Goal: Task Accomplishment & Management: Manage account settings

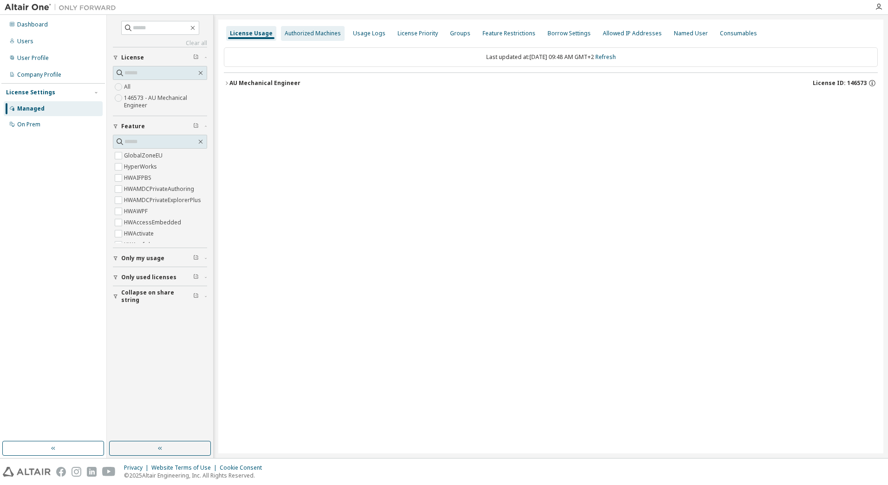
click at [287, 34] on div "Authorized Machines" at bounding box center [313, 33] width 56 height 7
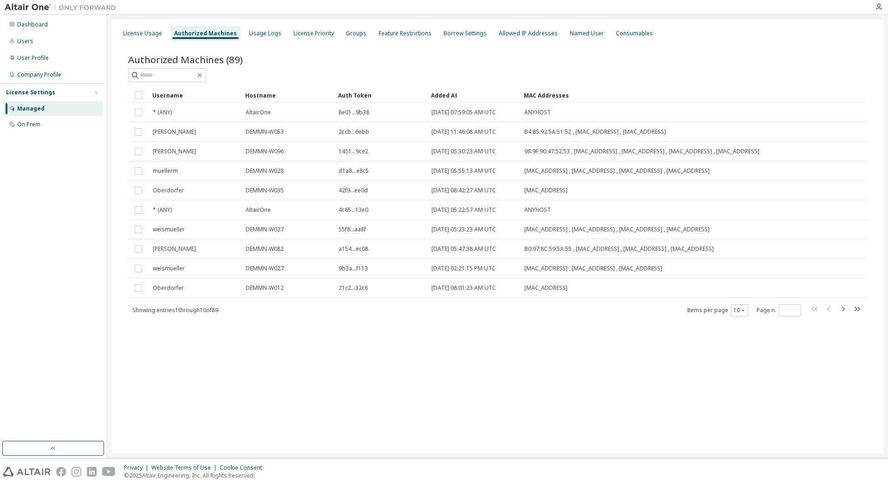
click at [845, 311] on icon "button" at bounding box center [842, 308] width 11 height 11
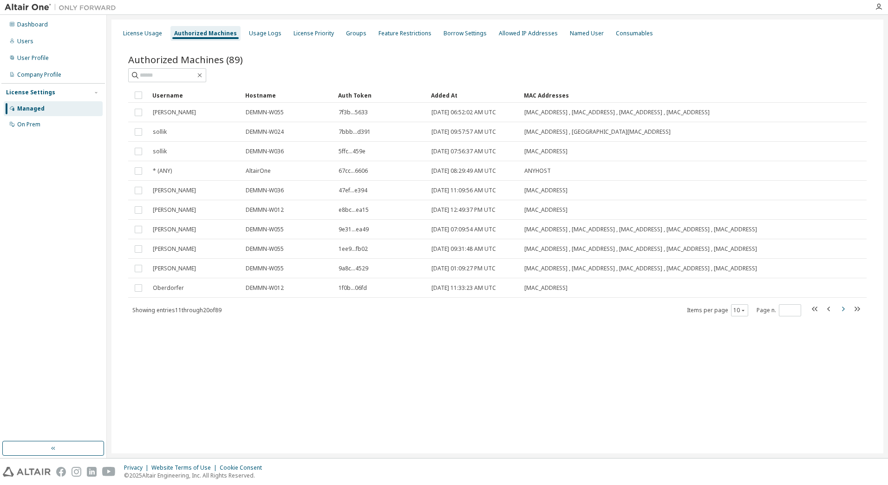
click at [845, 311] on div "Username Hostname Auth Token Added At MAC Addresses seiferth DEMMN-W055 7f3b...…" at bounding box center [497, 202] width 738 height 229
click at [828, 311] on icon "button" at bounding box center [828, 308] width 3 height 5
type input "*"
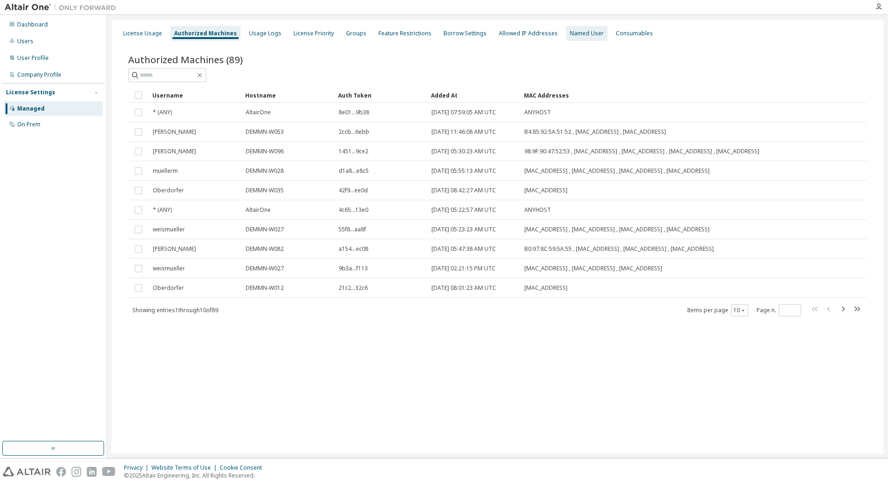
click at [570, 35] on div "Named User" at bounding box center [587, 33] width 34 height 7
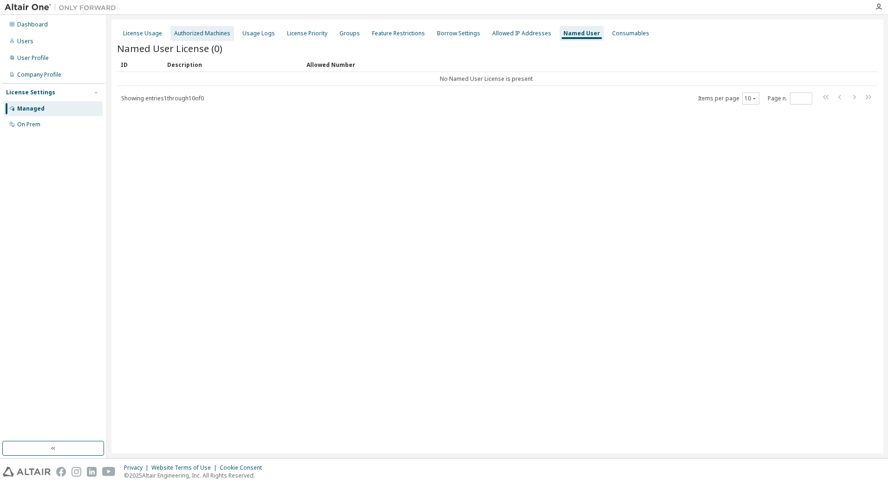
click at [192, 34] on div "Authorized Machines" at bounding box center [202, 33] width 56 height 7
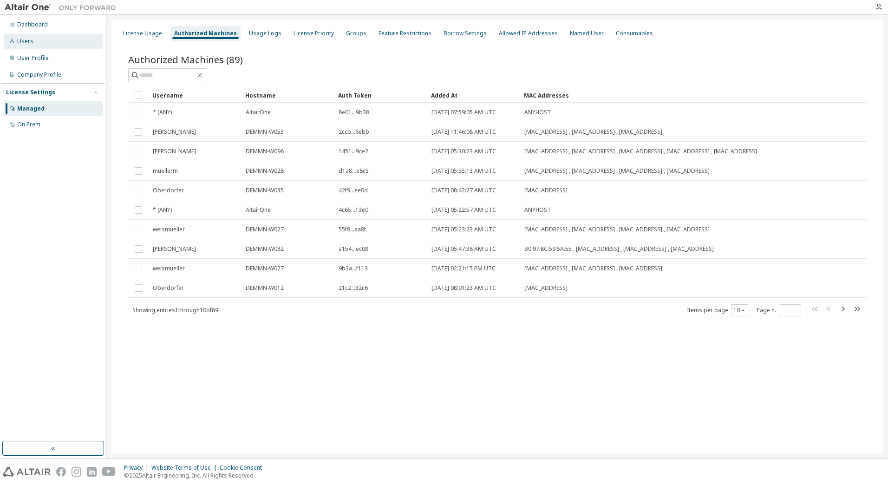
click at [32, 42] on div "Users" at bounding box center [53, 41] width 99 height 15
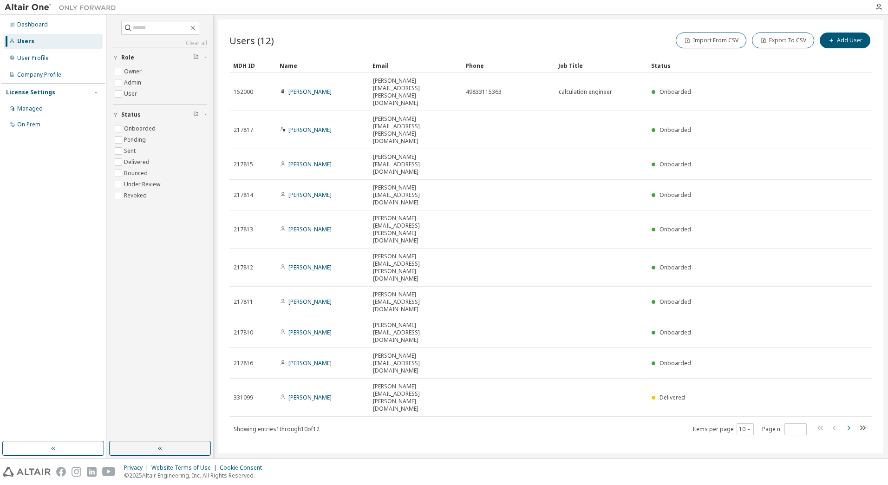
click at [847, 422] on icon "button" at bounding box center [847, 427] width 11 height 11
type input "*"
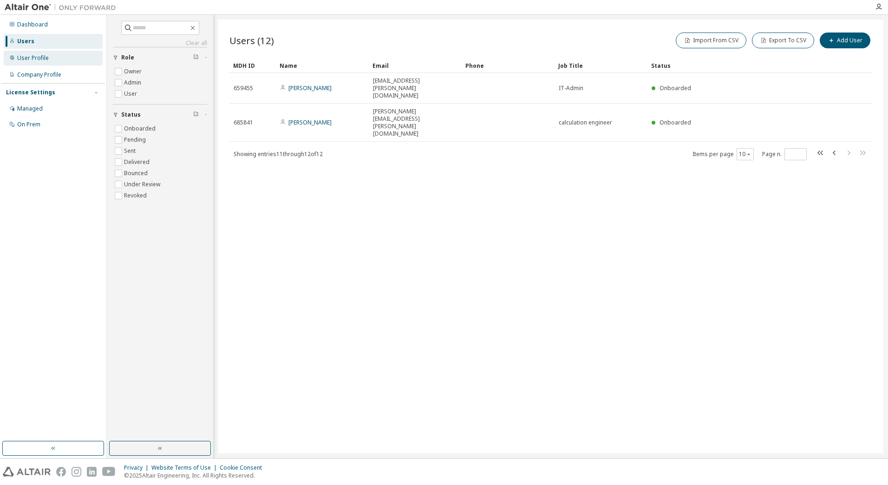
click at [39, 58] on div "User Profile" at bounding box center [33, 57] width 32 height 7
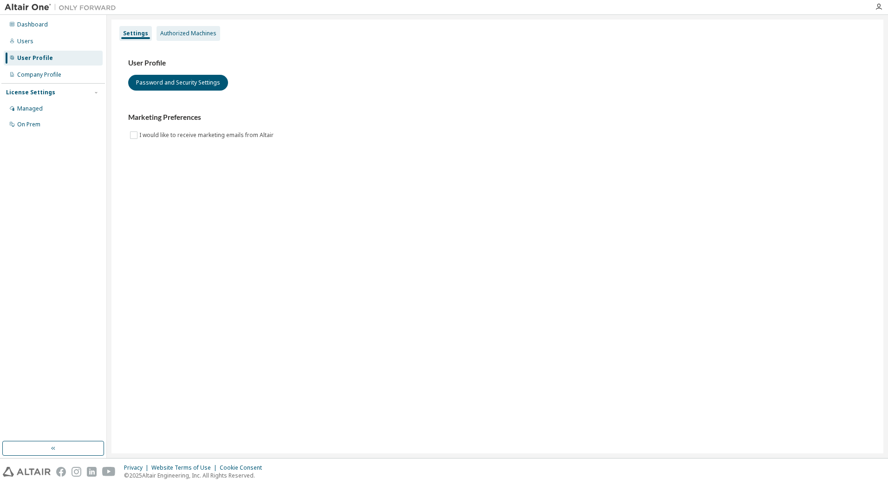
click at [193, 36] on div "Authorized Machines" at bounding box center [188, 33] width 56 height 7
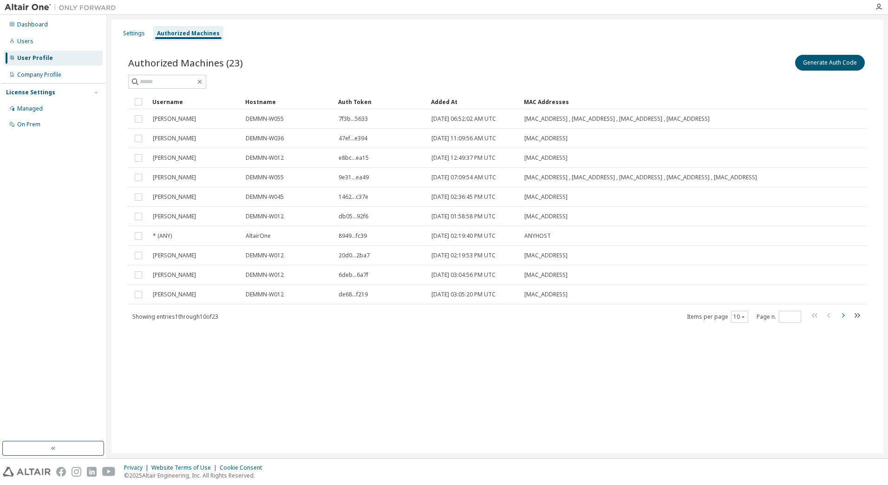
click at [840, 321] on icon "button" at bounding box center [842, 315] width 11 height 11
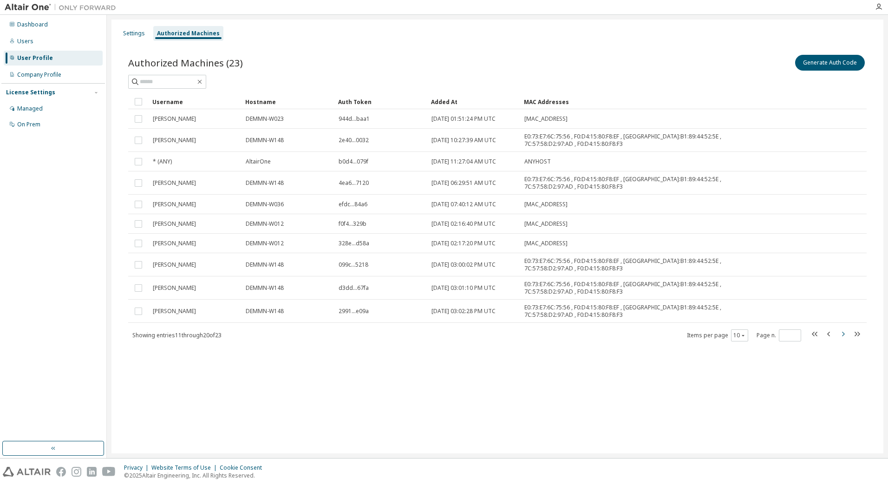
click at [842, 334] on icon "button" at bounding box center [842, 333] width 11 height 11
type input "*"
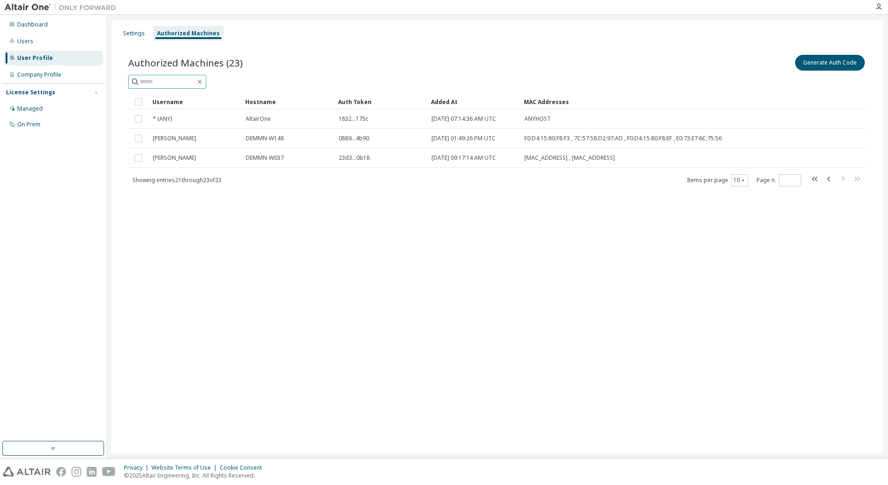
click at [195, 77] on input "text" at bounding box center [168, 81] width 56 height 9
type input "*******"
type input "*"
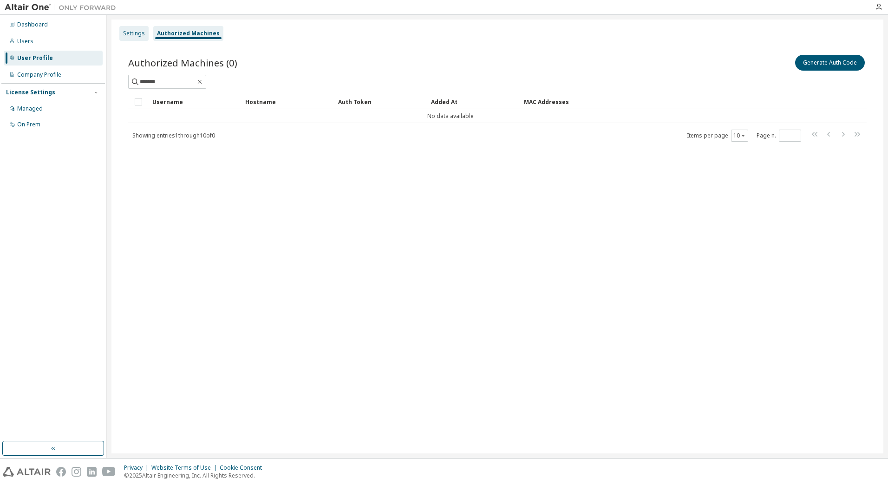
click at [123, 33] on div "Settings" at bounding box center [133, 33] width 29 height 15
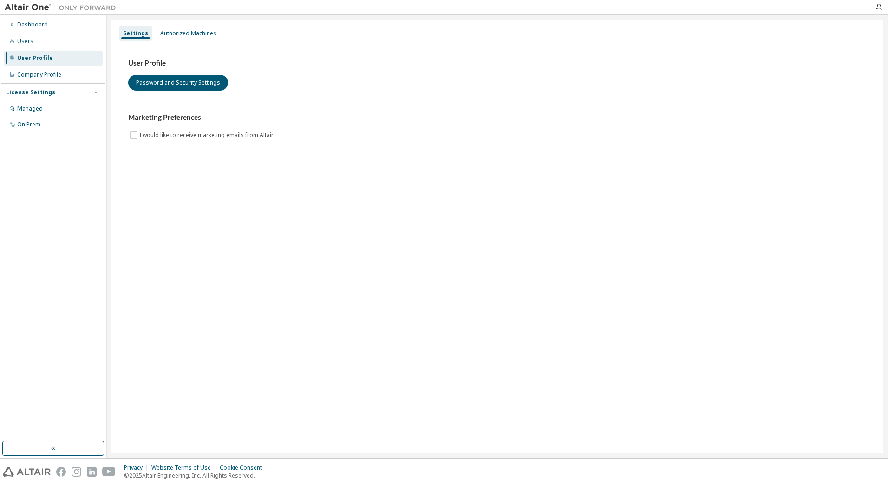
click at [47, 58] on div "User Profile" at bounding box center [35, 57] width 36 height 7
click at [29, 41] on div "Users" at bounding box center [25, 41] width 16 height 7
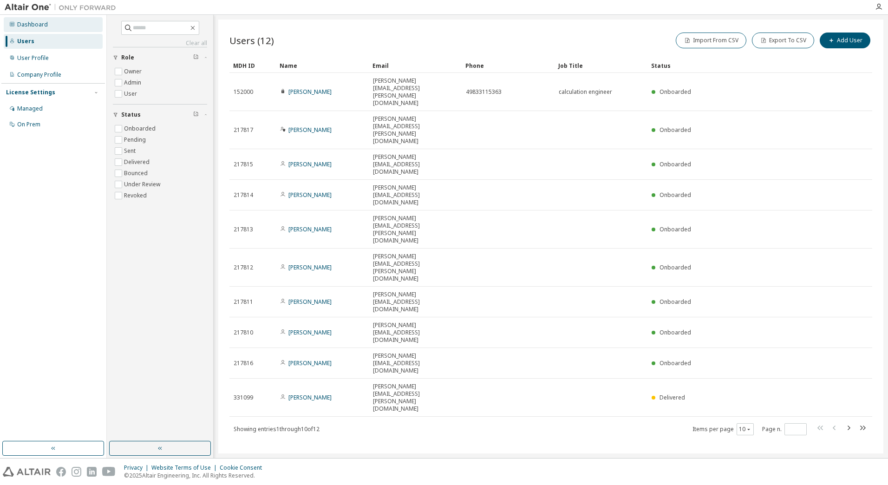
click at [31, 24] on div "Dashboard" at bounding box center [32, 24] width 31 height 7
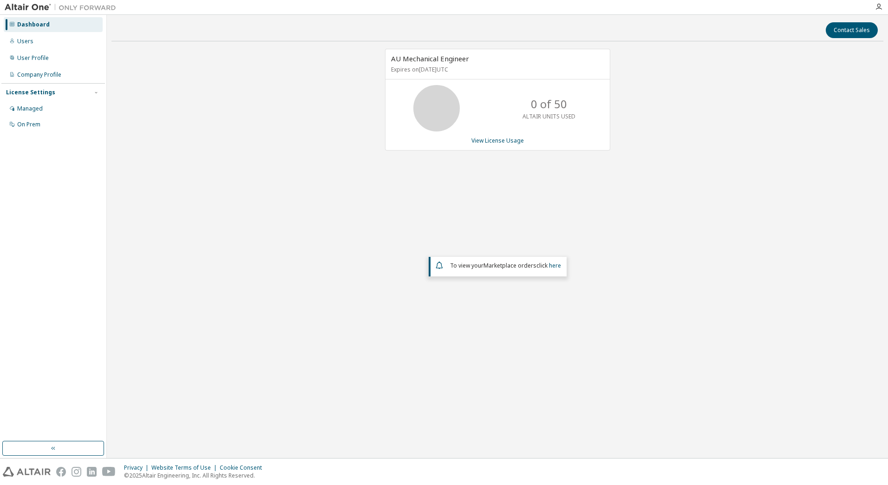
click at [25, 7] on img at bounding box center [63, 7] width 116 height 9
click at [27, 36] on div "Users" at bounding box center [53, 41] width 99 height 15
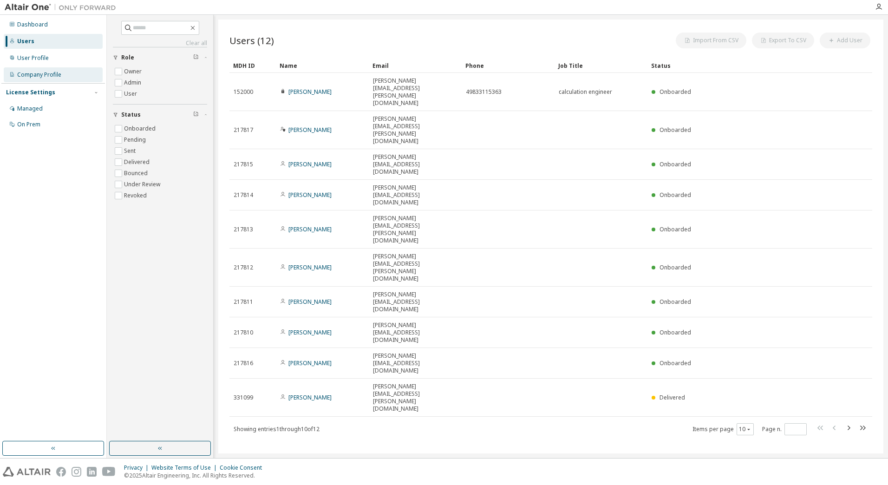
click at [44, 71] on div "Company Profile" at bounding box center [39, 74] width 44 height 7
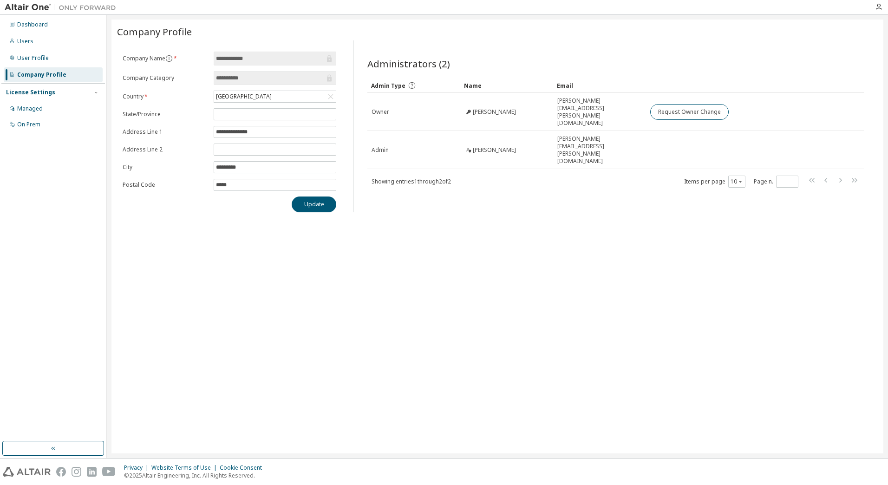
click at [41, 92] on div "License Settings" at bounding box center [30, 92] width 49 height 7
click at [45, 92] on div "License Settings" at bounding box center [30, 92] width 49 height 7
click at [42, 115] on div "Managed" at bounding box center [53, 108] width 99 height 15
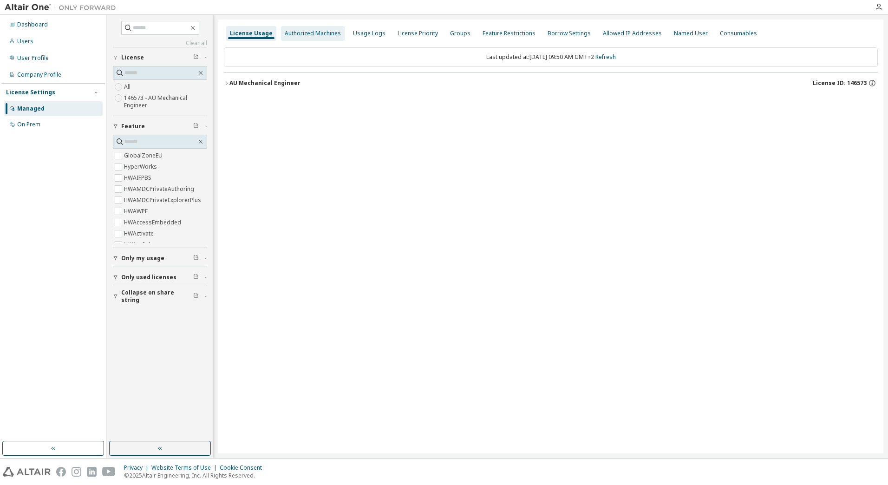
click at [318, 31] on div "Authorized Machines" at bounding box center [313, 33] width 56 height 7
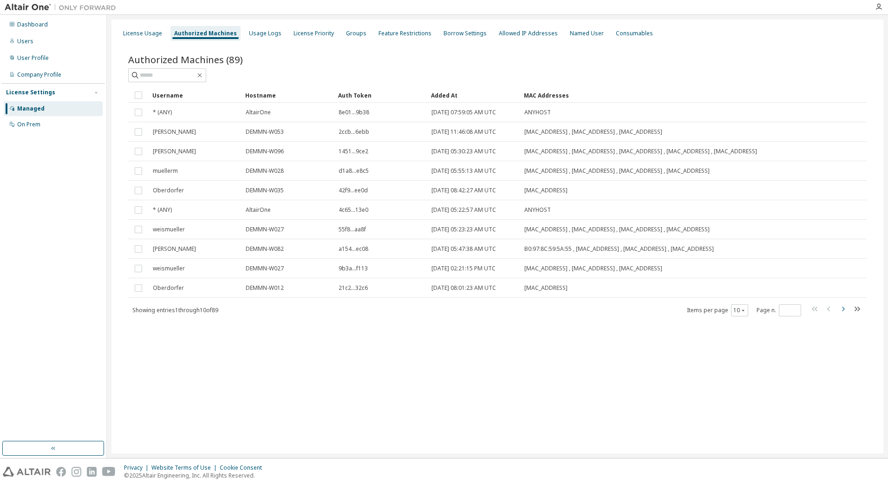
click at [845, 311] on icon "button" at bounding box center [842, 308] width 11 height 11
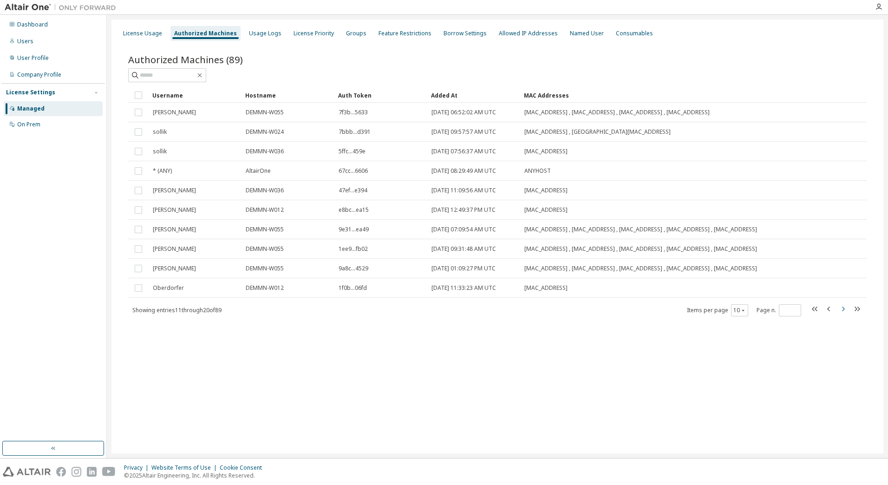
click at [842, 311] on icon "button" at bounding box center [843, 308] width 3 height 5
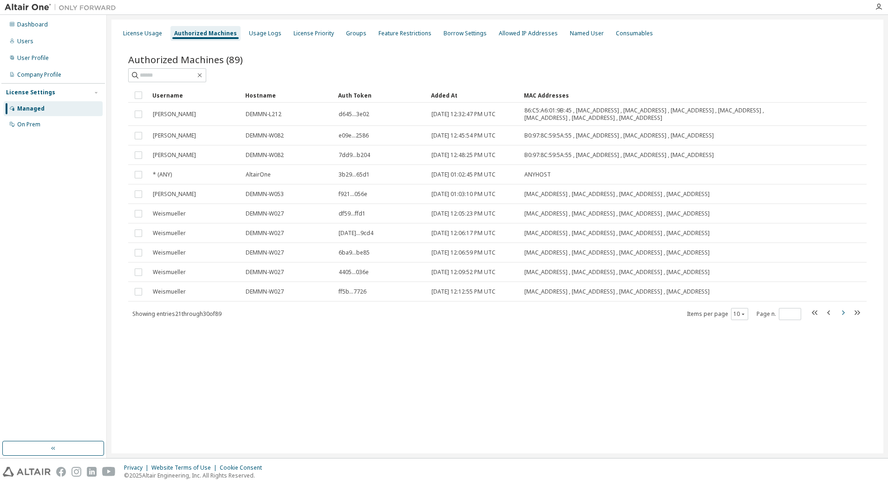
click at [842, 315] on icon "button" at bounding box center [842, 312] width 11 height 11
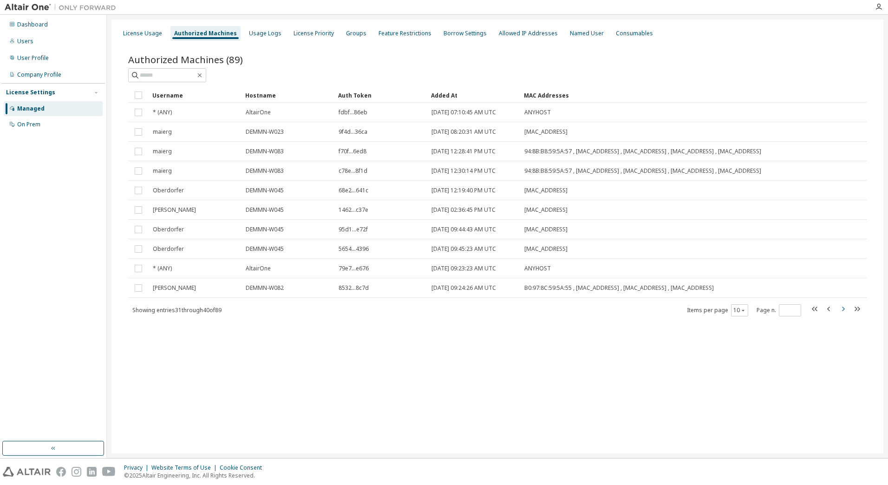
click at [842, 311] on icon "button" at bounding box center [843, 308] width 3 height 5
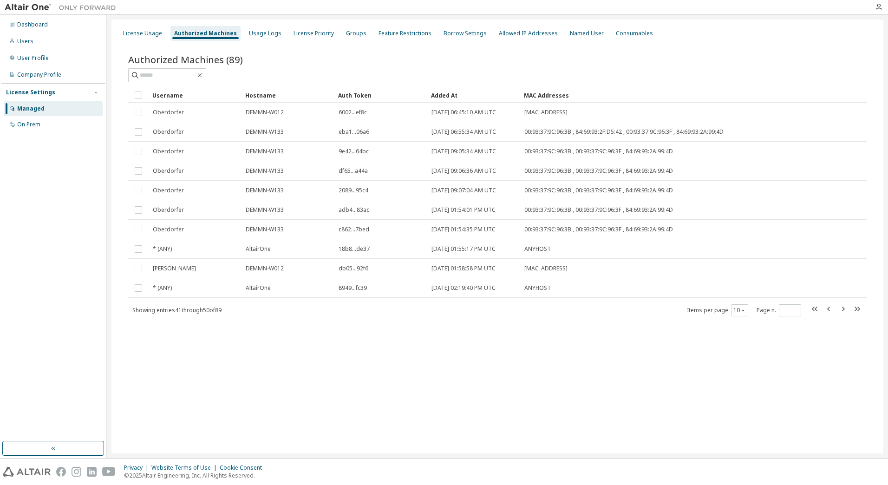
click at [849, 312] on span at bounding box center [835, 309] width 53 height 13
click at [847, 311] on icon "button" at bounding box center [842, 308] width 11 height 11
type input "*"
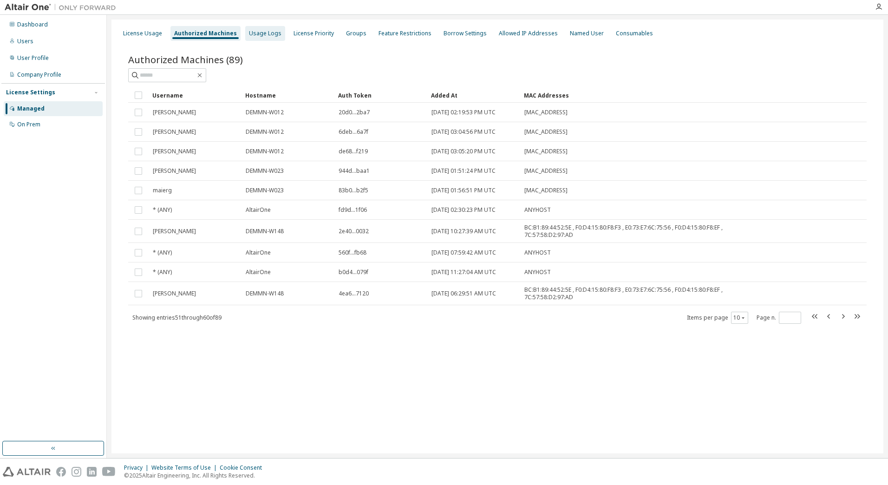
click at [258, 30] on div "Usage Logs" at bounding box center [265, 33] width 32 height 7
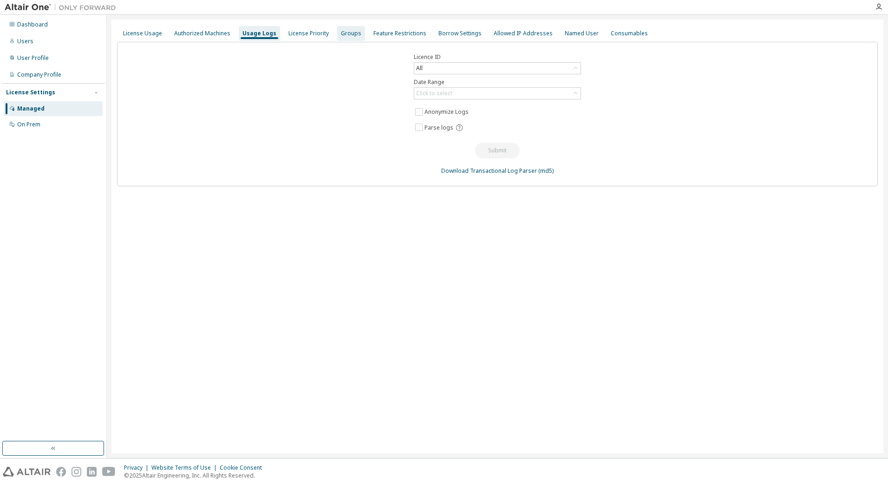
click at [341, 35] on div "Groups" at bounding box center [351, 33] width 20 height 7
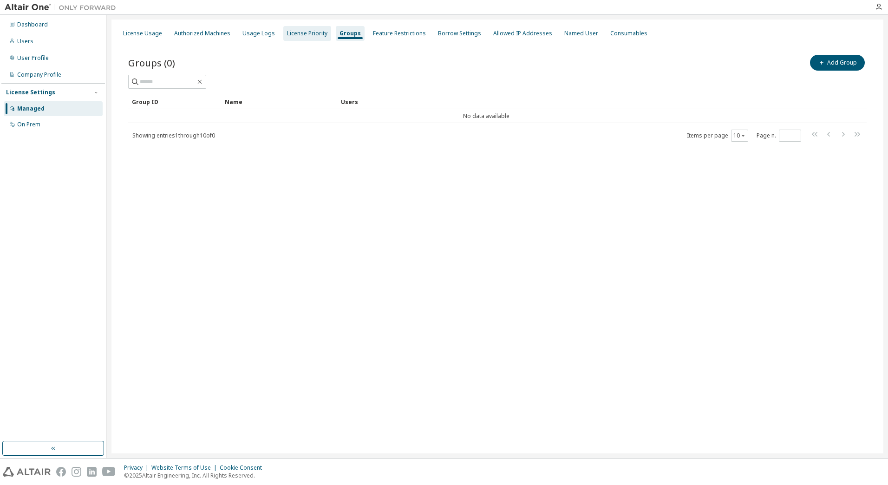
click at [308, 35] on div "License Priority" at bounding box center [307, 33] width 40 height 7
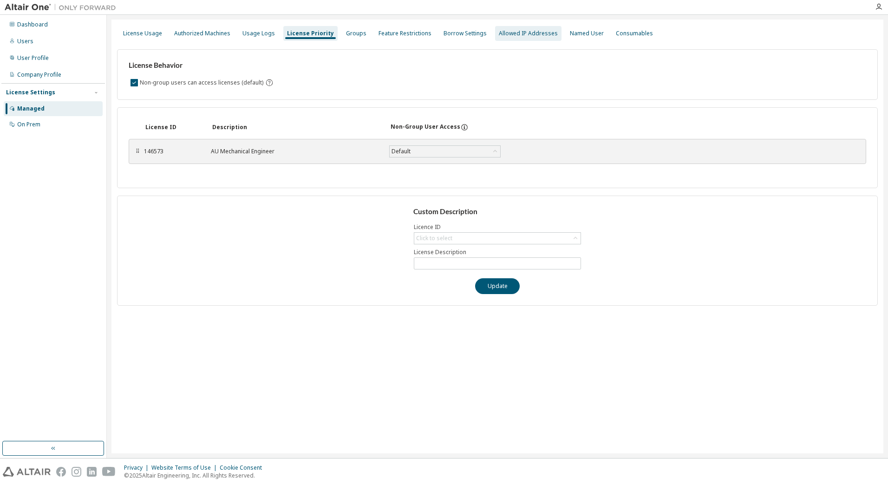
click at [504, 37] on div "Allowed IP Addresses" at bounding box center [528, 33] width 66 height 15
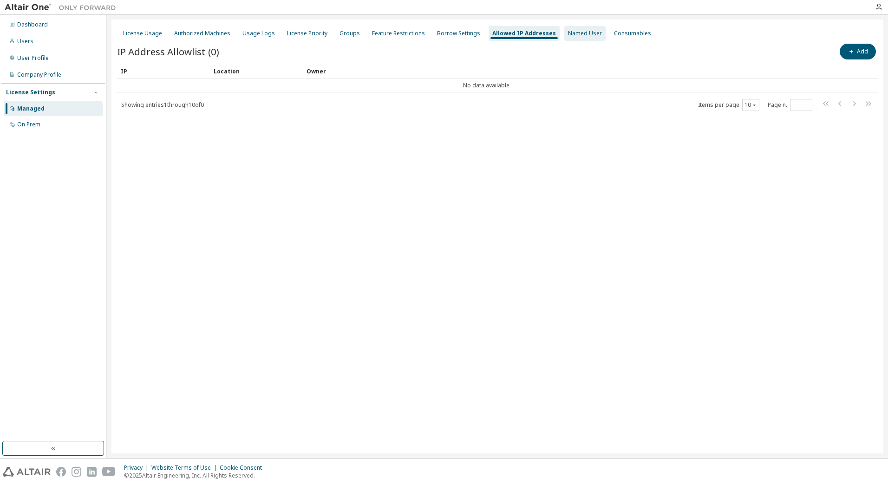
click at [570, 35] on div "Named User" at bounding box center [585, 33] width 34 height 7
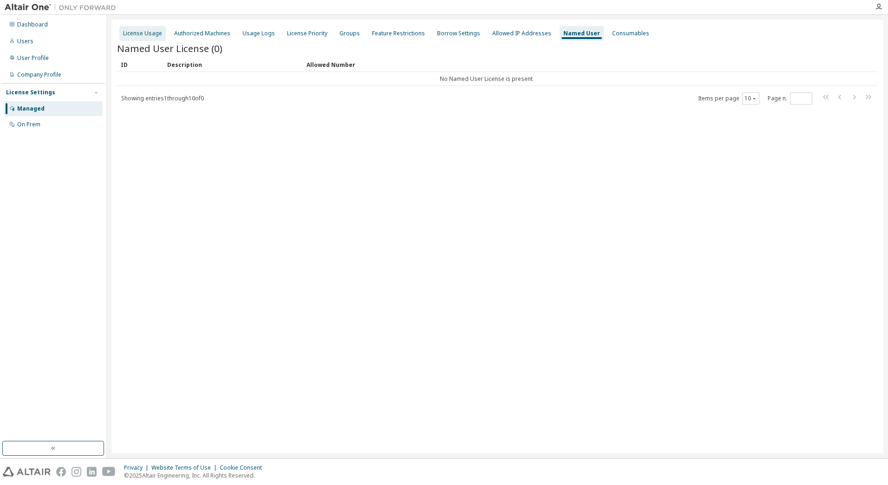
click at [146, 32] on div "License Usage" at bounding box center [142, 33] width 39 height 7
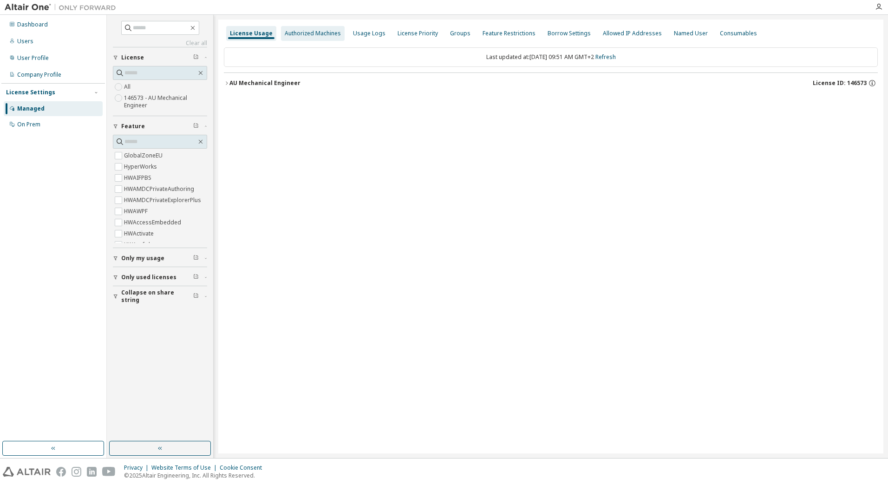
click at [315, 33] on div "Authorized Machines" at bounding box center [313, 33] width 56 height 7
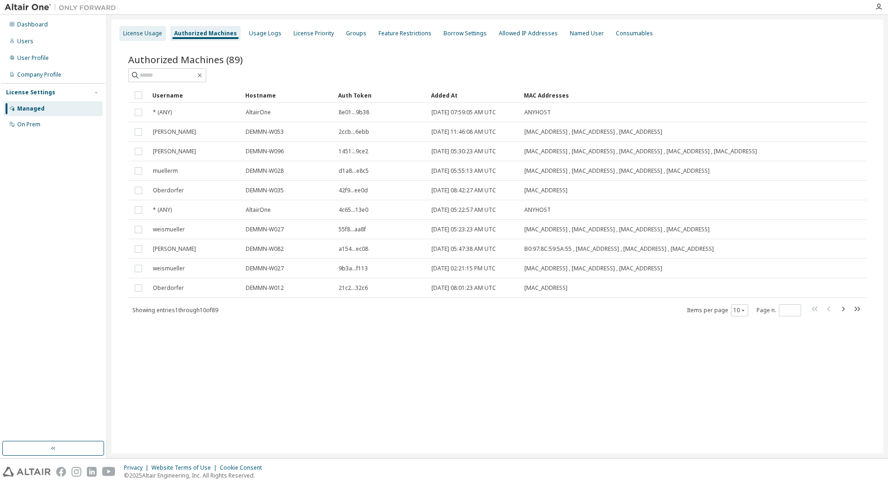
click at [129, 33] on div "License Usage" at bounding box center [142, 33] width 39 height 7
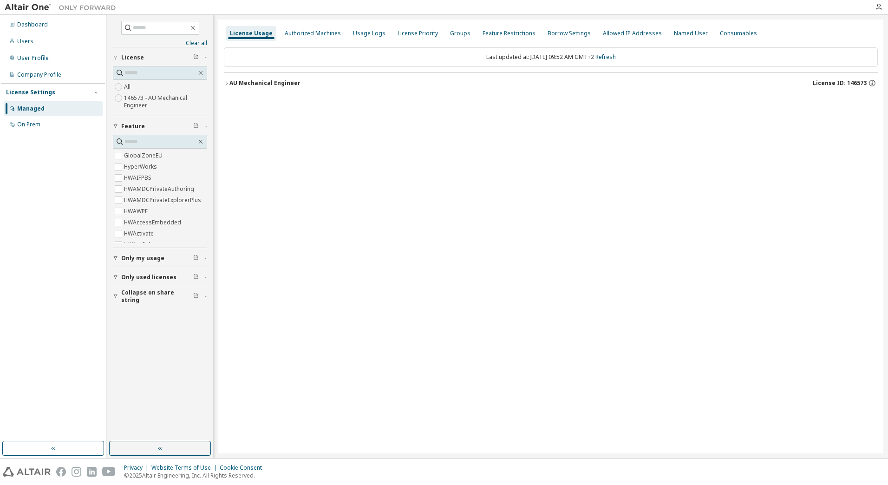
click at [227, 84] on icon "button" at bounding box center [227, 83] width 6 height 6
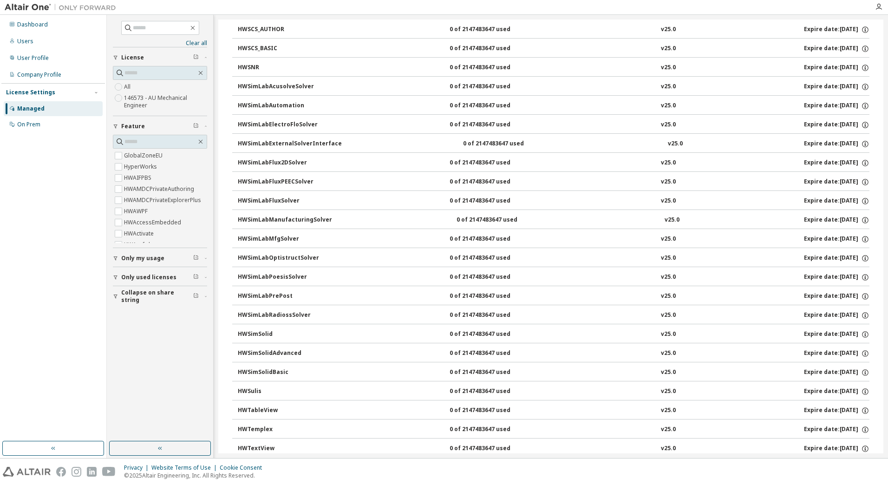
scroll to position [3652, 0]
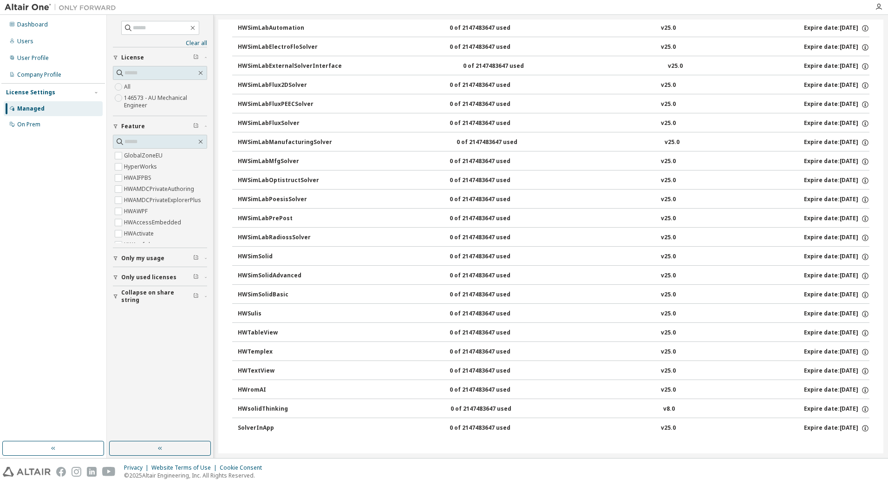
click at [288, 274] on div "HWSimSolidAdvanced" at bounding box center [280, 276] width 84 height 8
click at [236, 277] on div "HWSimSolidAdvanced 0 of 2147483647 used v25.0 Expire date: 2026-07-01" at bounding box center [550, 274] width 637 height 19
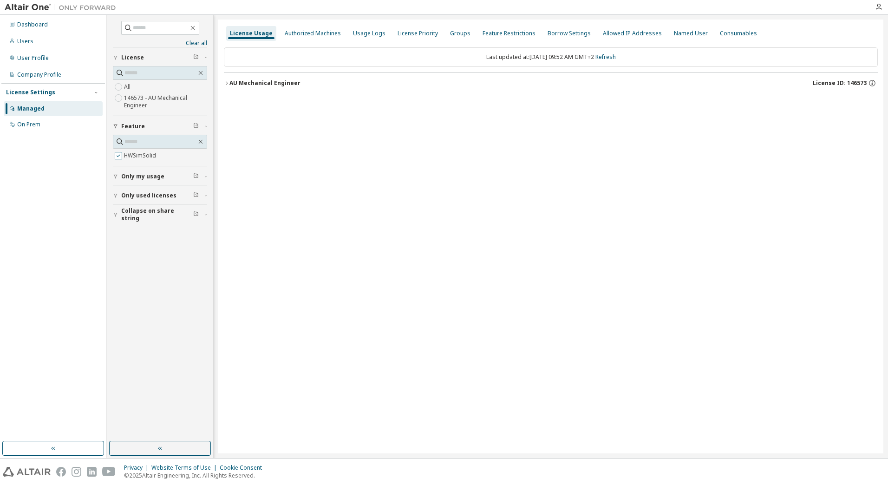
scroll to position [0, 0]
click at [230, 82] on div "AU Mechanical Engineer" at bounding box center [264, 82] width 71 height 7
click at [257, 102] on div "HWSimSolid" at bounding box center [280, 102] width 84 height 8
click at [143, 194] on span "Only used licenses" at bounding box center [148, 195] width 55 height 7
click at [144, 103] on label "146573 - AU Mechanical Engineer" at bounding box center [165, 101] width 83 height 19
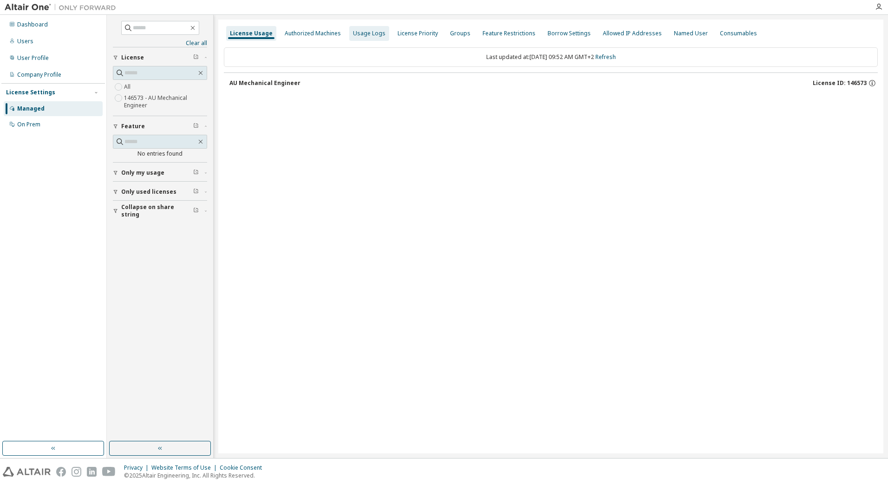
click at [368, 32] on div "Usage Logs" at bounding box center [369, 33] width 32 height 7
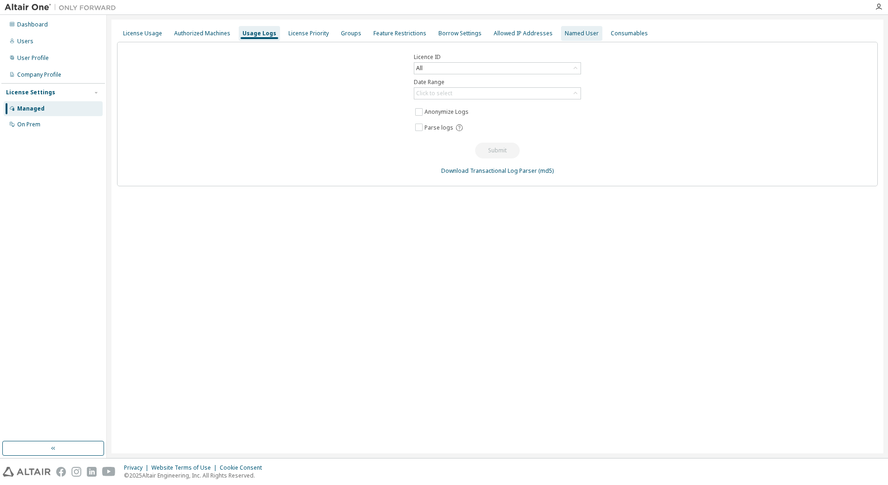
click at [569, 28] on div "Named User" at bounding box center [581, 33] width 41 height 15
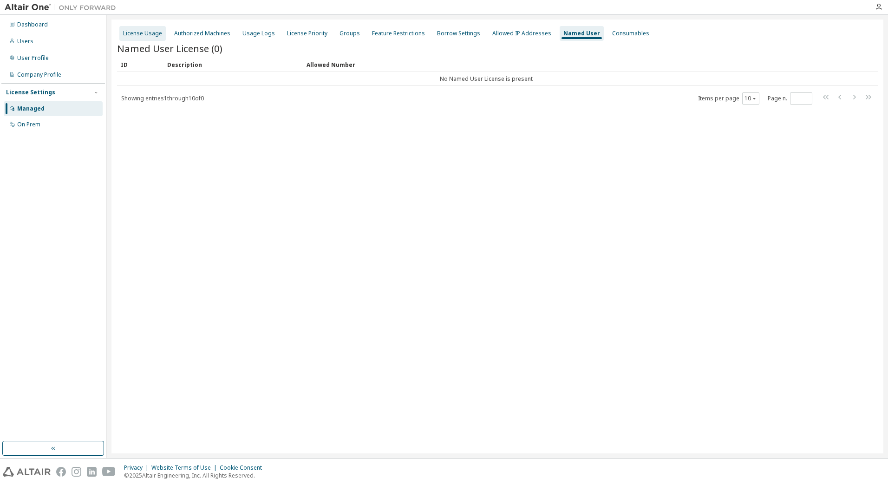
click at [154, 36] on div "License Usage" at bounding box center [142, 33] width 39 height 7
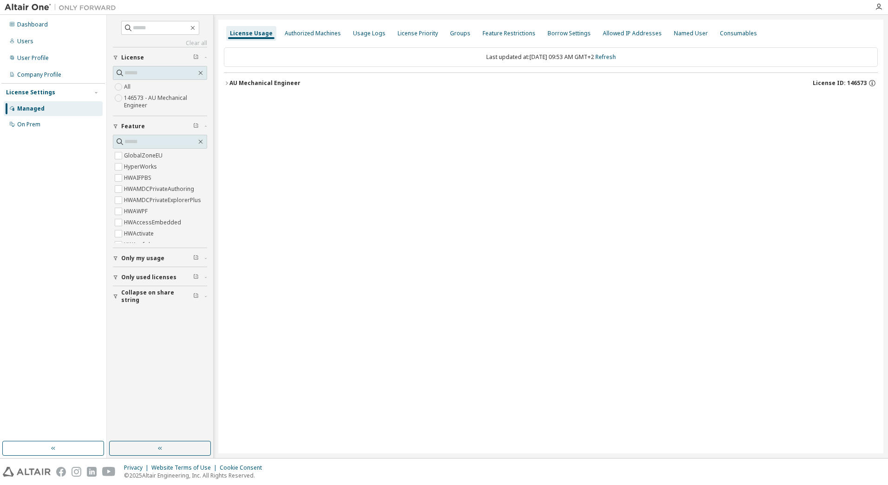
click at [132, 102] on label "146573 - AU Mechanical Engineer" at bounding box center [165, 101] width 83 height 19
click at [60, 45] on div "Users" at bounding box center [53, 41] width 99 height 15
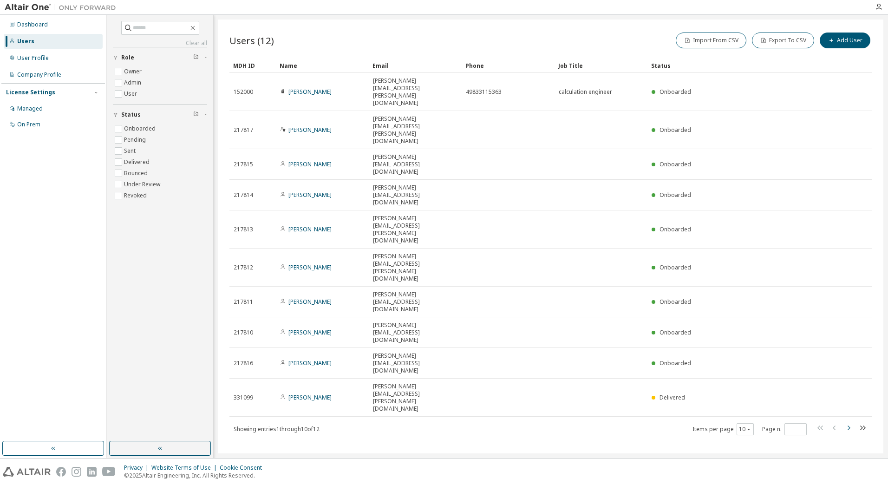
click at [849, 422] on icon "button" at bounding box center [847, 427] width 11 height 11
type input "*"
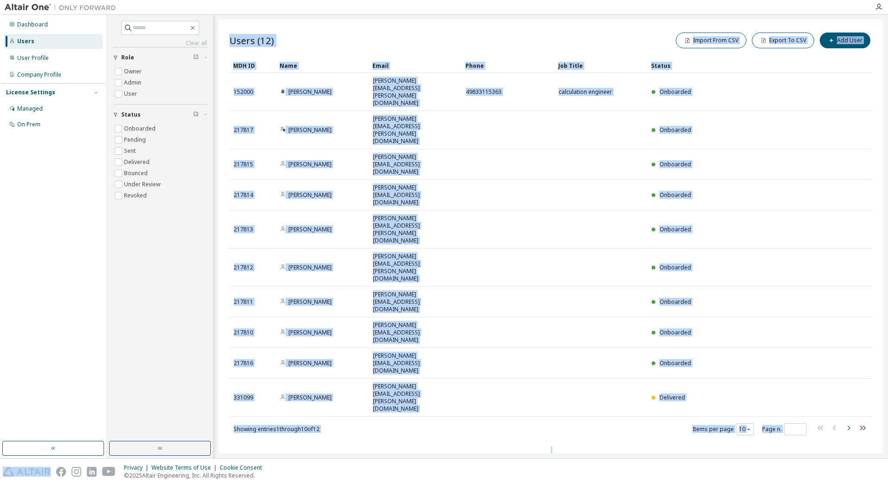
click at [849, 242] on div "Users (12) Import From CSV Export To CSV Add User Clear Load Save Save As Field…" at bounding box center [550, 236] width 665 height 434
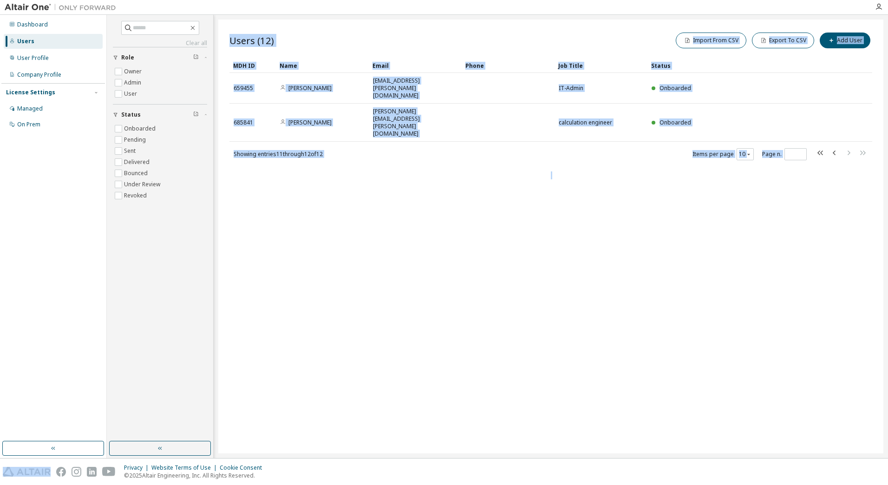
click at [848, 242] on div "Users (12) Import From CSV Export To CSV Add User Clear Load Save Save As Field…" at bounding box center [550, 236] width 665 height 434
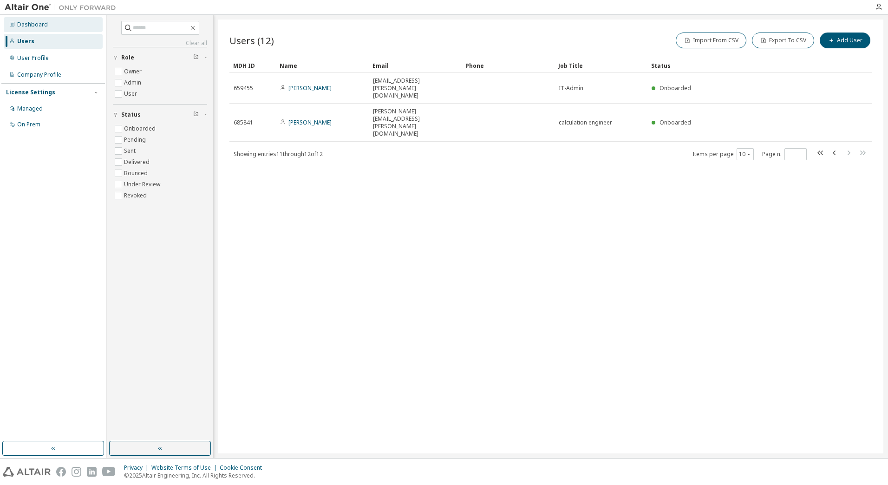
click at [40, 25] on div "Dashboard" at bounding box center [32, 24] width 31 height 7
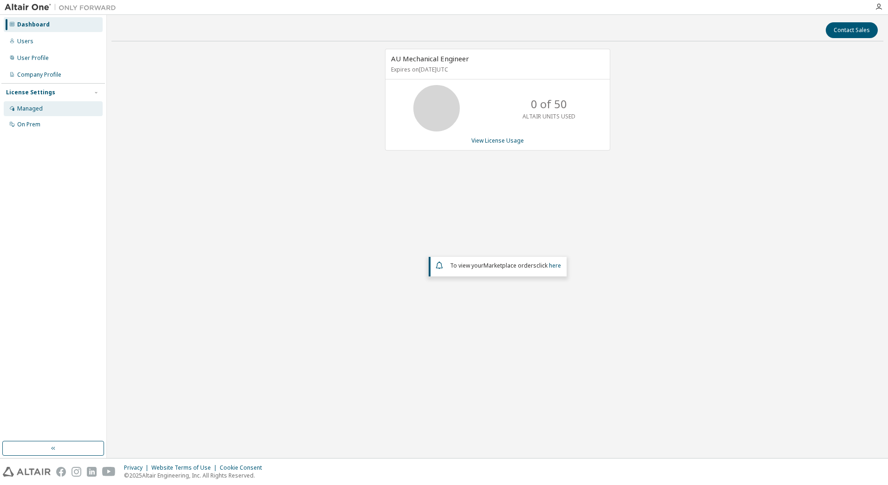
click at [36, 110] on div "Managed" at bounding box center [30, 108] width 26 height 7
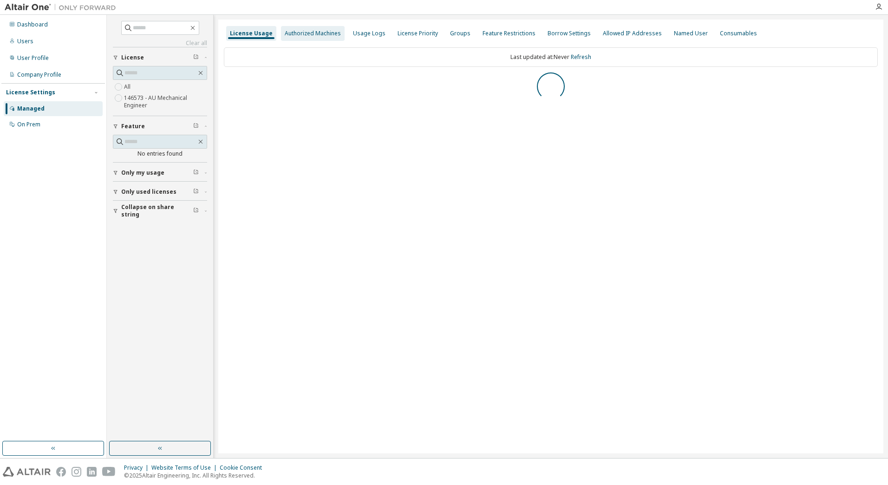
click at [310, 34] on div "Authorized Machines" at bounding box center [313, 33] width 56 height 7
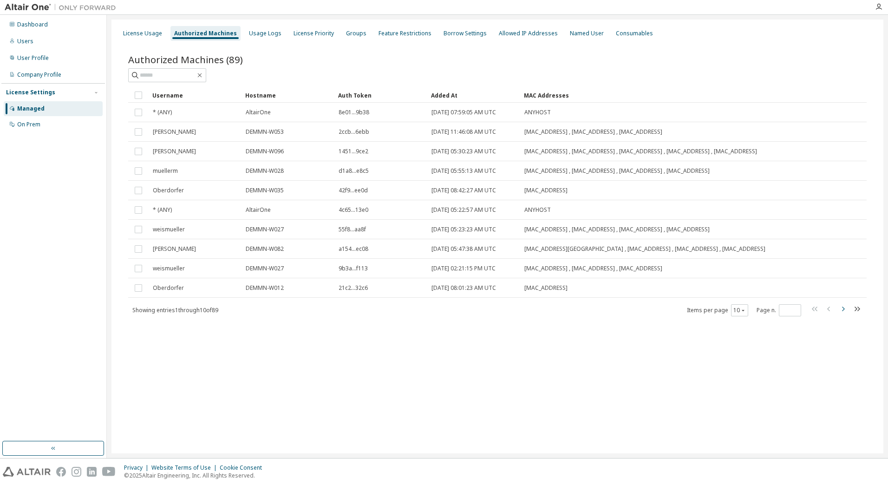
click at [842, 312] on icon "button" at bounding box center [842, 308] width 11 height 11
type input "*"
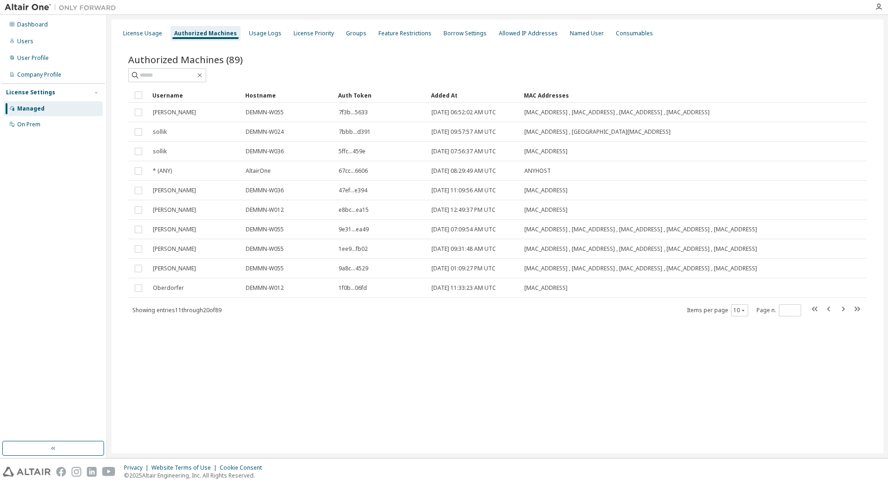
click at [842, 311] on div "Username Hostname Auth Token Added At MAC Addresses seiferth DEMMN-W055 7f3b...…" at bounding box center [497, 202] width 738 height 229
click at [40, 28] on div "Dashboard" at bounding box center [32, 24] width 31 height 7
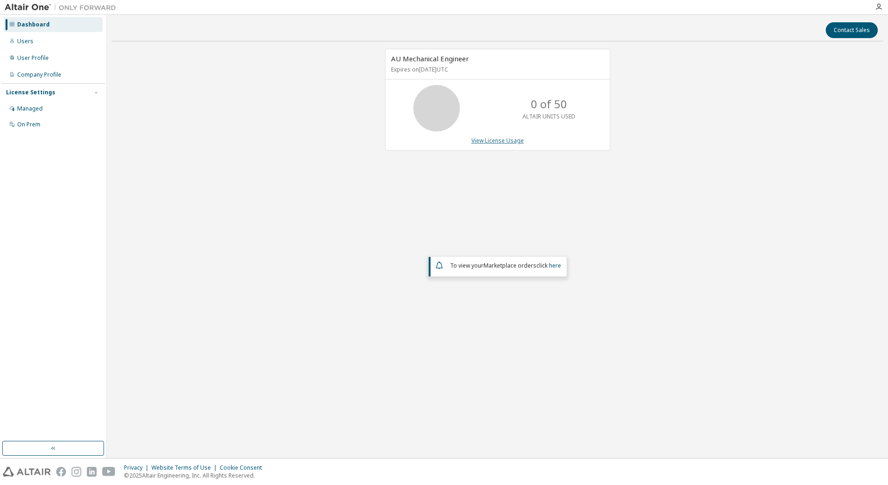
click at [486, 141] on link "View License Usage" at bounding box center [497, 140] width 52 height 8
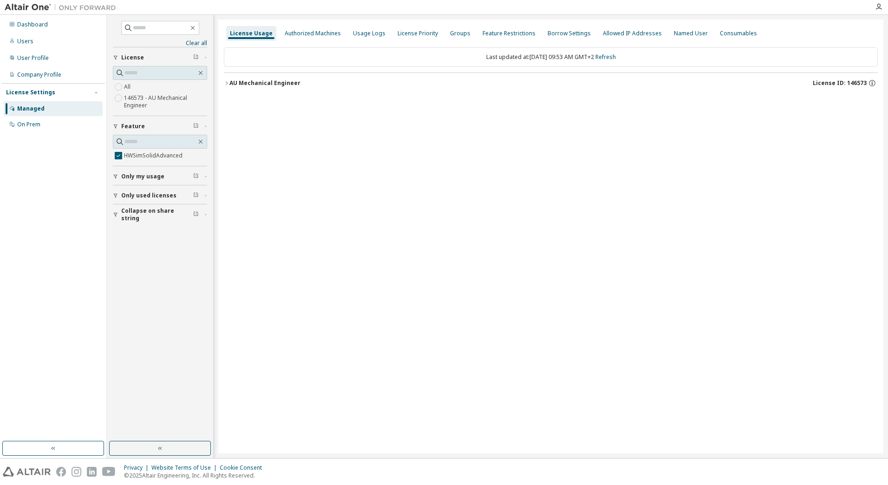
click at [227, 84] on icon "button" at bounding box center [227, 83] width 6 height 6
click at [261, 102] on div "HWSimSolidAdvanced" at bounding box center [280, 102] width 84 height 8
click at [474, 102] on div "0 of 2147483647 used" at bounding box center [491, 102] width 84 height 8
click at [477, 102] on div "0 of 2147483647 used" at bounding box center [491, 102] width 84 height 8
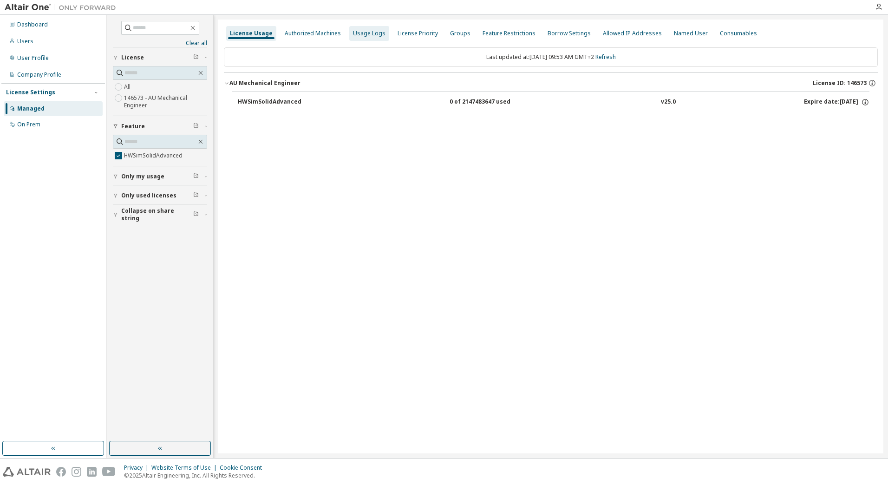
click at [373, 34] on div "Usage Logs" at bounding box center [369, 33] width 32 height 7
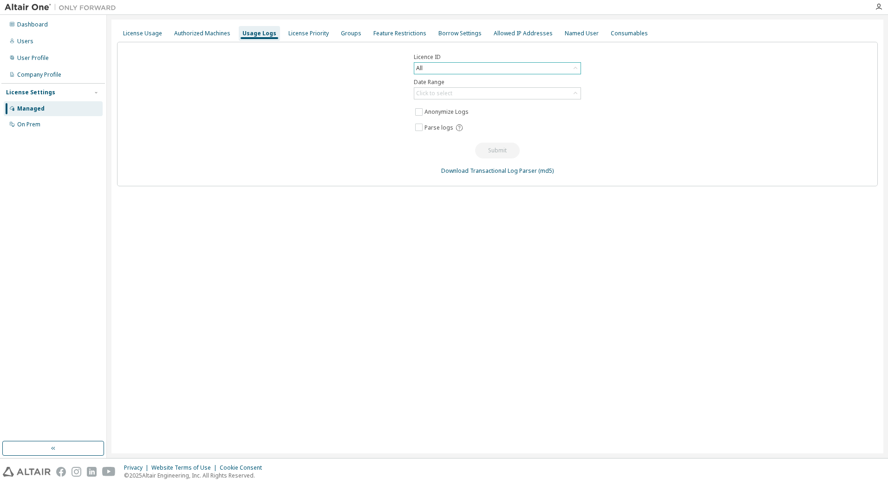
click at [559, 68] on div "All" at bounding box center [497, 68] width 166 height 11
click at [528, 102] on li "146573 - AU Mechanical Engineer" at bounding box center [497, 106] width 164 height 12
click at [503, 95] on div "Click to select" at bounding box center [497, 93] width 166 height 11
click at [495, 117] on li "Last 30 days" at bounding box center [497, 119] width 164 height 12
click at [494, 151] on button "Submit" at bounding box center [497, 151] width 45 height 16
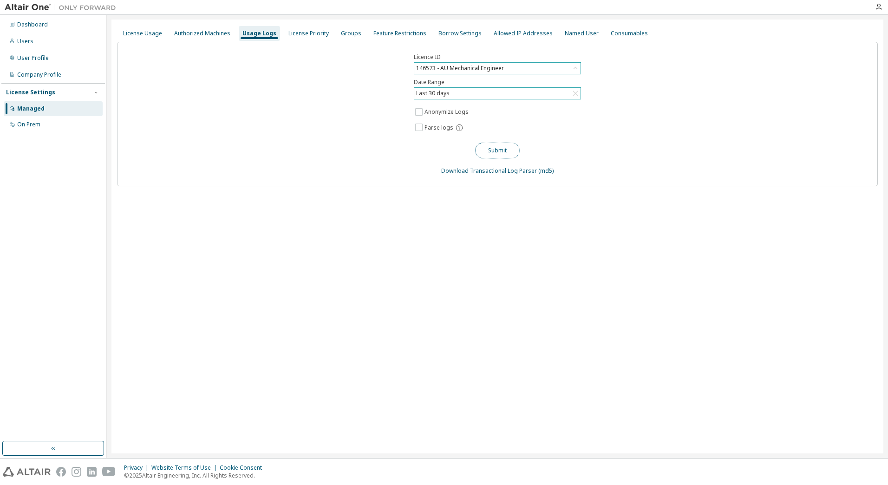
click at [494, 151] on button "Submit" at bounding box center [497, 151] width 45 height 16
click at [349, 36] on div "Groups" at bounding box center [351, 33] width 20 height 7
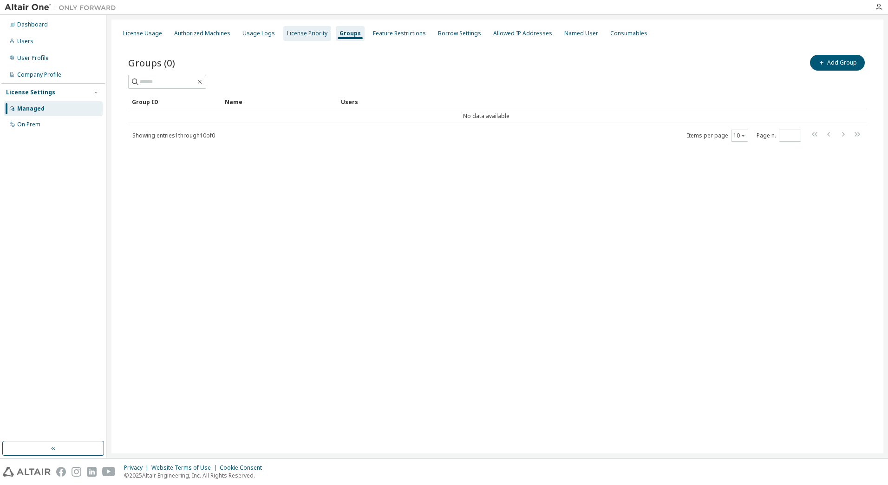
click at [294, 35] on div "License Priority" at bounding box center [307, 33] width 40 height 7
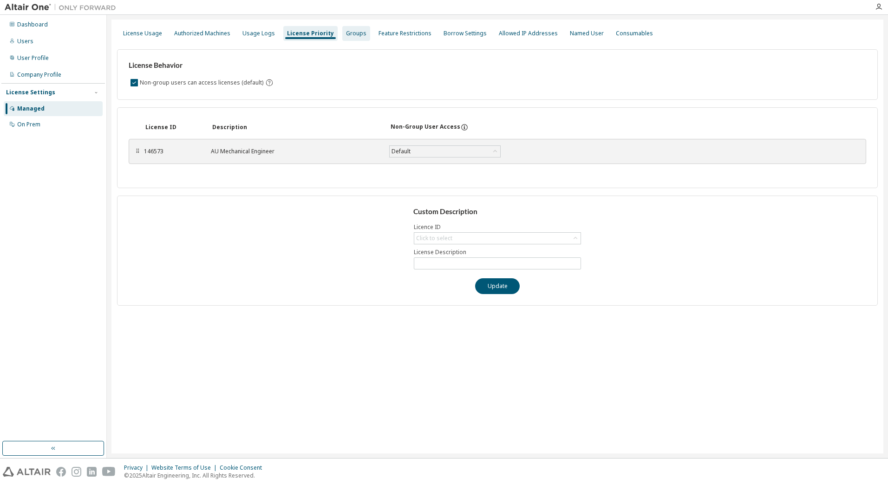
click at [348, 38] on div "Groups" at bounding box center [356, 33] width 28 height 15
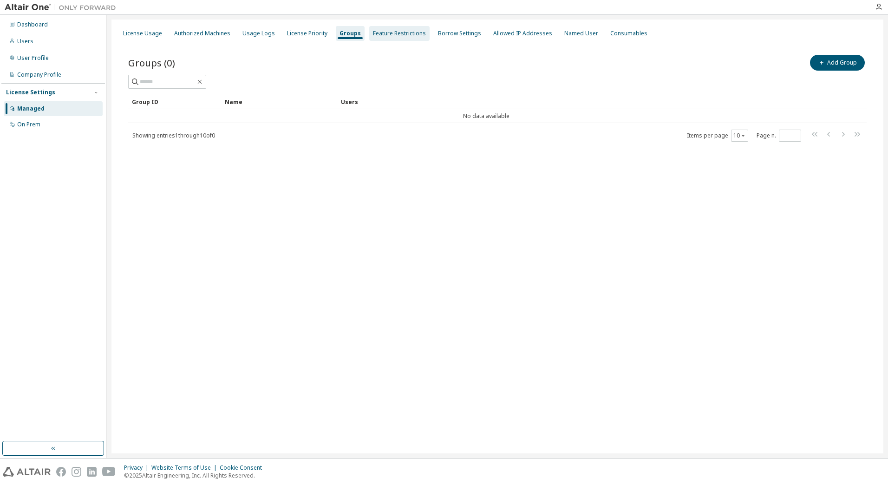
click at [395, 39] on div "Feature Restrictions" at bounding box center [399, 33] width 60 height 15
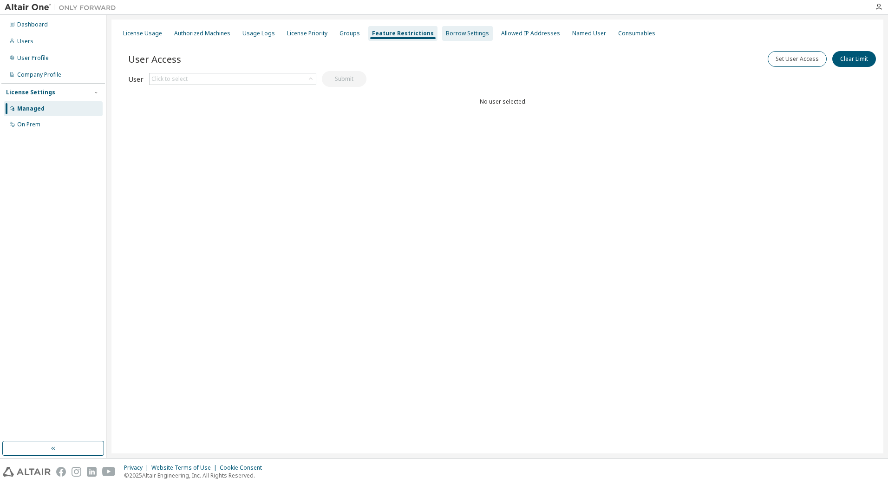
click at [446, 34] on div "Borrow Settings" at bounding box center [467, 33] width 43 height 7
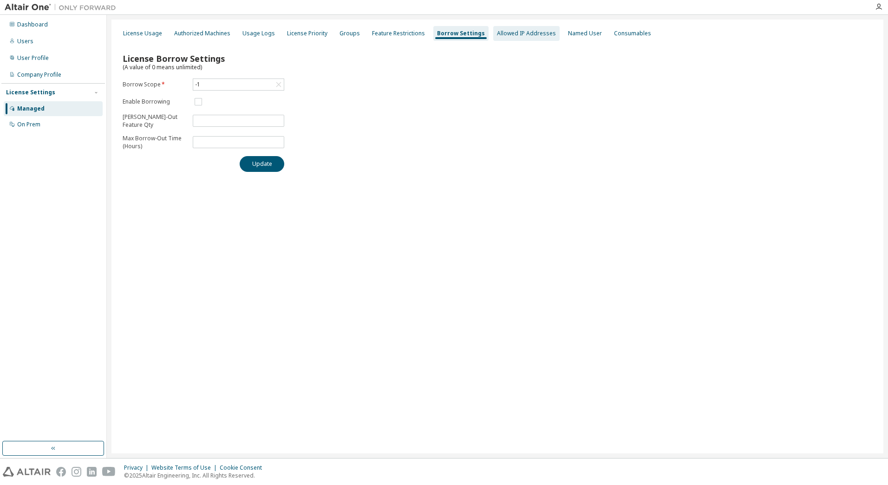
click at [531, 34] on div "Allowed IP Addresses" at bounding box center [526, 33] width 59 height 7
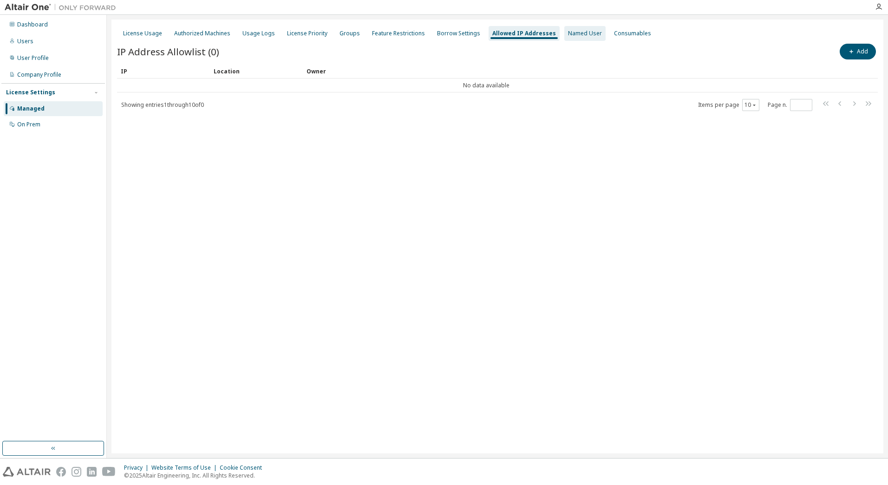
click at [582, 34] on div "Named User" at bounding box center [585, 33] width 34 height 7
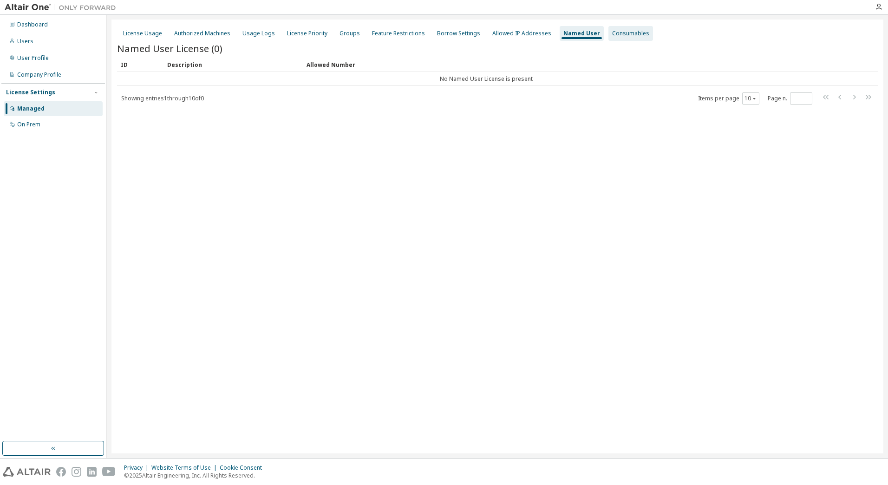
click at [623, 38] on div "Consumables" at bounding box center [630, 33] width 45 height 15
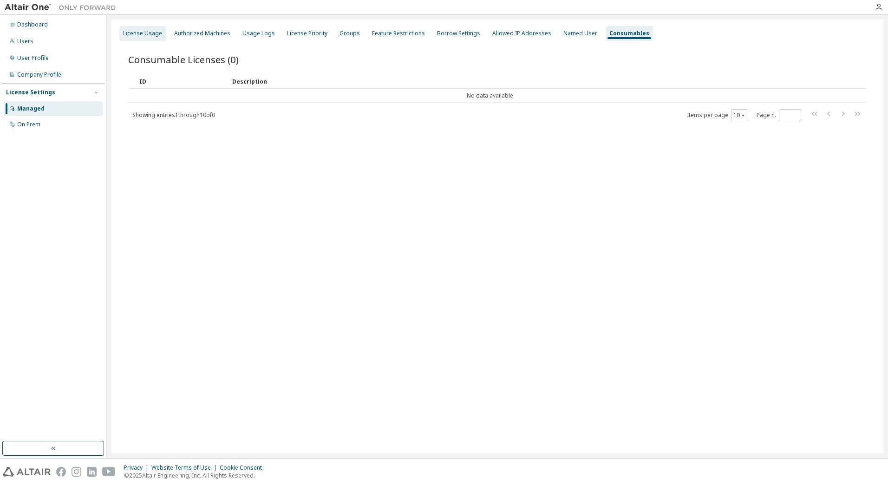
click at [157, 35] on div "License Usage" at bounding box center [142, 33] width 39 height 7
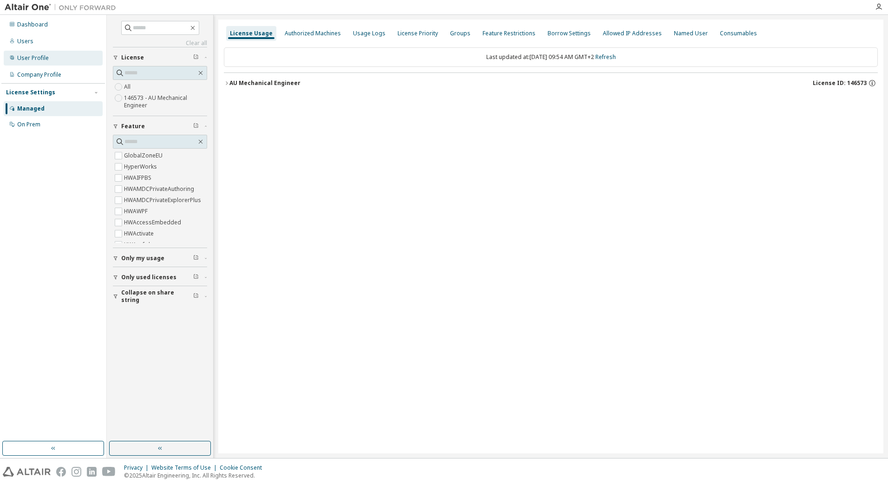
click at [44, 60] on div "User Profile" at bounding box center [33, 57] width 32 height 7
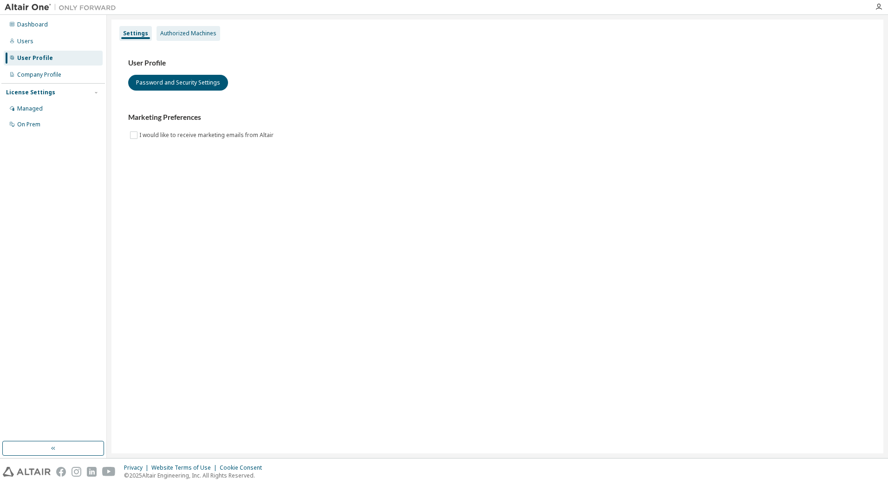
click at [181, 33] on div "Authorized Machines" at bounding box center [188, 33] width 56 height 7
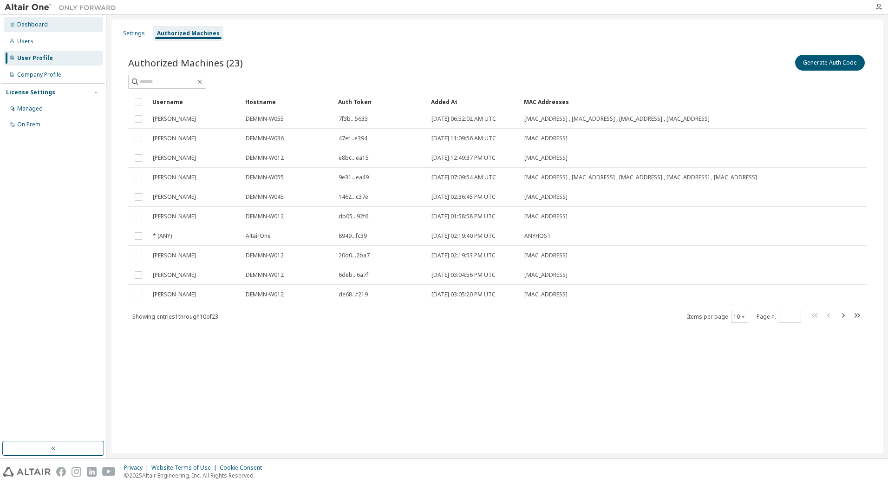
click at [34, 25] on div "Dashboard" at bounding box center [32, 24] width 31 height 7
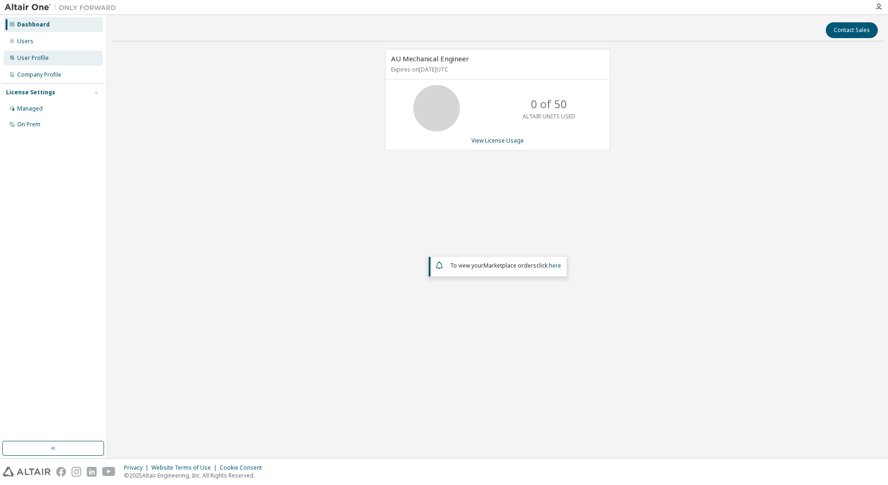
click at [31, 58] on div "User Profile" at bounding box center [33, 57] width 32 height 7
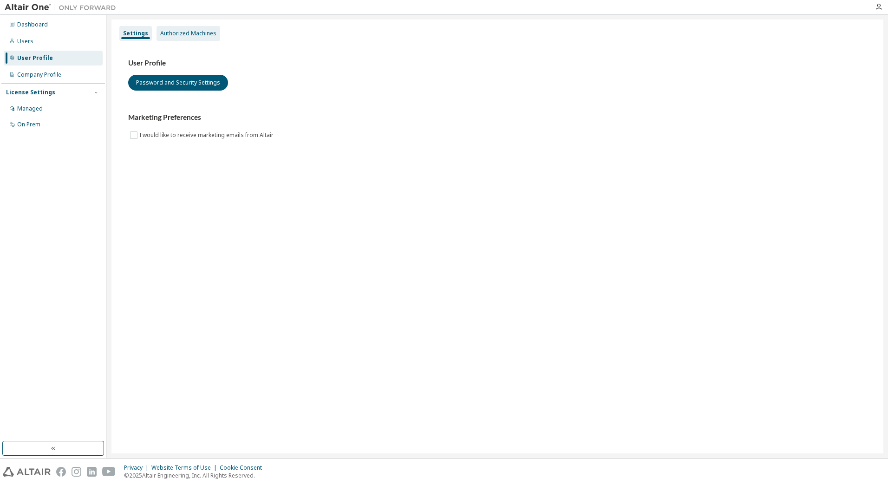
click at [162, 33] on div "Authorized Machines" at bounding box center [188, 33] width 56 height 7
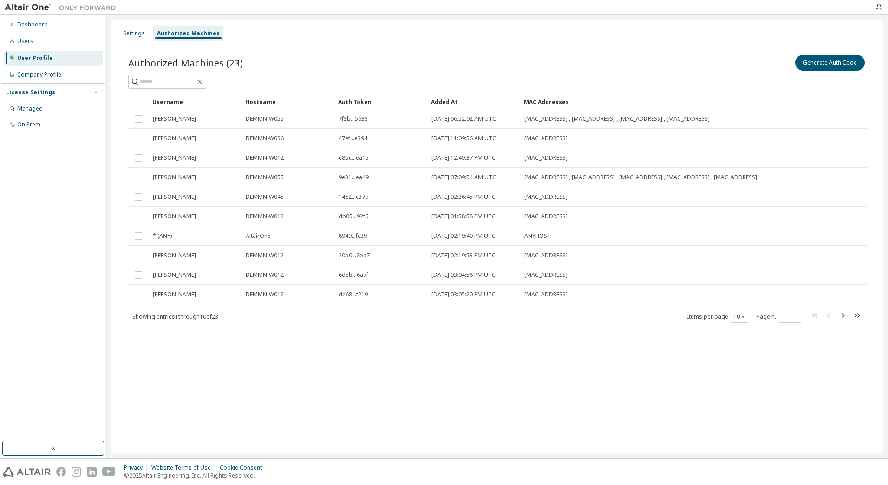
click at [845, 318] on icon "button" at bounding box center [842, 315] width 11 height 11
type input "*"
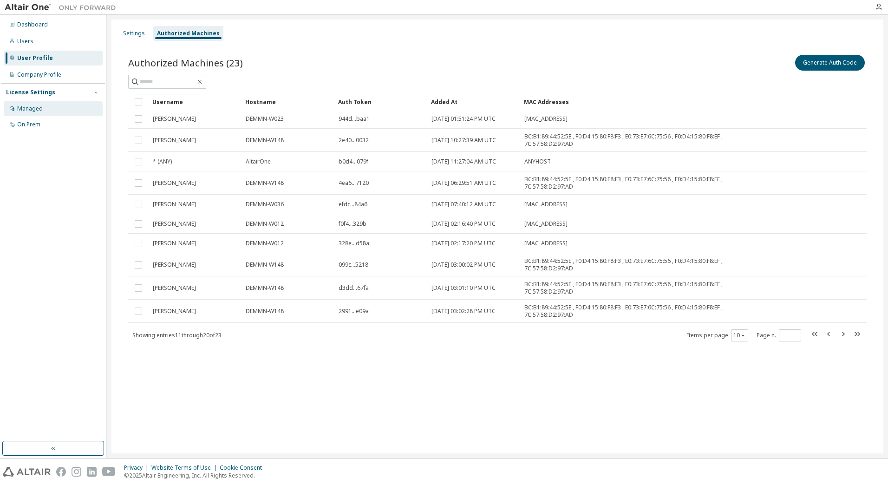
click at [41, 110] on div "Managed" at bounding box center [30, 108] width 26 height 7
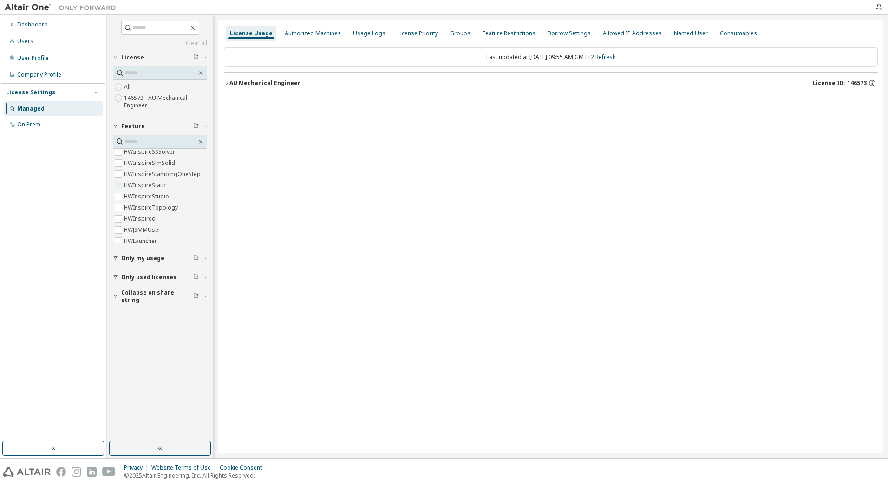
scroll to position [1764, 0]
click at [226, 81] on icon "button" at bounding box center [227, 83] width 6 height 6
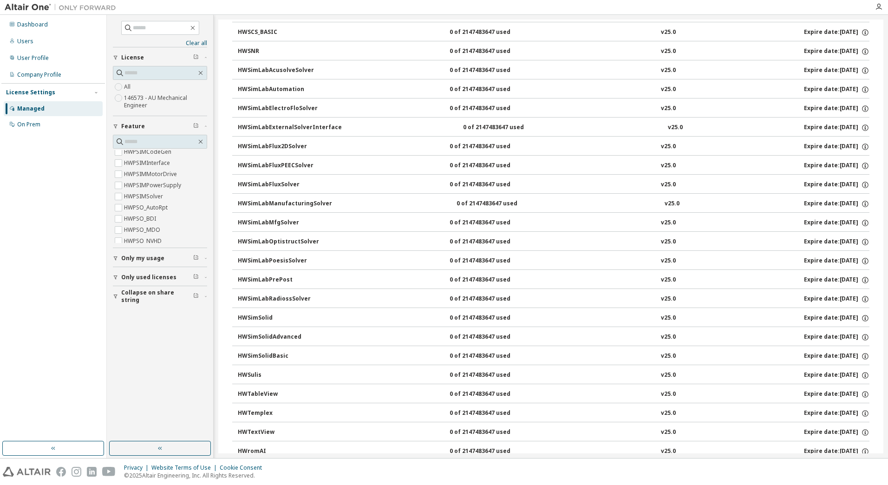
scroll to position [3637, 0]
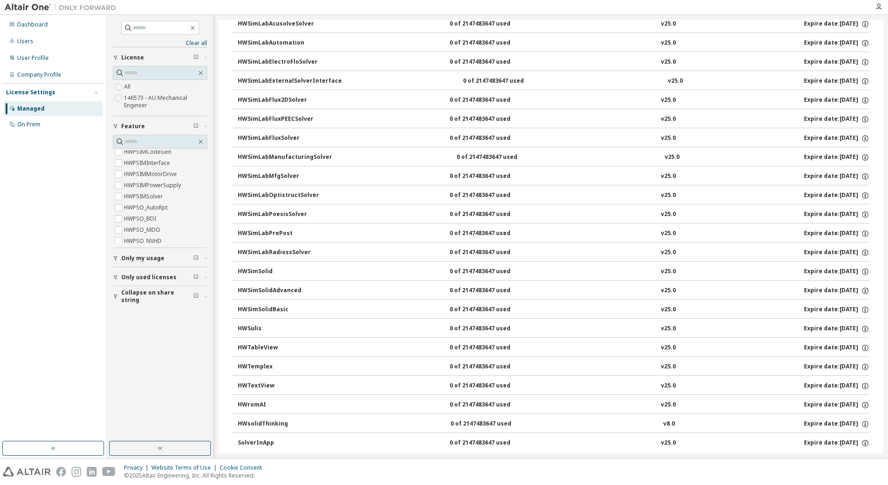
click at [257, 267] on div "HWSimSolid" at bounding box center [280, 271] width 84 height 8
click at [484, 256] on div "0 of 2147483647 used" at bounding box center [491, 252] width 84 height 8
click at [482, 268] on div "0 of 2147483647 used" at bounding box center [491, 271] width 84 height 8
drag, startPoint x: 482, startPoint y: 268, endPoint x: 488, endPoint y: 268, distance: 5.6
click at [483, 268] on div "0 of 2147483647 used" at bounding box center [491, 271] width 84 height 8
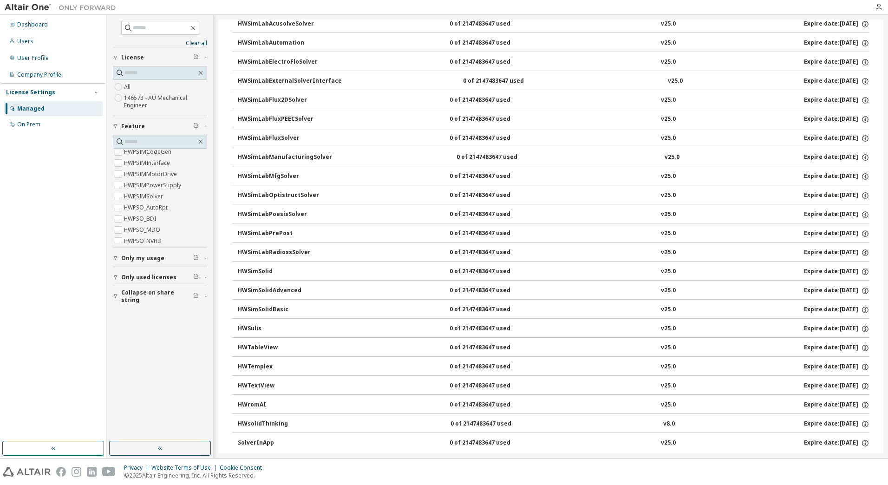
click at [488, 268] on div "0 of 2147483647 used" at bounding box center [491, 271] width 84 height 8
click at [492, 268] on div "0 of 2147483647 used" at bounding box center [491, 271] width 84 height 8
click at [864, 270] on icon "button" at bounding box center [864, 270] width 1 height 1
click at [156, 256] on span "Only my usage" at bounding box center [142, 257] width 43 height 7
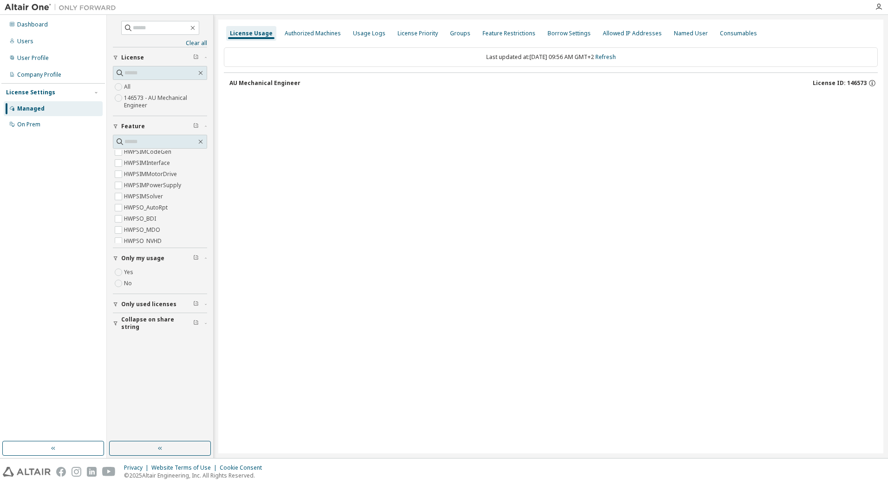
scroll to position [0, 0]
click at [145, 304] on span "Only used licenses" at bounding box center [148, 303] width 55 height 7
click at [288, 84] on div "AU Mechanical Engineer" at bounding box center [264, 82] width 71 height 7
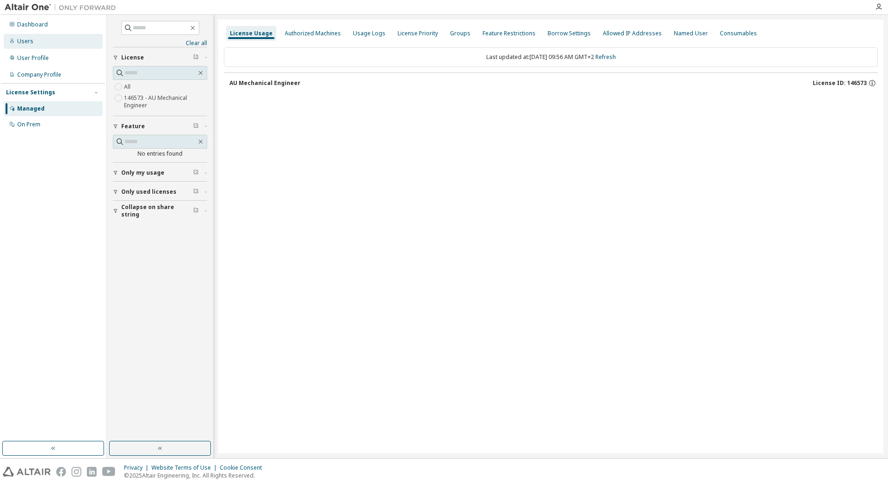
click at [46, 40] on div "Users" at bounding box center [53, 41] width 99 height 15
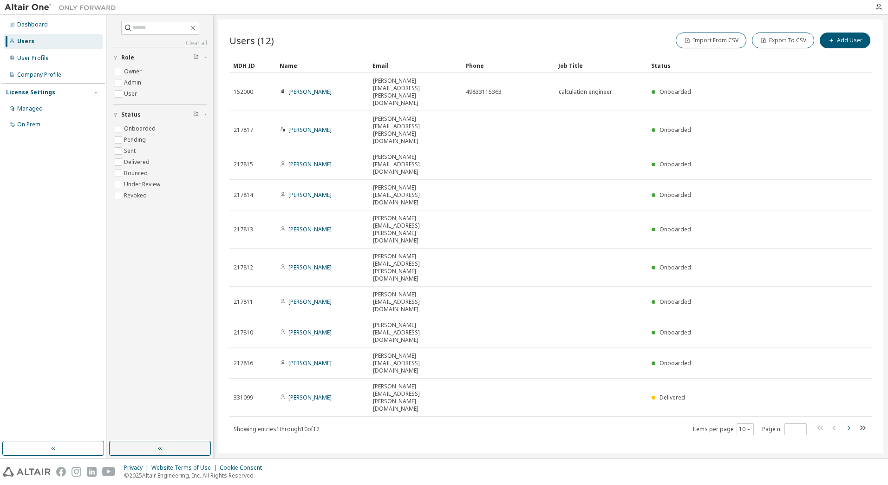
click at [849, 425] on icon "button" at bounding box center [848, 427] width 3 height 5
click at [849, 415] on icon "button" at bounding box center [847, 420] width 11 height 11
type input "*"
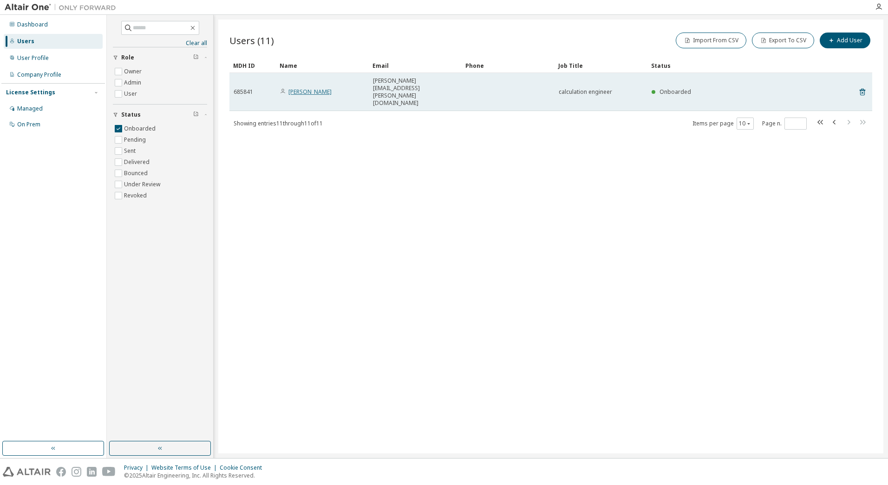
click at [309, 88] on link "Benjamin Zweifel" at bounding box center [309, 92] width 43 height 8
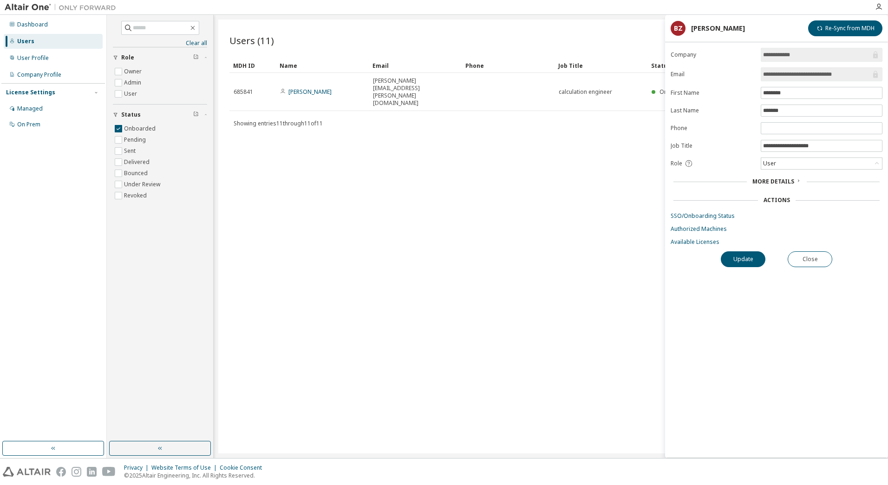
click at [791, 180] on span "More Details" at bounding box center [773, 181] width 42 height 8
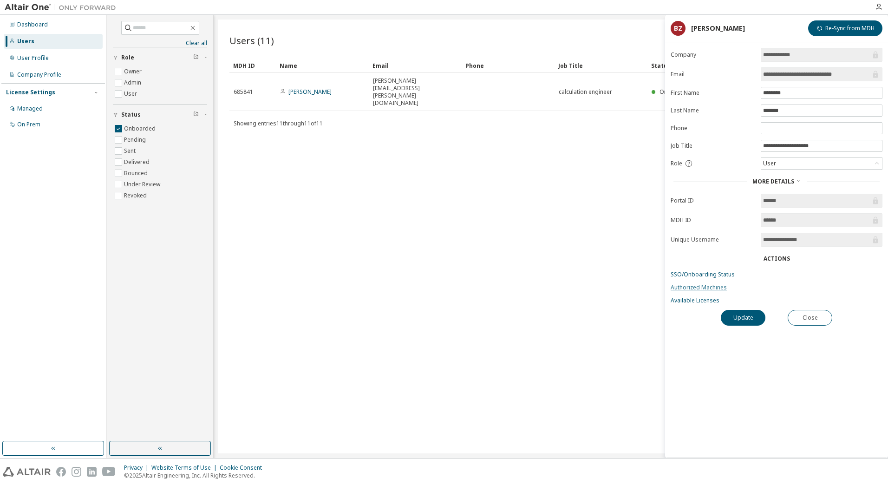
click at [717, 286] on link "Authorized Machines" at bounding box center [776, 287] width 212 height 7
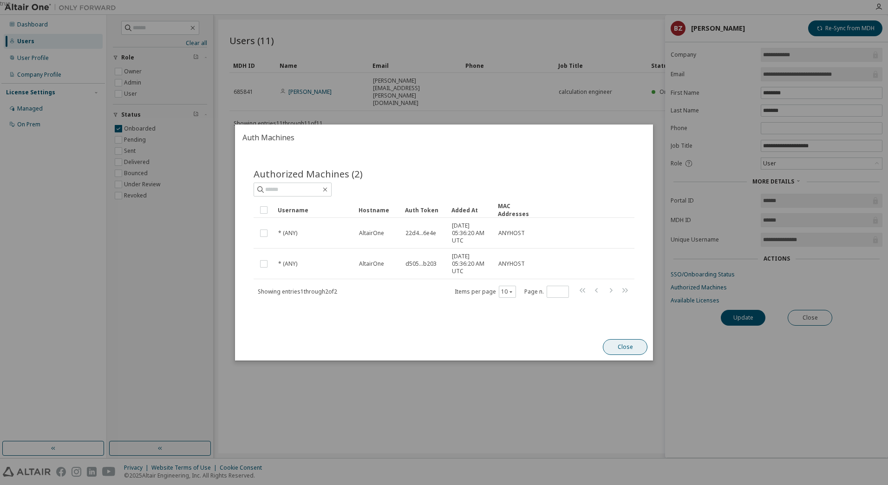
click at [629, 346] on button "Close" at bounding box center [625, 347] width 45 height 16
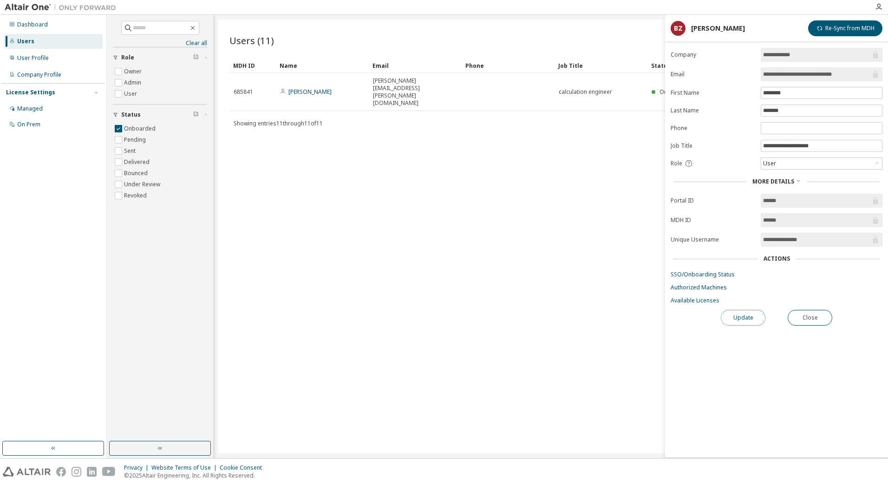
click at [737, 319] on button "Update" at bounding box center [742, 318] width 45 height 16
click at [705, 285] on link "Authorized Machines" at bounding box center [776, 287] width 212 height 7
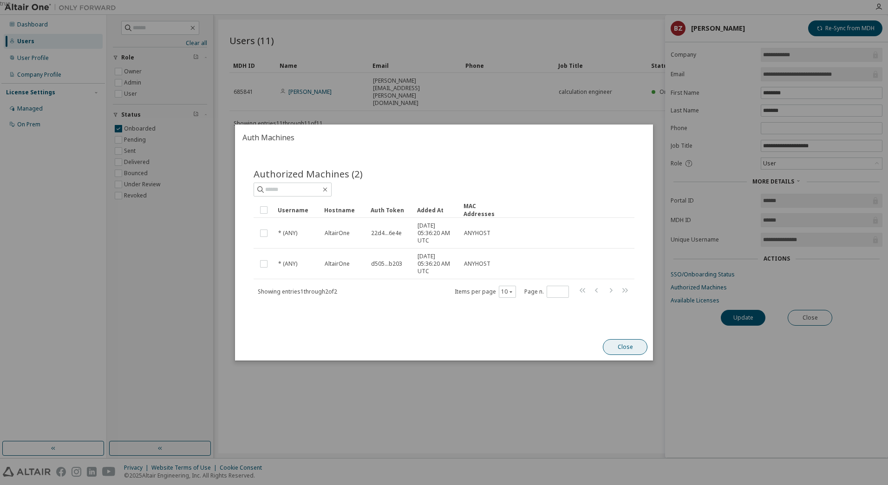
click at [623, 350] on button "Close" at bounding box center [625, 347] width 45 height 16
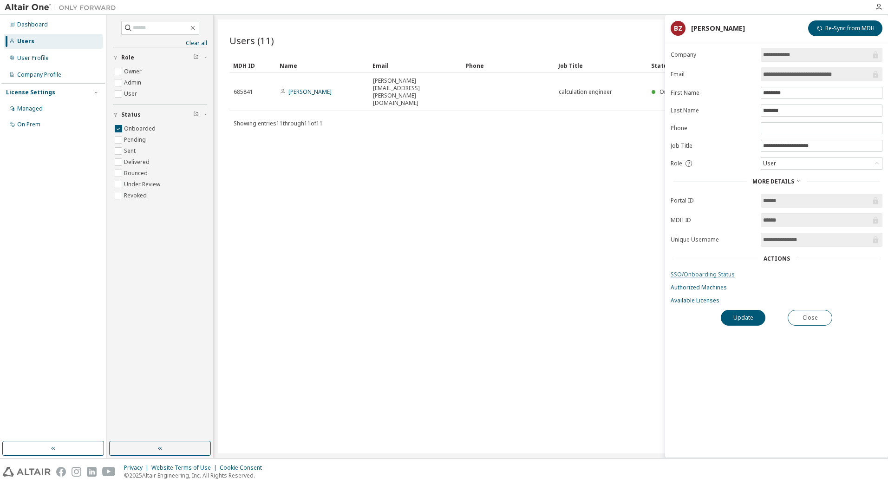
click at [700, 275] on link "SSO/Onboarding Status" at bounding box center [776, 274] width 212 height 7
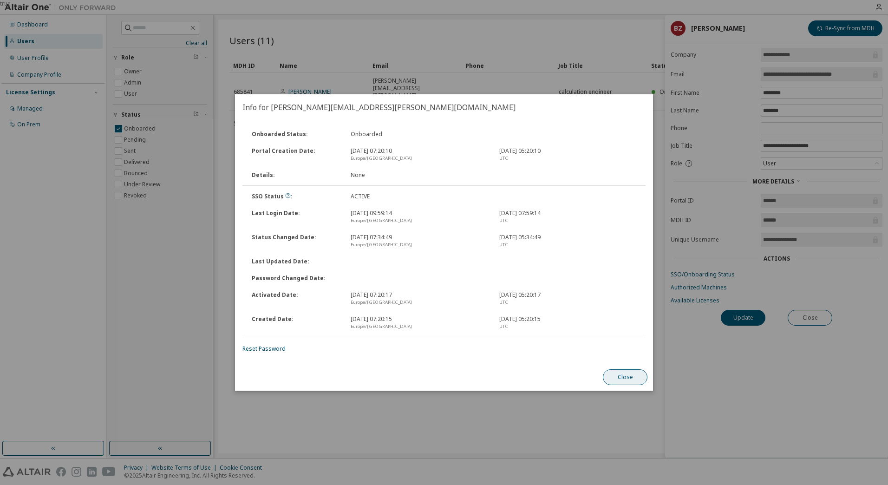
click at [618, 378] on button "Close" at bounding box center [625, 377] width 45 height 16
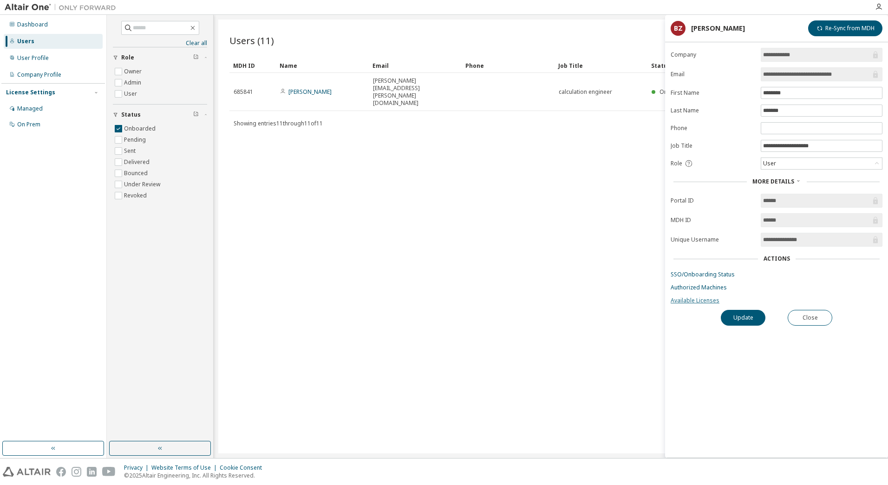
click at [702, 299] on link "Available Licenses" at bounding box center [776, 300] width 212 height 7
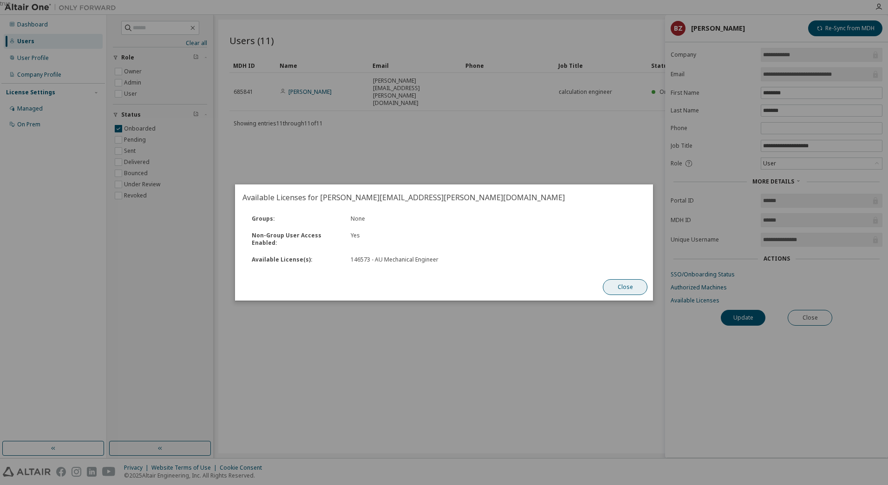
click at [616, 288] on button "Close" at bounding box center [625, 287] width 45 height 16
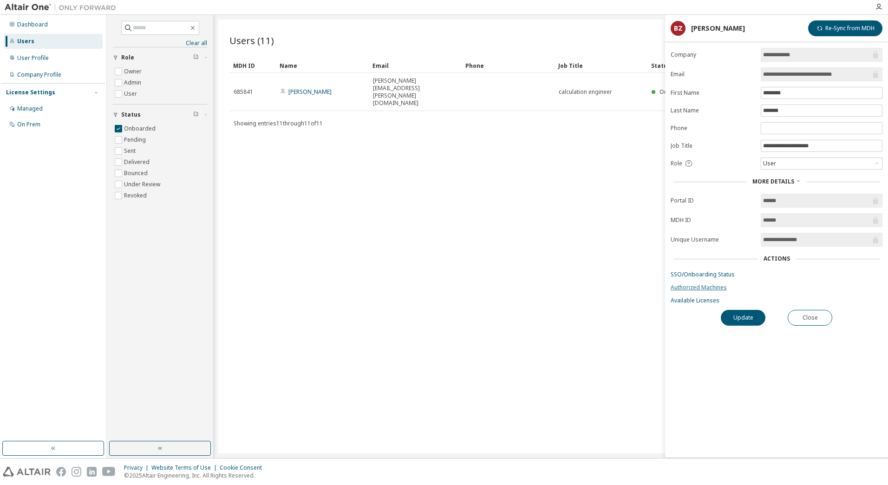
click at [695, 288] on link "Authorized Machines" at bounding box center [776, 287] width 212 height 7
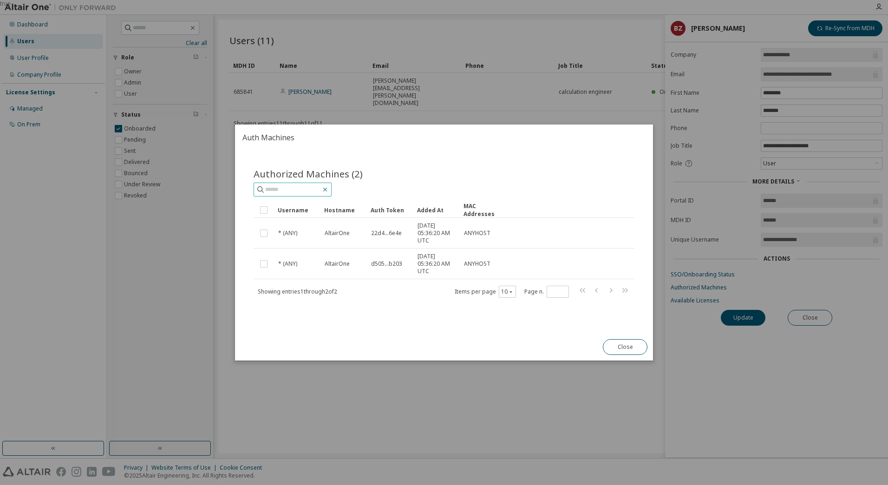
click at [329, 188] on icon "button" at bounding box center [324, 189] width 7 height 7
click at [623, 350] on button "Close" at bounding box center [625, 347] width 45 height 16
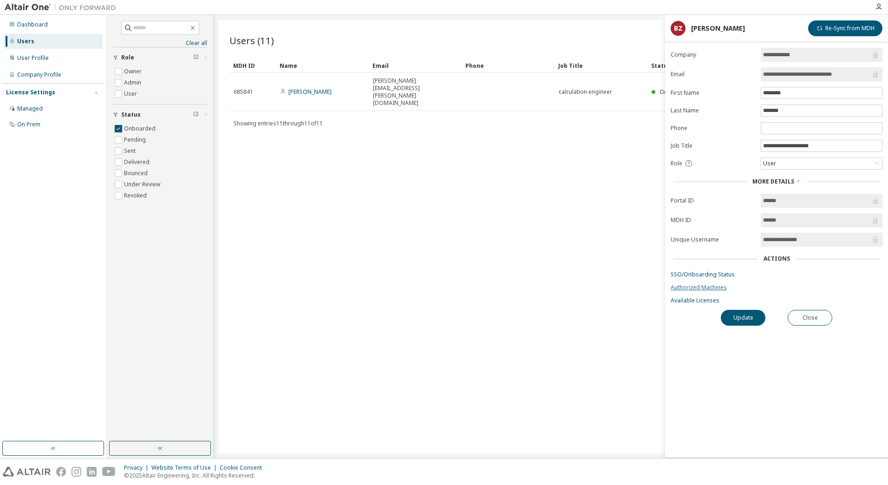
click at [701, 285] on link "Authorized Machines" at bounding box center [776, 287] width 212 height 7
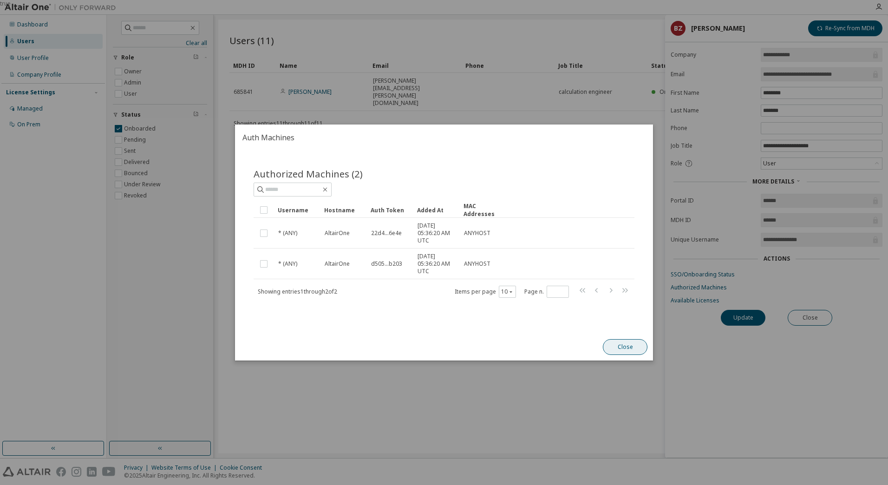
click at [615, 342] on button "Close" at bounding box center [625, 347] width 45 height 16
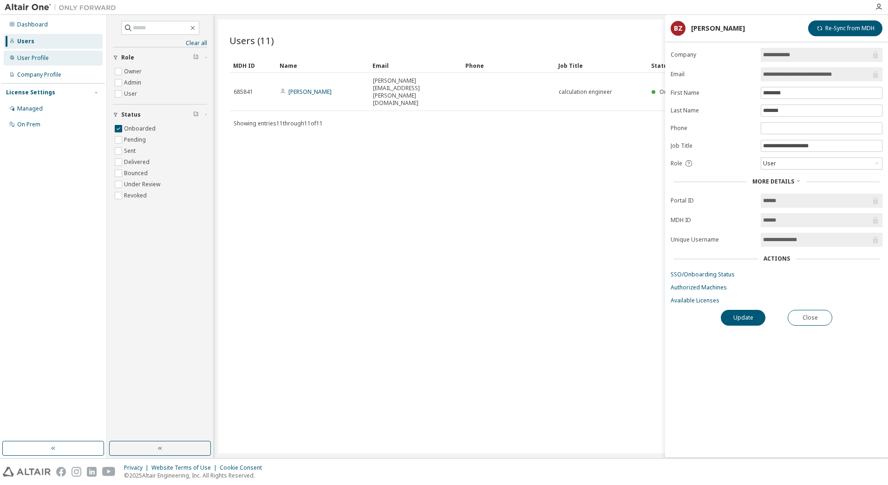
click at [53, 60] on div "User Profile" at bounding box center [53, 58] width 99 height 15
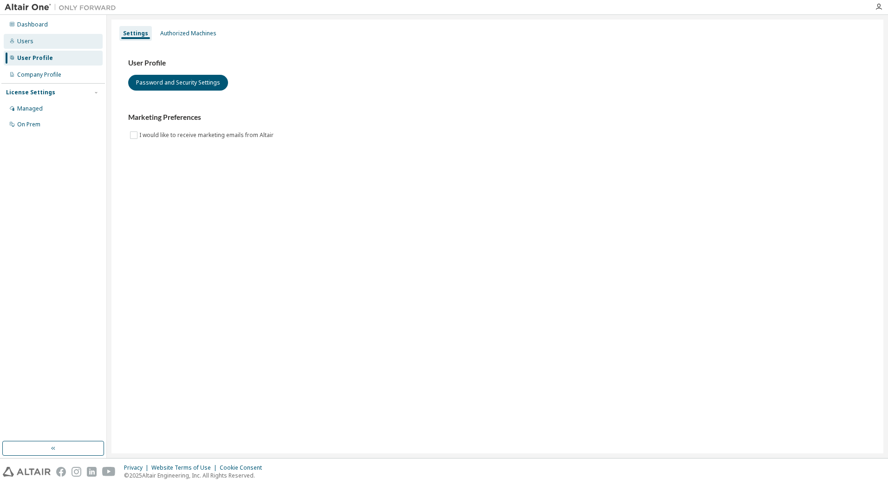
click at [44, 39] on div "Users" at bounding box center [53, 41] width 99 height 15
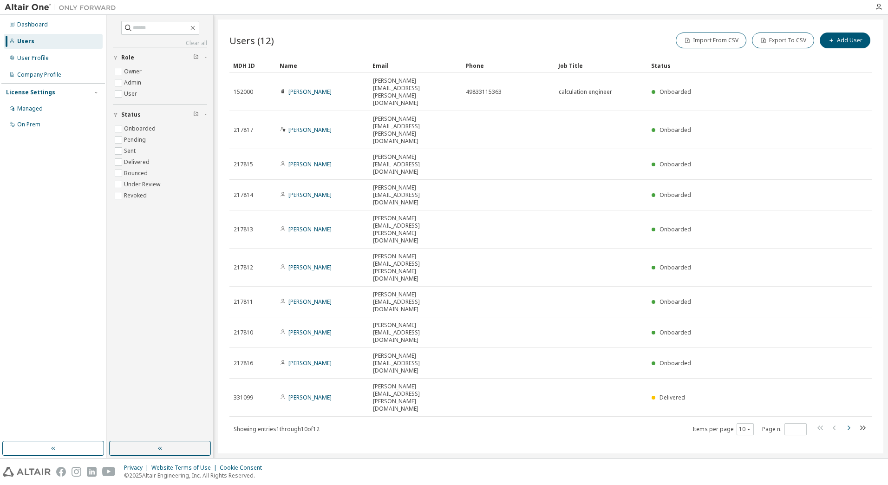
click at [848, 422] on icon "button" at bounding box center [847, 427] width 11 height 11
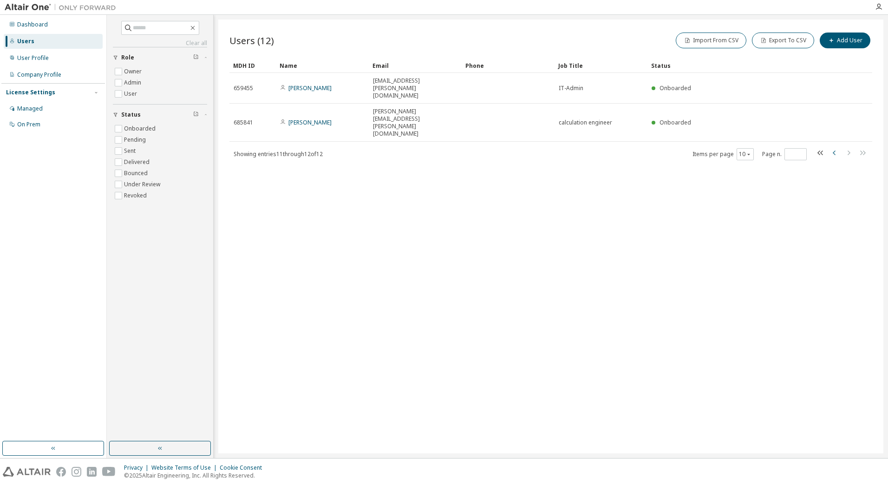
click at [834, 150] on icon "button" at bounding box center [833, 152] width 3 height 5
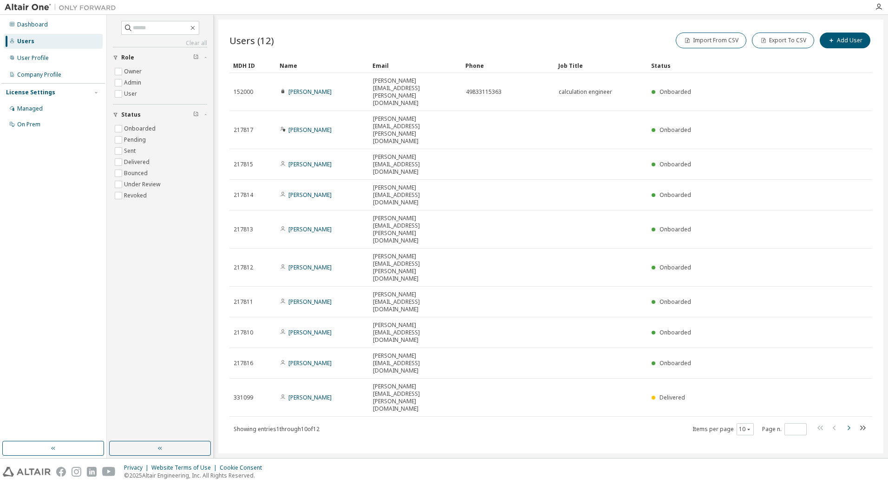
click at [849, 422] on icon "button" at bounding box center [847, 427] width 11 height 11
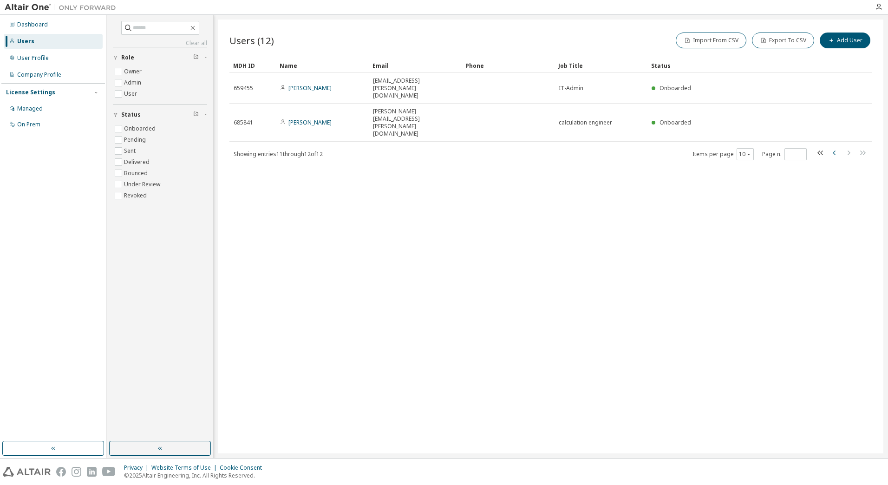
click at [833, 150] on icon "button" at bounding box center [833, 152] width 3 height 5
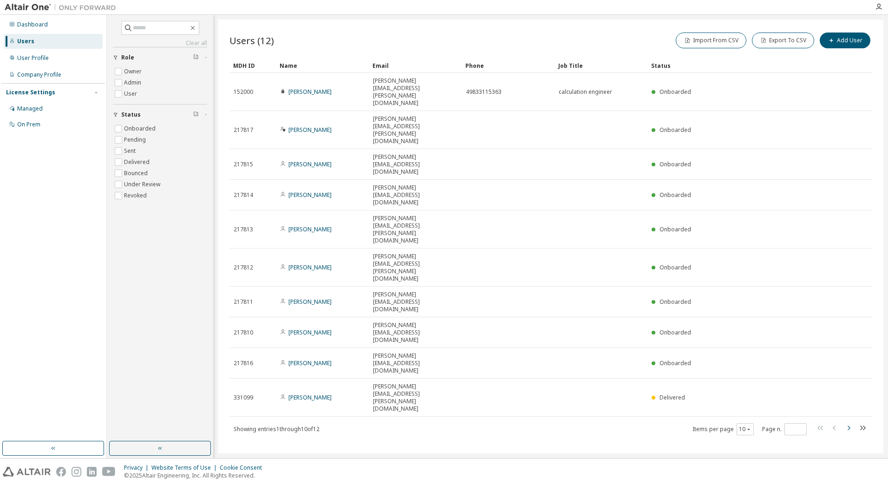
click at [846, 422] on icon "button" at bounding box center [847, 427] width 11 height 11
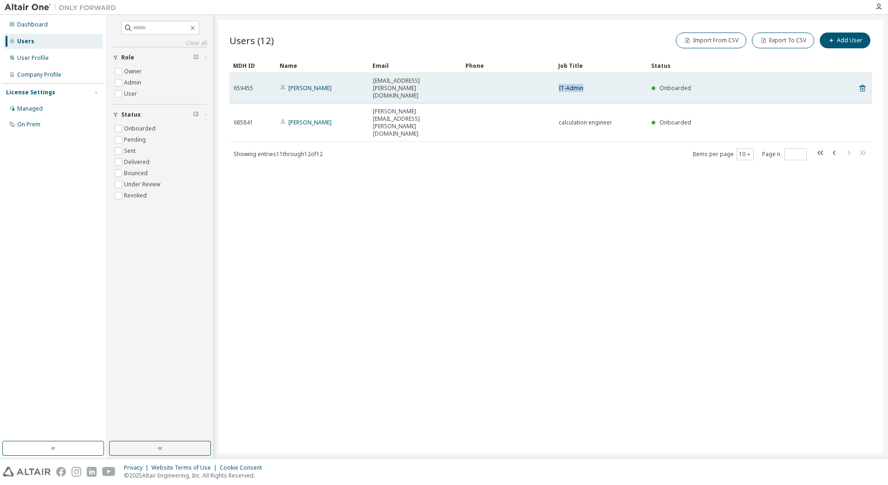
drag, startPoint x: 588, startPoint y: 83, endPoint x: 554, endPoint y: 83, distance: 34.3
click at [554, 83] on tr "659455 Christian Melder christian.melder@goldhofer.com IT-Admin Onboarded" at bounding box center [550, 88] width 642 height 31
drag, startPoint x: 554, startPoint y: 83, endPoint x: 546, endPoint y: 83, distance: 7.9
click at [546, 83] on td at bounding box center [507, 88] width 93 height 31
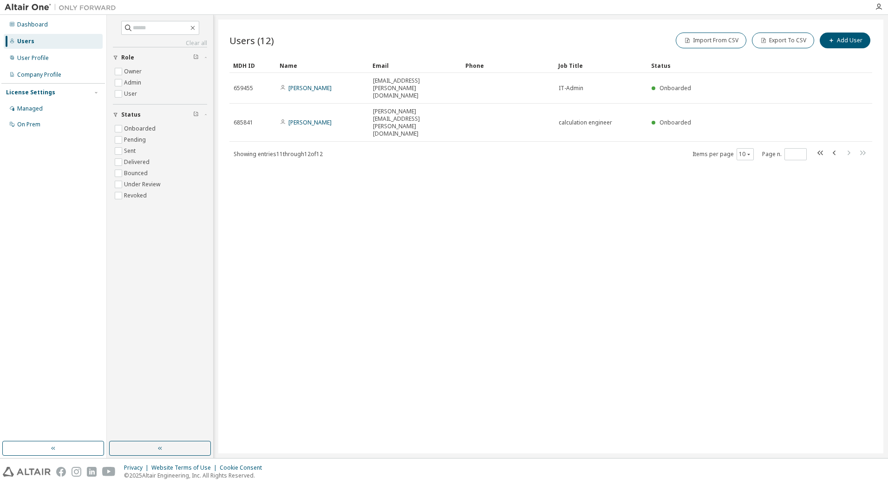
drag, startPoint x: 548, startPoint y: 134, endPoint x: 567, endPoint y: 96, distance: 42.6
click at [549, 134] on div "Users (12) Import From CSV Export To CSV Add User Clear Load Save Save As Field…" at bounding box center [550, 236] width 665 height 434
click at [834, 150] on icon "button" at bounding box center [833, 152] width 3 height 5
type input "*"
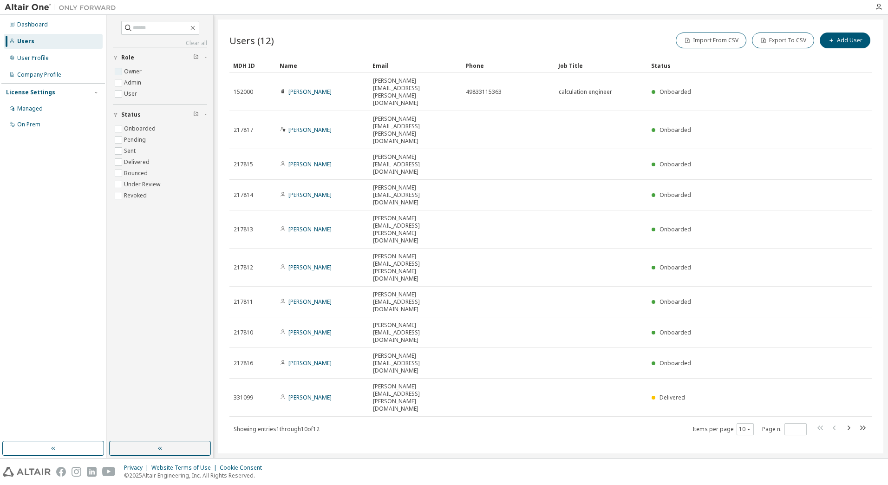
click at [125, 72] on label "Owner" at bounding box center [133, 71] width 19 height 11
click at [128, 81] on label "Admin" at bounding box center [133, 82] width 19 height 11
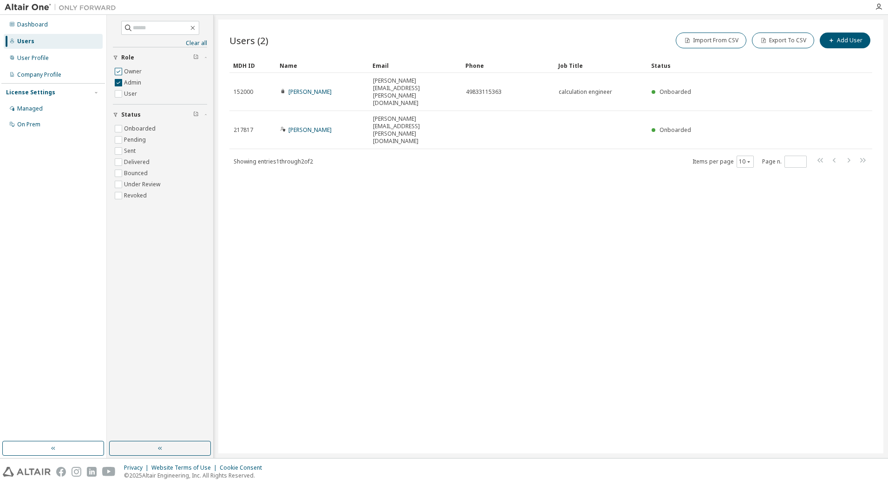
click at [129, 72] on label "Owner" at bounding box center [133, 71] width 19 height 11
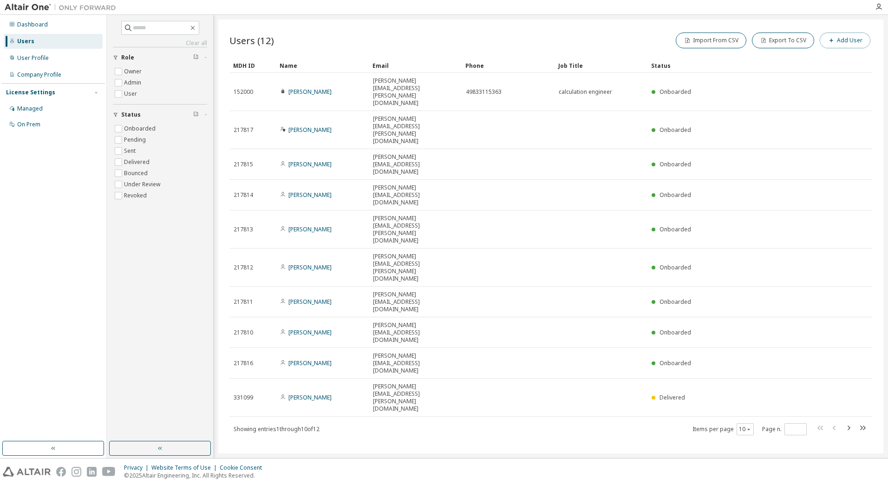
click at [830, 42] on icon "button" at bounding box center [831, 41] width 6 height 6
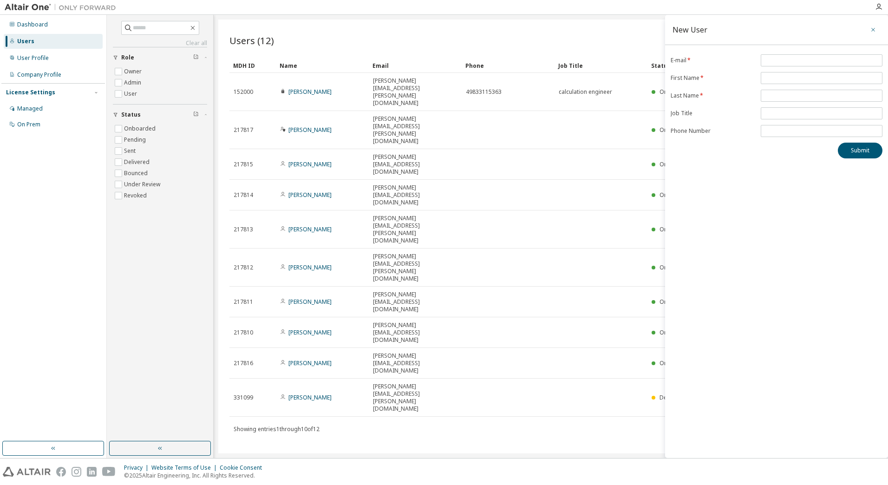
click at [870, 30] on icon "button" at bounding box center [872, 29] width 6 height 7
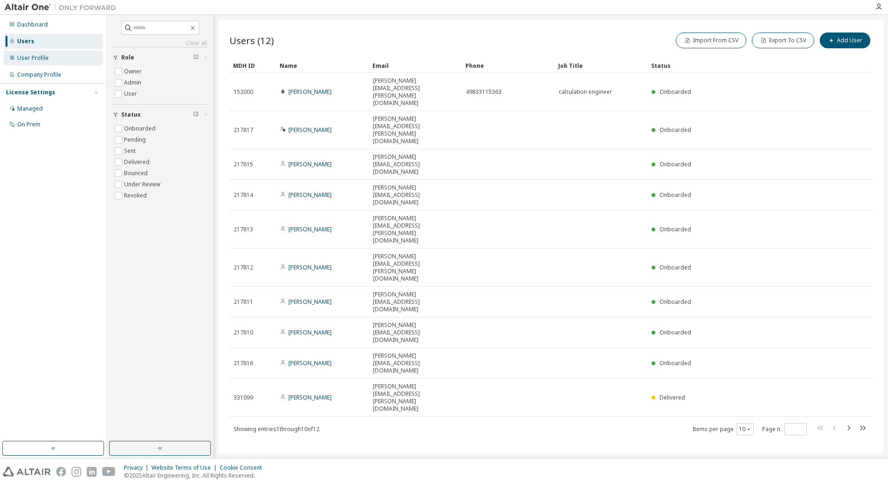
click at [39, 57] on div "User Profile" at bounding box center [33, 57] width 32 height 7
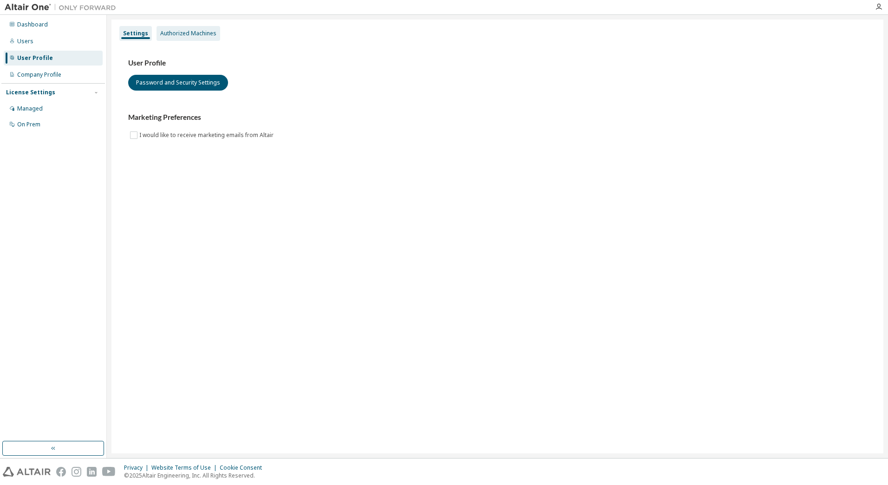
click at [181, 33] on div "Authorized Machines" at bounding box center [188, 33] width 56 height 7
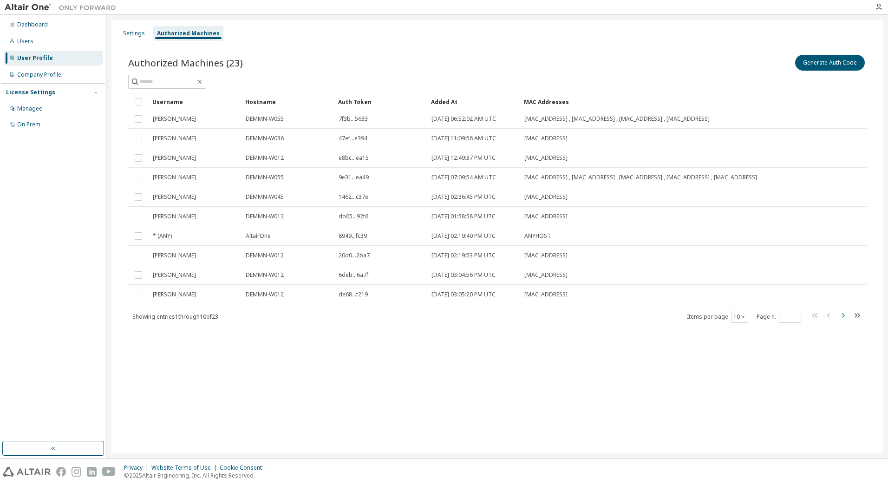
click at [840, 320] on icon "button" at bounding box center [842, 315] width 11 height 11
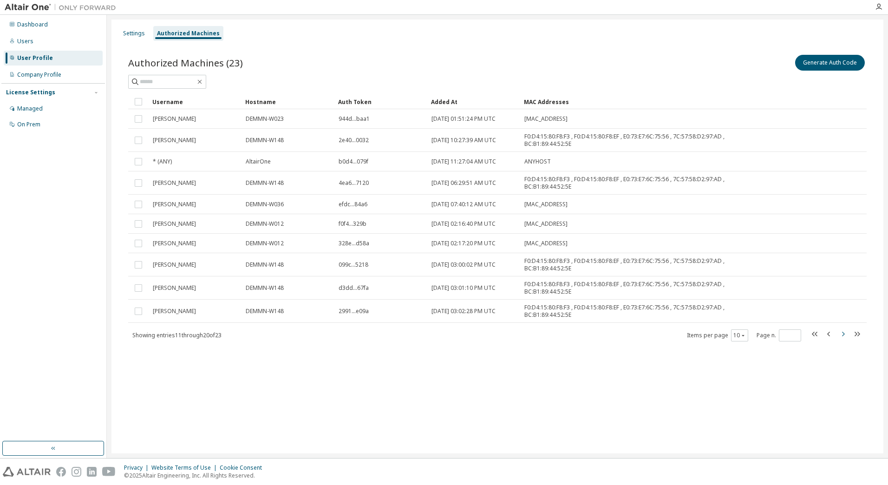
click at [840, 320] on tr "Seiferth DEMMN-W148 2991...e09a 2023-10-19 03:02:28 PM UTC F0:D4:15:80:F8:F3 , …" at bounding box center [497, 310] width 738 height 23
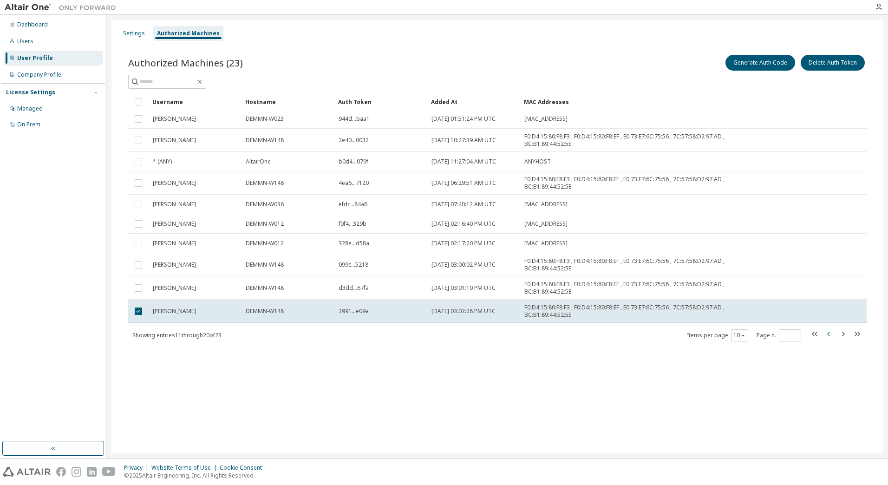
click at [823, 334] on icon "button" at bounding box center [828, 333] width 11 height 11
type input "*"
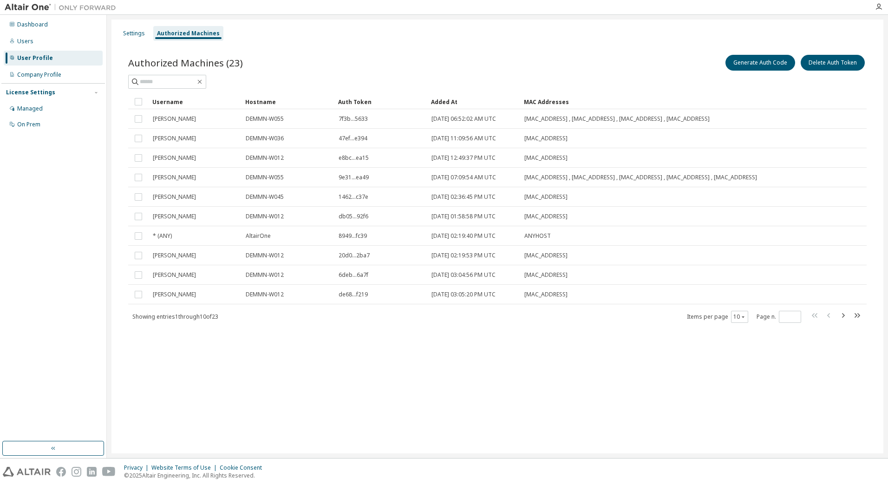
click at [823, 334] on div "Authorized Machines (23) Generate Auth Code Delete Auth Token Clear Load Save S…" at bounding box center [497, 194] width 760 height 305
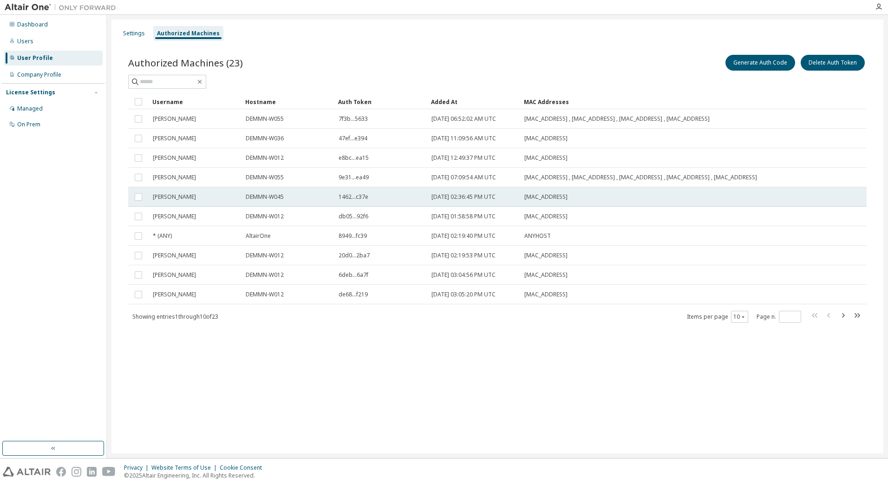
click at [272, 204] on td "DEMMN-W045" at bounding box center [287, 196] width 93 height 19
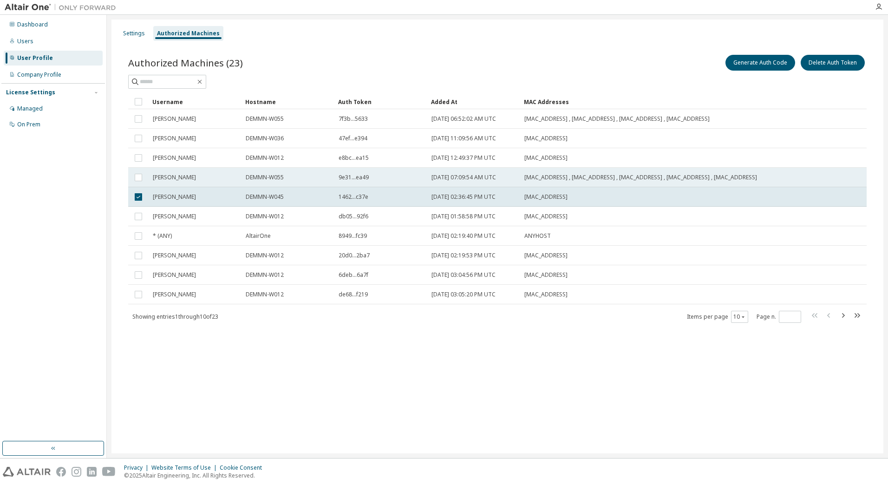
click at [262, 181] on span "DEMMN-W055" at bounding box center [265, 177] width 38 height 7
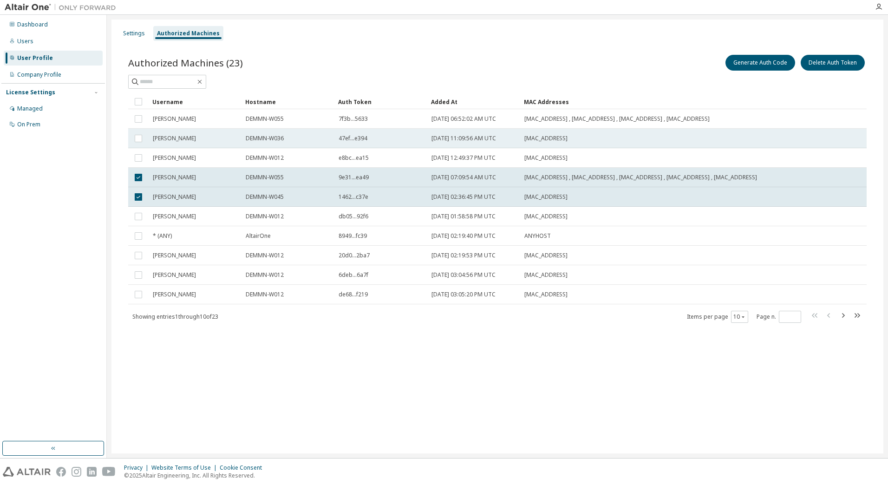
click at [273, 139] on span "DEMMN-W036" at bounding box center [265, 138] width 38 height 7
click at [141, 32] on div "Settings" at bounding box center [134, 33] width 22 height 7
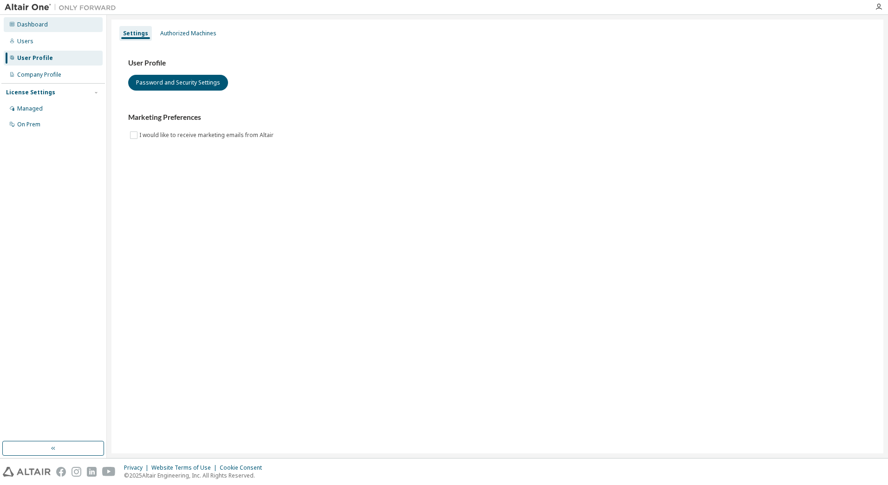
click at [30, 24] on div "Dashboard" at bounding box center [32, 24] width 31 height 7
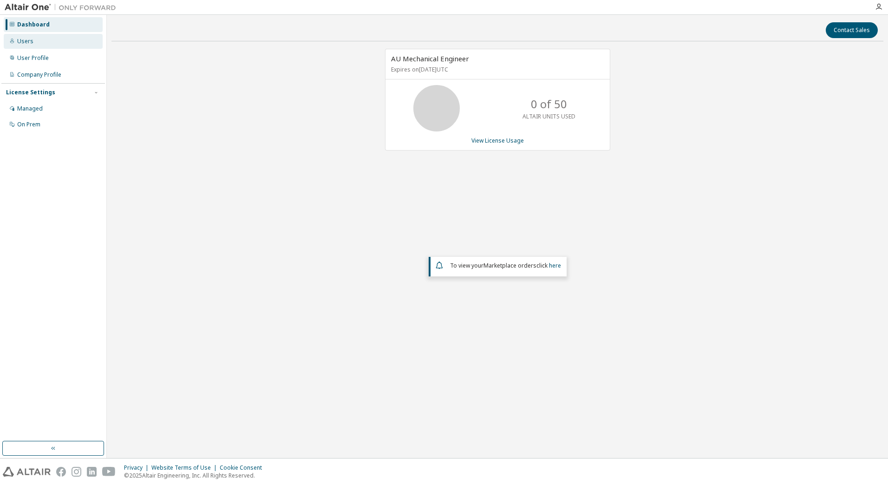
click at [32, 42] on div "Users" at bounding box center [53, 41] width 99 height 15
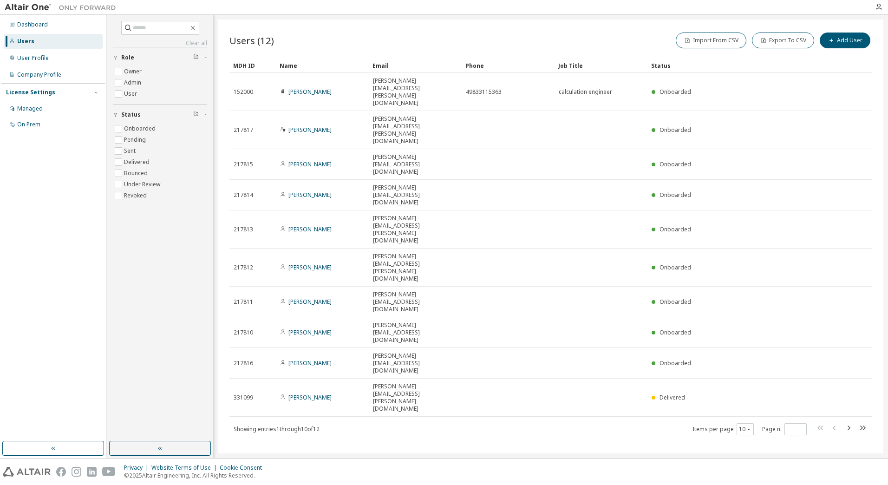
click at [612, 308] on div "Users (12) Import From CSV Export To CSV Add User Clear Load Save Save As Field…" at bounding box center [550, 236] width 665 height 434
click at [850, 422] on icon "button" at bounding box center [847, 427] width 11 height 11
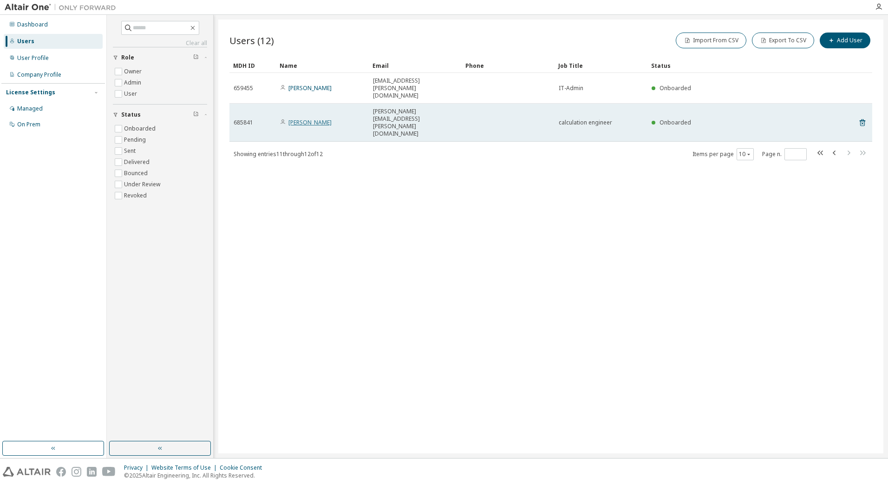
click at [313, 118] on link "Benjamin Zweifel" at bounding box center [309, 122] width 43 height 8
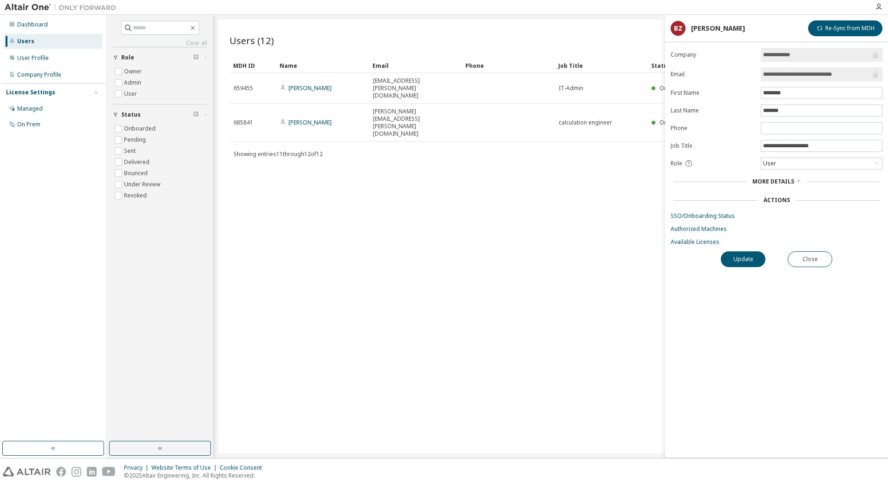
click at [766, 178] on span "More Details" at bounding box center [773, 181] width 42 height 8
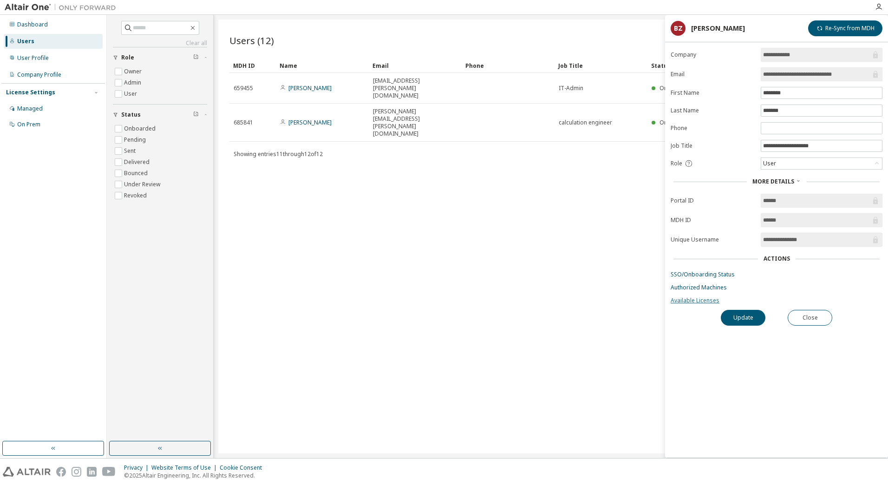
click at [698, 303] on link "Available Licenses" at bounding box center [776, 300] width 212 height 7
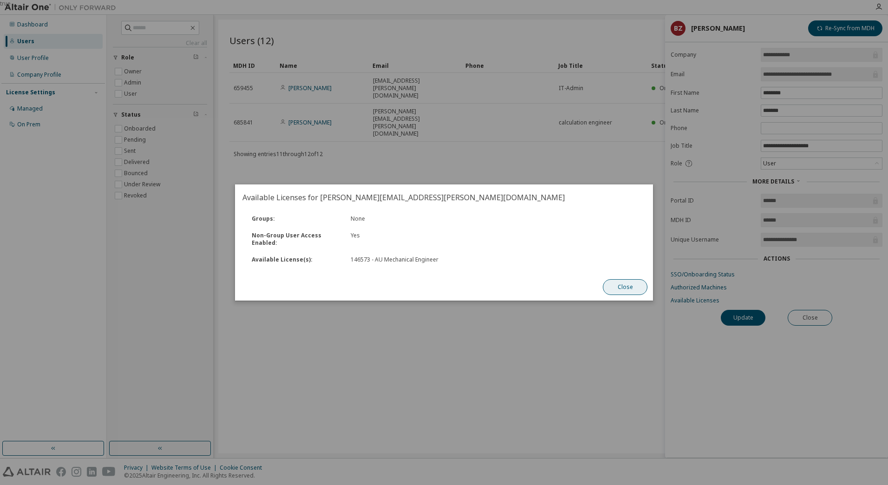
click at [629, 286] on button "Close" at bounding box center [625, 287] width 45 height 16
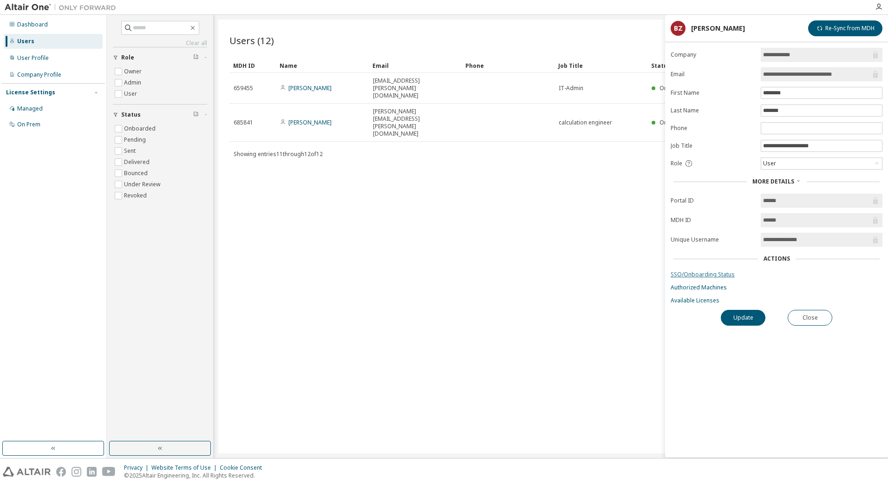
click at [696, 277] on link "SSO/Onboarding Status" at bounding box center [776, 274] width 212 height 7
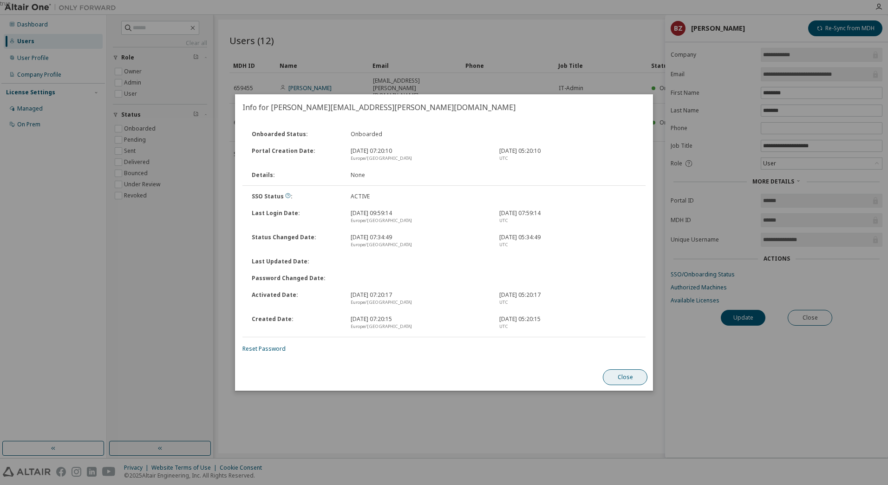
click at [625, 371] on button "Close" at bounding box center [625, 377] width 45 height 16
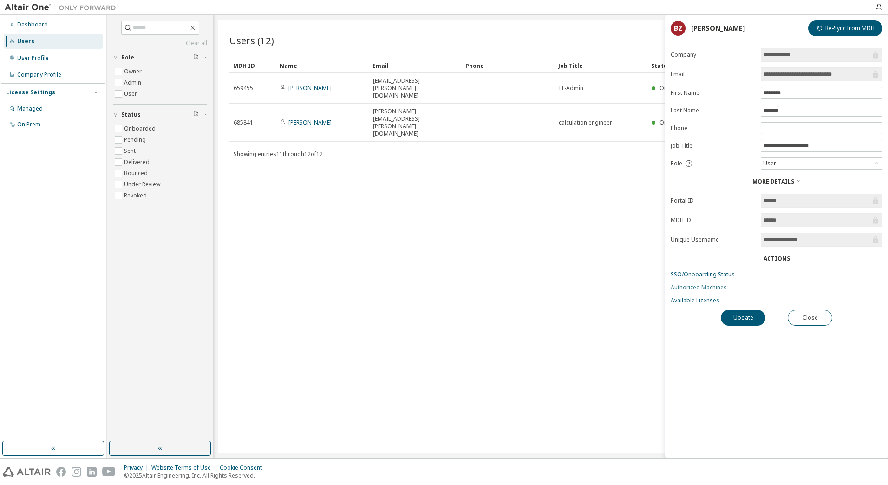
click at [692, 287] on link "Authorized Machines" at bounding box center [776, 287] width 212 height 7
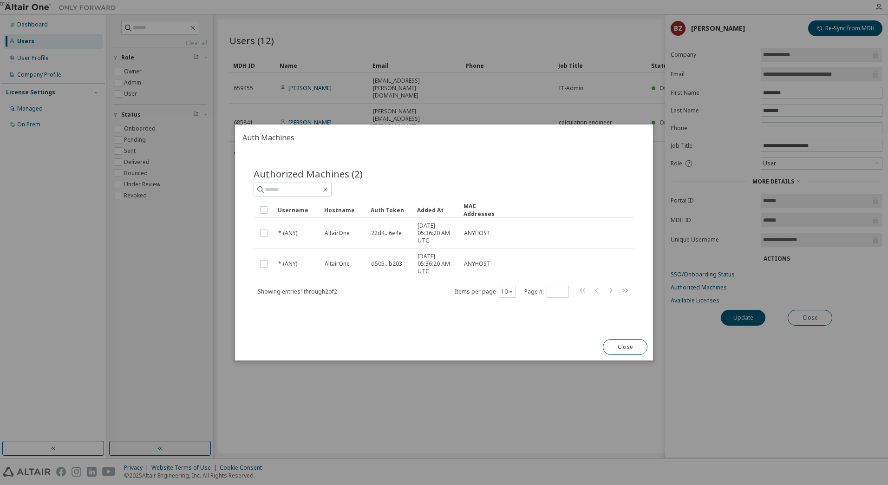
drag, startPoint x: 500, startPoint y: 192, endPoint x: 482, endPoint y: 188, distance: 18.7
click at [482, 188] on div at bounding box center [443, 189] width 381 height 14
click at [620, 347] on button "Close" at bounding box center [625, 347] width 45 height 16
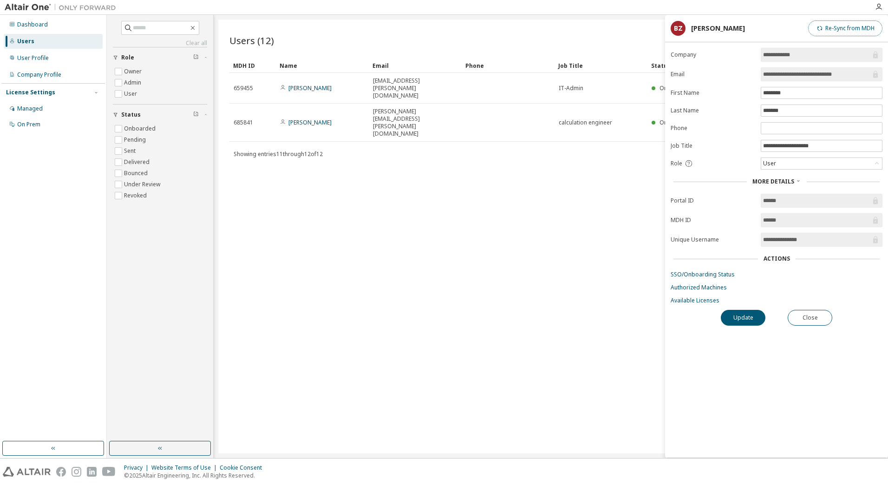
click at [841, 27] on button "Re-Sync from MDH" at bounding box center [845, 28] width 74 height 16
click at [706, 287] on link "Authorized Machines" at bounding box center [776, 287] width 212 height 7
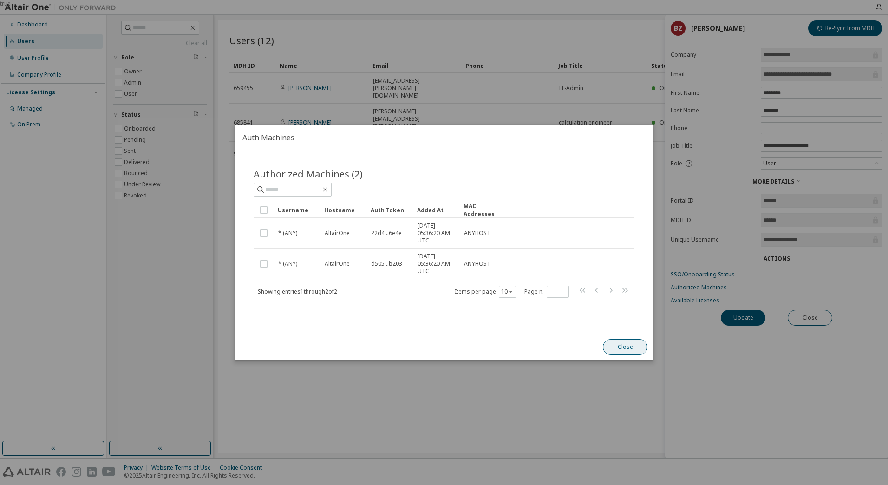
click at [626, 342] on button "Close" at bounding box center [625, 347] width 45 height 16
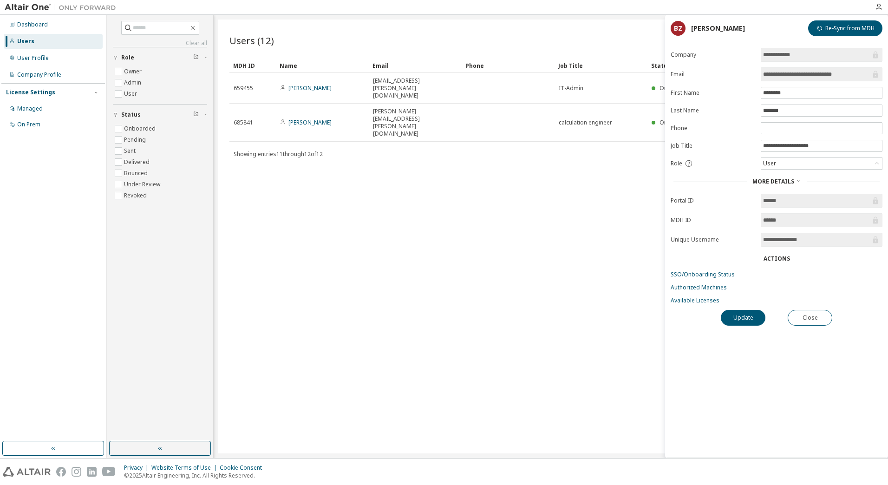
click at [604, 249] on div "Users (12) Import From CSV Export To CSV Add User Clear Load Save Save As Field…" at bounding box center [550, 236] width 665 height 434
click at [739, 317] on button "Update" at bounding box center [742, 318] width 45 height 16
click at [697, 286] on link "Authorized Machines" at bounding box center [776, 287] width 212 height 7
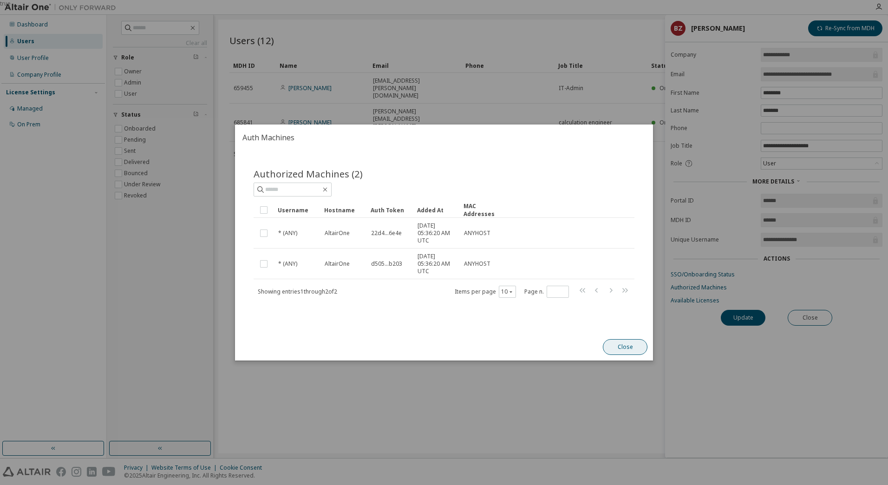
click at [618, 343] on button "Close" at bounding box center [625, 347] width 45 height 16
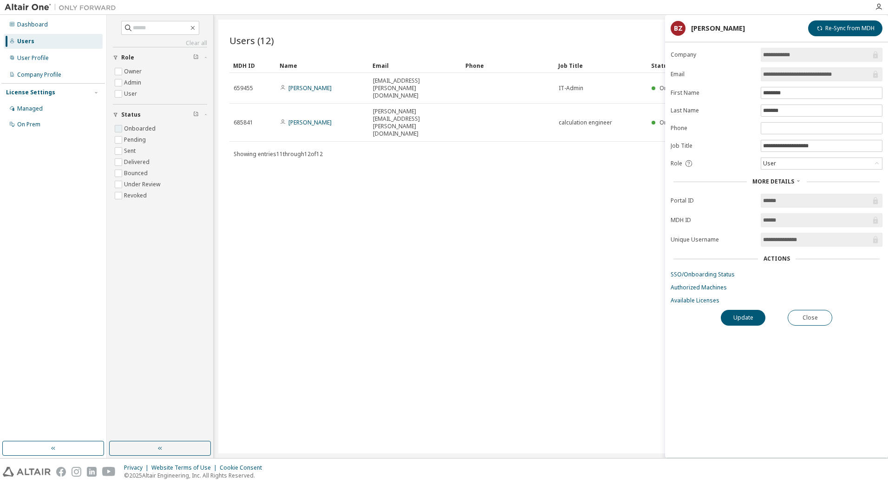
click at [137, 126] on label "Onboarded" at bounding box center [140, 128] width 33 height 11
type input "*"
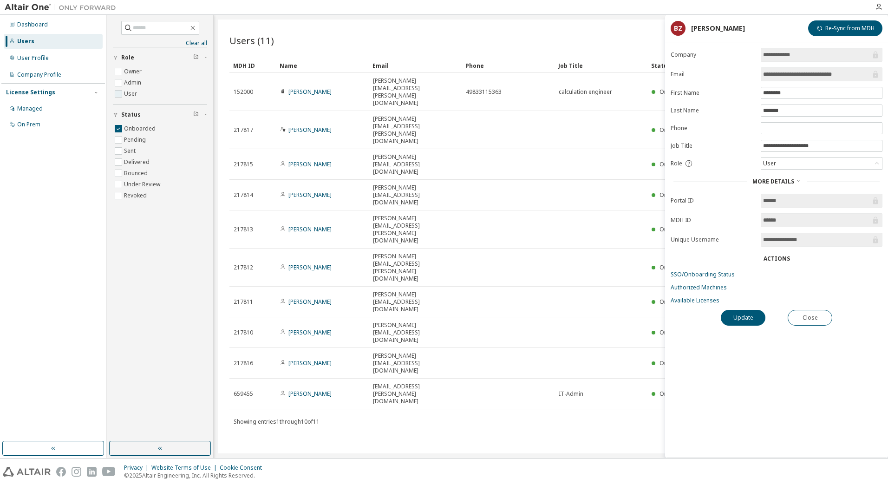
click at [125, 93] on label "User" at bounding box center [131, 93] width 15 height 11
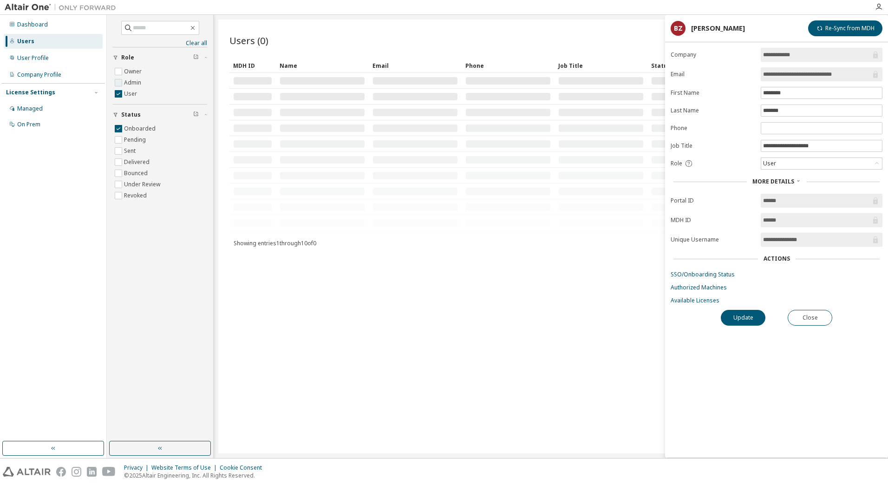
click at [129, 83] on label "Admin" at bounding box center [133, 82] width 19 height 11
click at [126, 94] on label "User" at bounding box center [131, 93] width 15 height 11
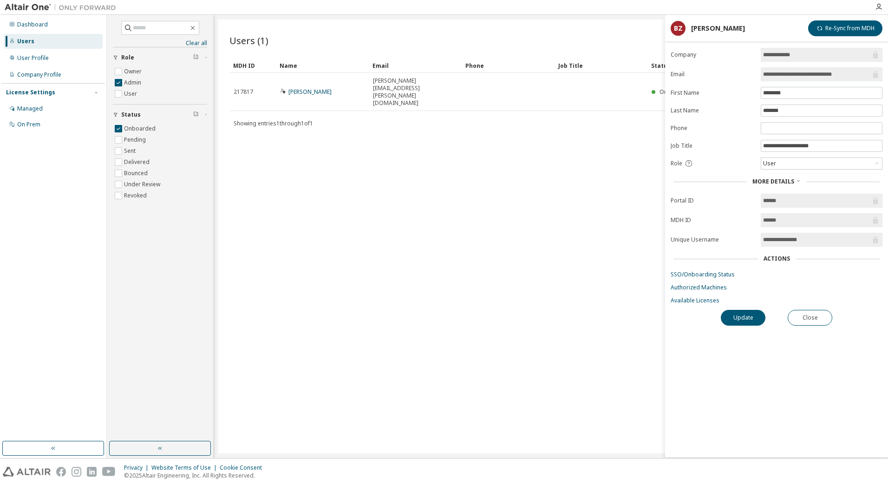
drag, startPoint x: 583, startPoint y: 136, endPoint x: 589, endPoint y: 133, distance: 6.9
click at [584, 136] on div "Users (1) Import From CSV Export To CSV Add User Clear Load Save Save As Field …" at bounding box center [550, 236] width 665 height 434
click at [878, 10] on icon "button" at bounding box center [878, 6] width 7 height 7
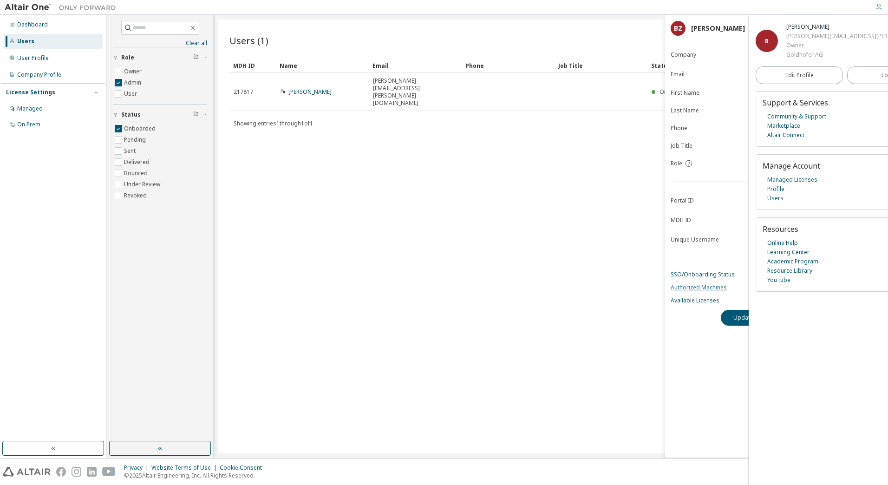
click at [717, 287] on link "Authorized Machines" at bounding box center [776, 287] width 212 height 7
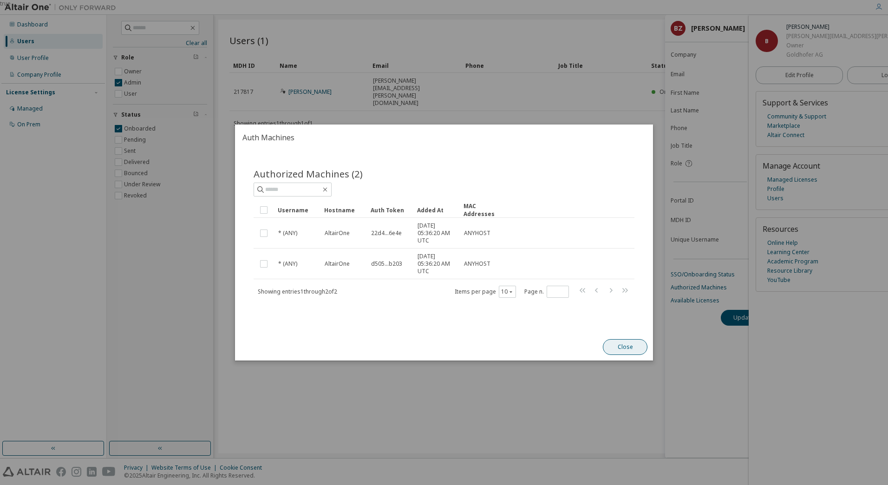
click at [628, 345] on button "Close" at bounding box center [625, 347] width 45 height 16
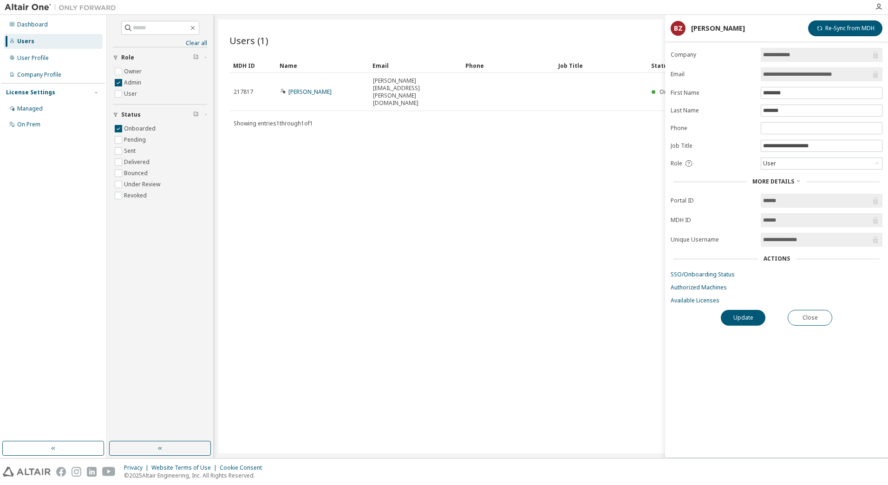
click at [35, 42] on div "Users" at bounding box center [53, 41] width 99 height 15
click at [699, 287] on link "Authorized Machines" at bounding box center [776, 287] width 212 height 7
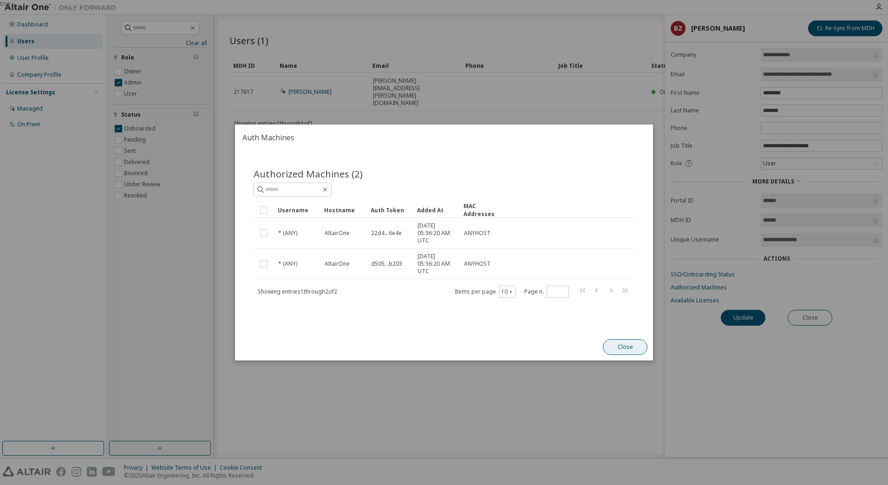
click at [613, 348] on button "Close" at bounding box center [625, 347] width 45 height 16
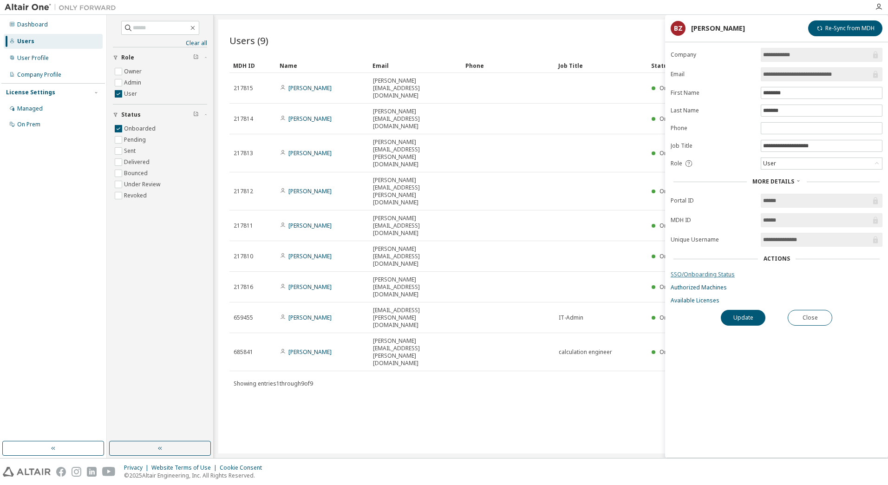
click at [716, 272] on link "SSO/Onboarding Status" at bounding box center [776, 274] width 212 height 7
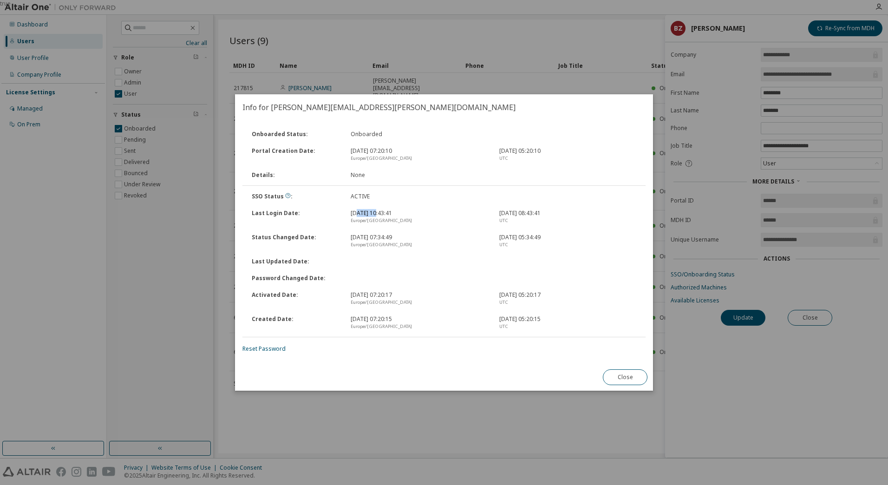
drag, startPoint x: 361, startPoint y: 212, endPoint x: 381, endPoint y: 212, distance: 20.4
click at [381, 212] on div "05.09.2025, 10:43:41 Europe/Berlin" at bounding box center [419, 216] width 149 height 15
drag, startPoint x: 381, startPoint y: 212, endPoint x: 363, endPoint y: 257, distance: 48.4
click at [363, 257] on div "Last Updated Date :" at bounding box center [443, 261] width 405 height 17
click at [634, 385] on div "Close" at bounding box center [625, 376] width 56 height 27
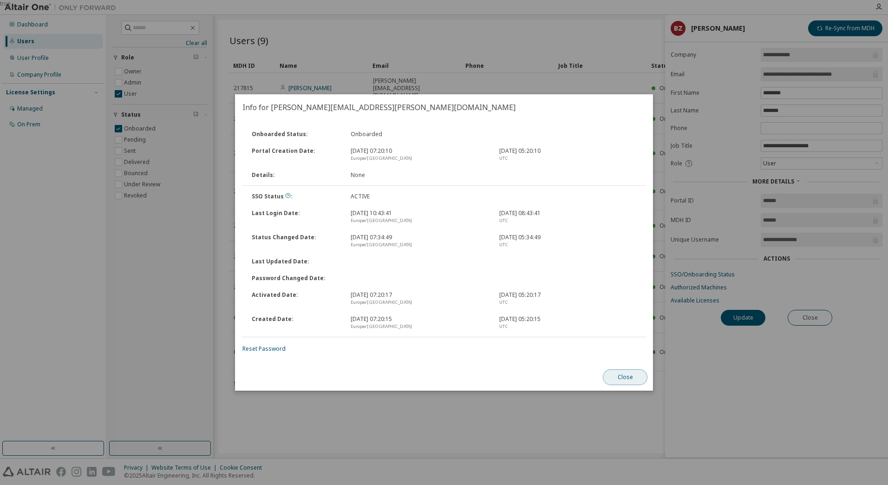
click at [633, 375] on button "Close" at bounding box center [625, 377] width 45 height 16
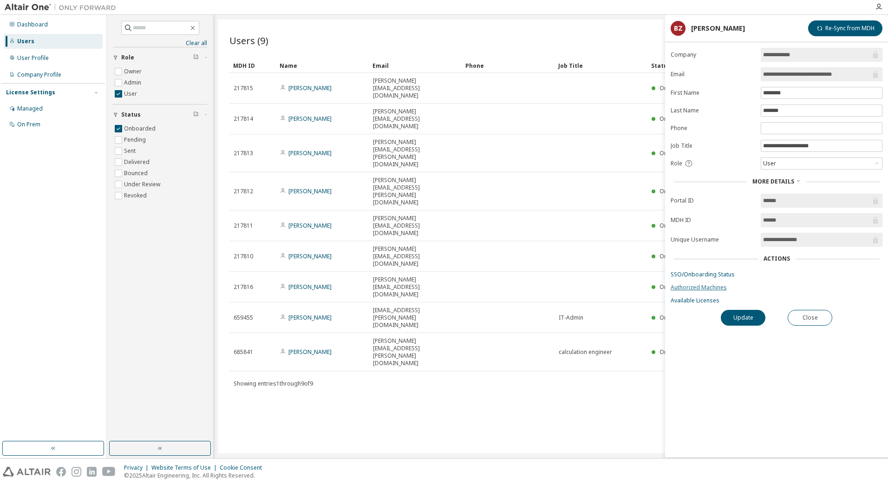
click at [693, 290] on link "Authorized Machines" at bounding box center [776, 287] width 212 height 7
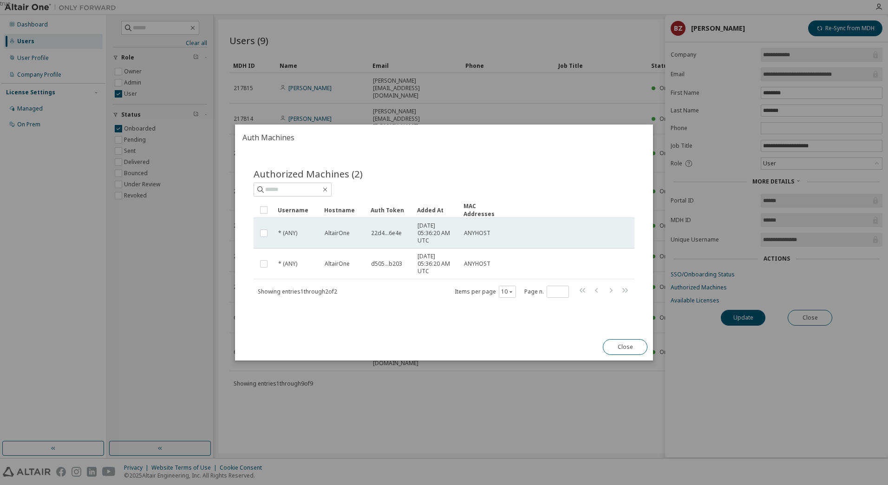
click at [322, 234] on td "AltairOne" at bounding box center [343, 233] width 46 height 31
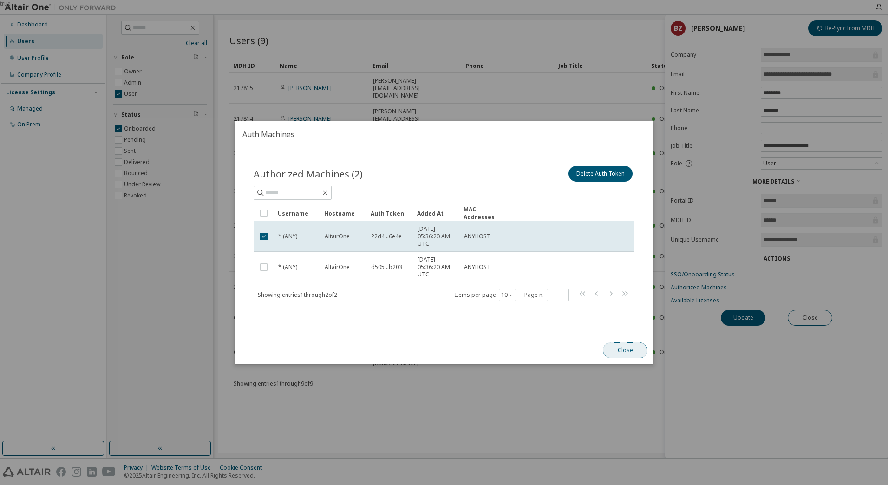
click at [622, 349] on button "Close" at bounding box center [625, 350] width 45 height 16
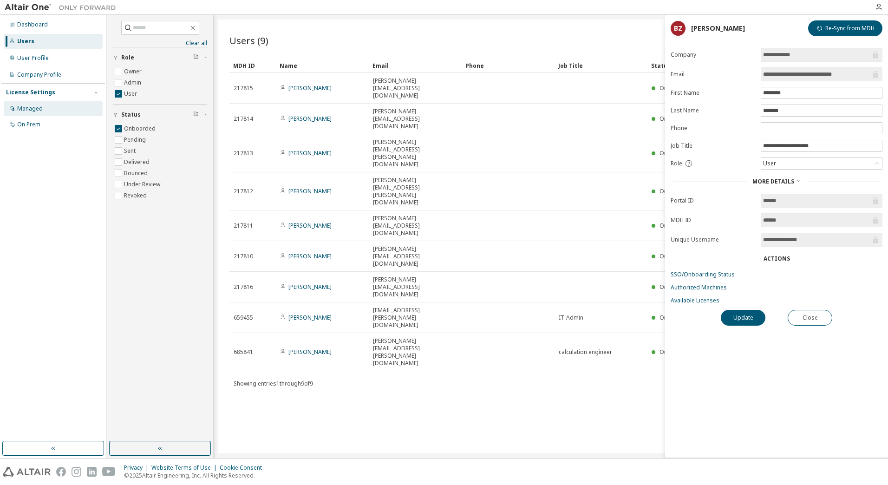
click at [30, 112] on div "Managed" at bounding box center [53, 108] width 99 height 15
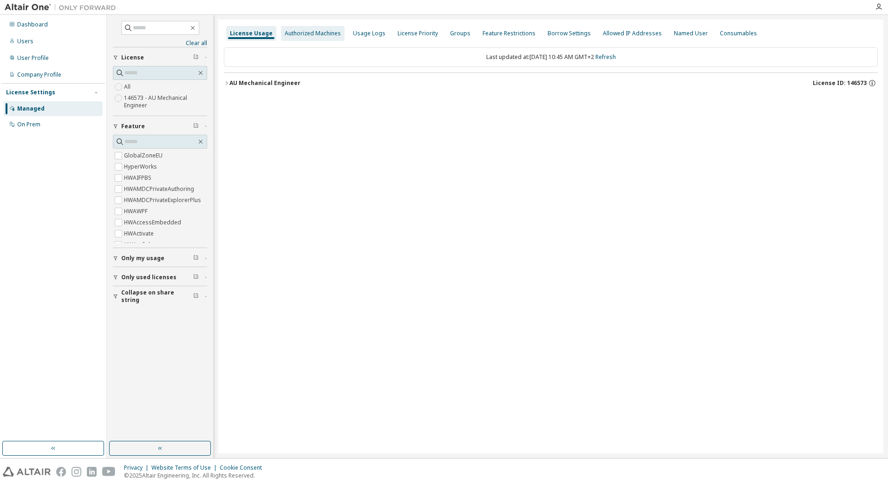
click at [294, 29] on div "Authorized Machines" at bounding box center [313, 33] width 64 height 15
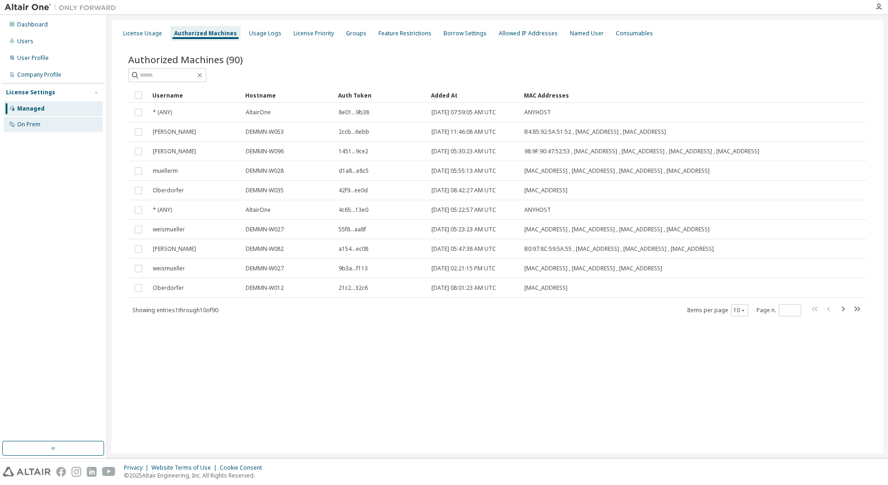
click at [25, 127] on div "On Prem" at bounding box center [28, 124] width 23 height 7
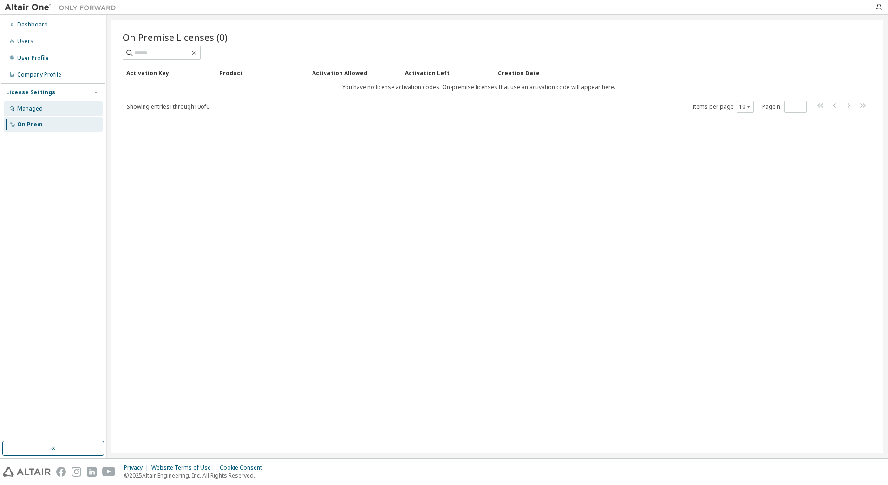
click at [32, 105] on div "Managed" at bounding box center [30, 108] width 26 height 7
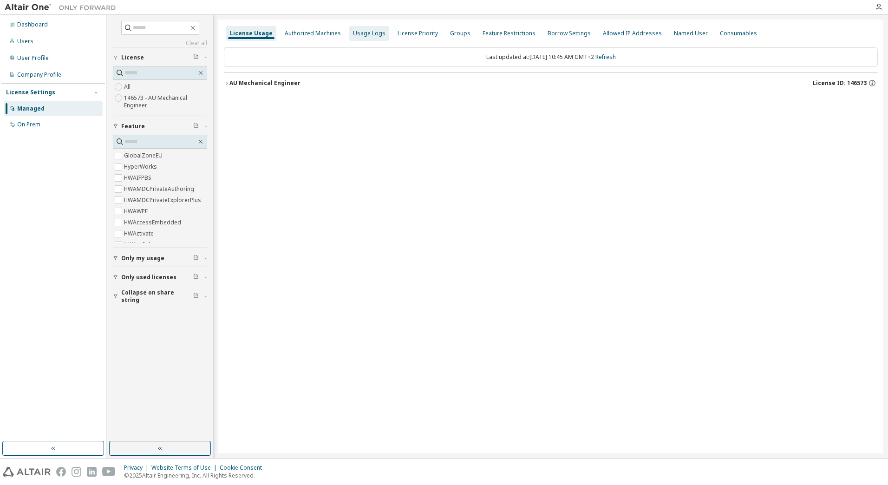
click at [368, 36] on div "Usage Logs" at bounding box center [369, 33] width 32 height 7
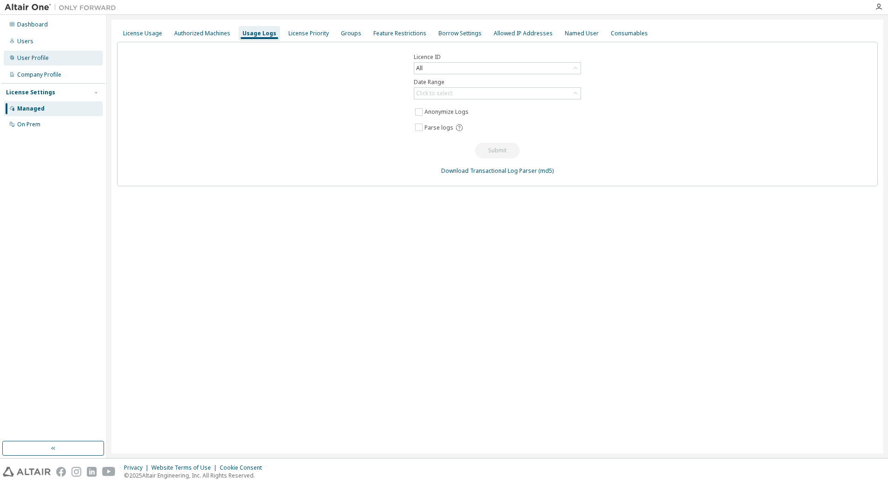
click at [36, 55] on div "User Profile" at bounding box center [33, 57] width 32 height 7
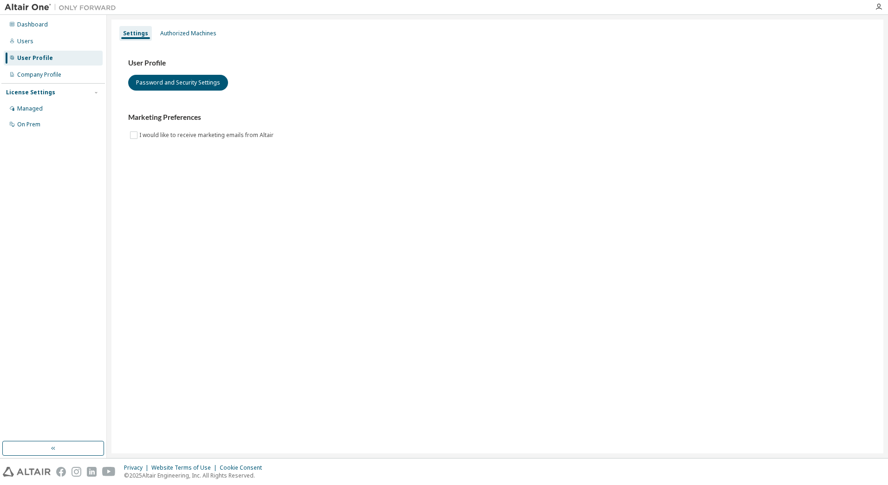
click at [43, 49] on div "Dashboard Users User Profile Company Profile License Settings Managed On Prem" at bounding box center [53, 74] width 104 height 117
click at [41, 41] on div "Users" at bounding box center [53, 41] width 99 height 15
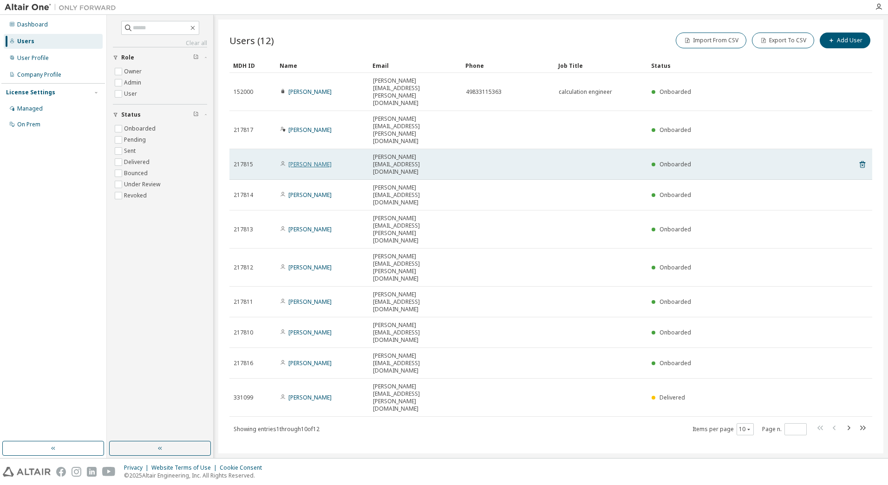
click at [304, 160] on link "Georg Maier" at bounding box center [309, 164] width 43 height 8
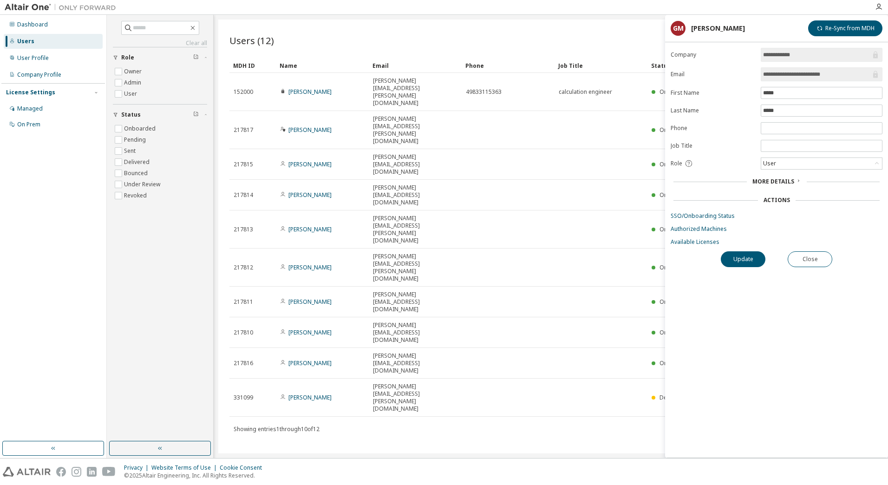
click at [775, 180] on span "More Details" at bounding box center [773, 181] width 42 height 8
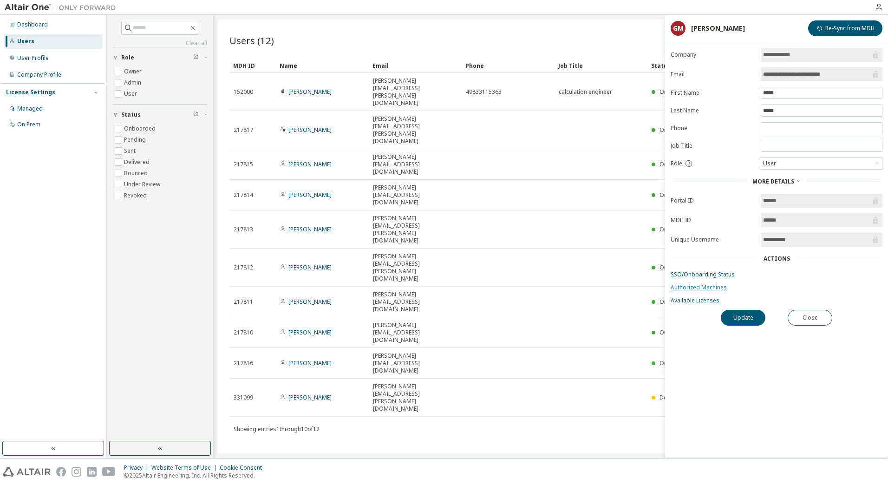
click at [709, 288] on link "Authorized Machines" at bounding box center [776, 287] width 212 height 7
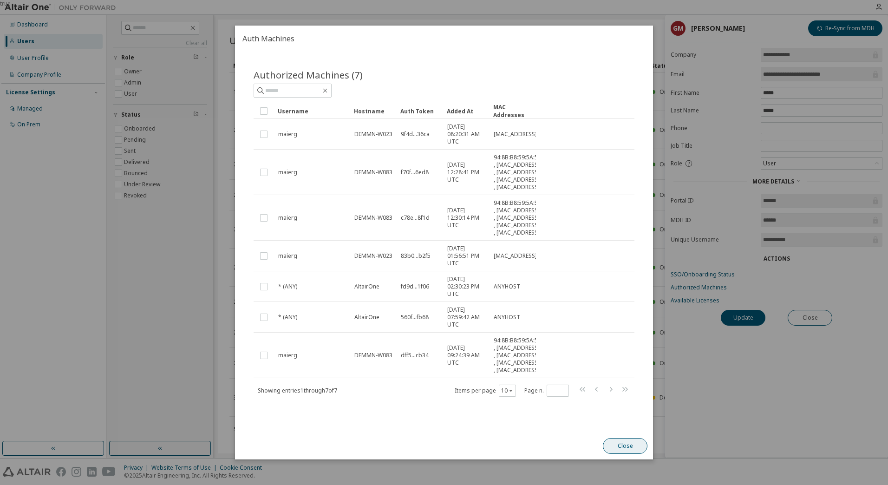
click at [628, 454] on button "Close" at bounding box center [625, 446] width 45 height 16
